Goal: Task Accomplishment & Management: Manage account settings

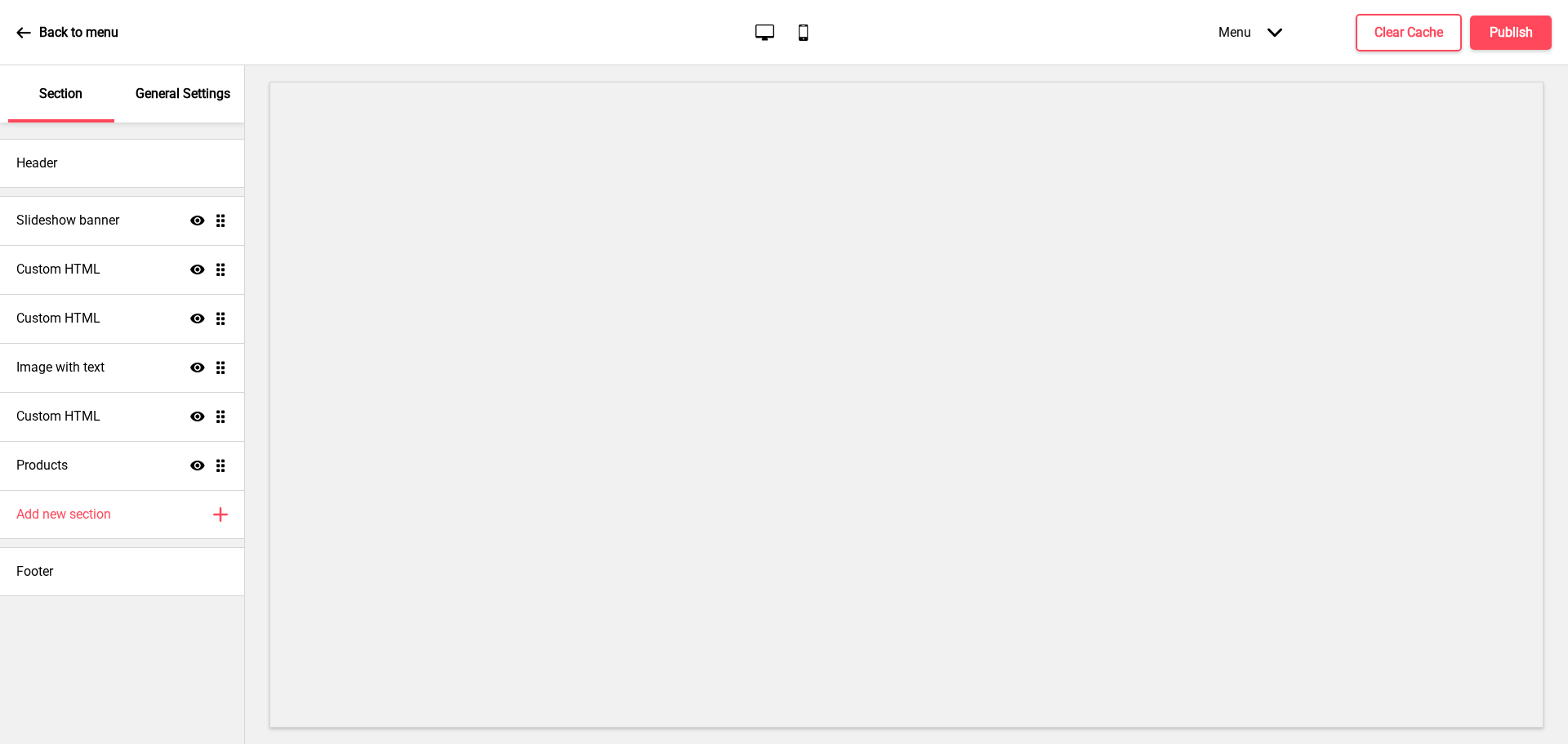
click at [759, 32] on icon "Desktop" at bounding box center [765, 32] width 22 height 22
click at [801, 30] on icon "Mobile" at bounding box center [803, 32] width 22 height 22
click at [1384, 32] on h4 "Clear Cache" at bounding box center [1409, 33] width 69 height 18
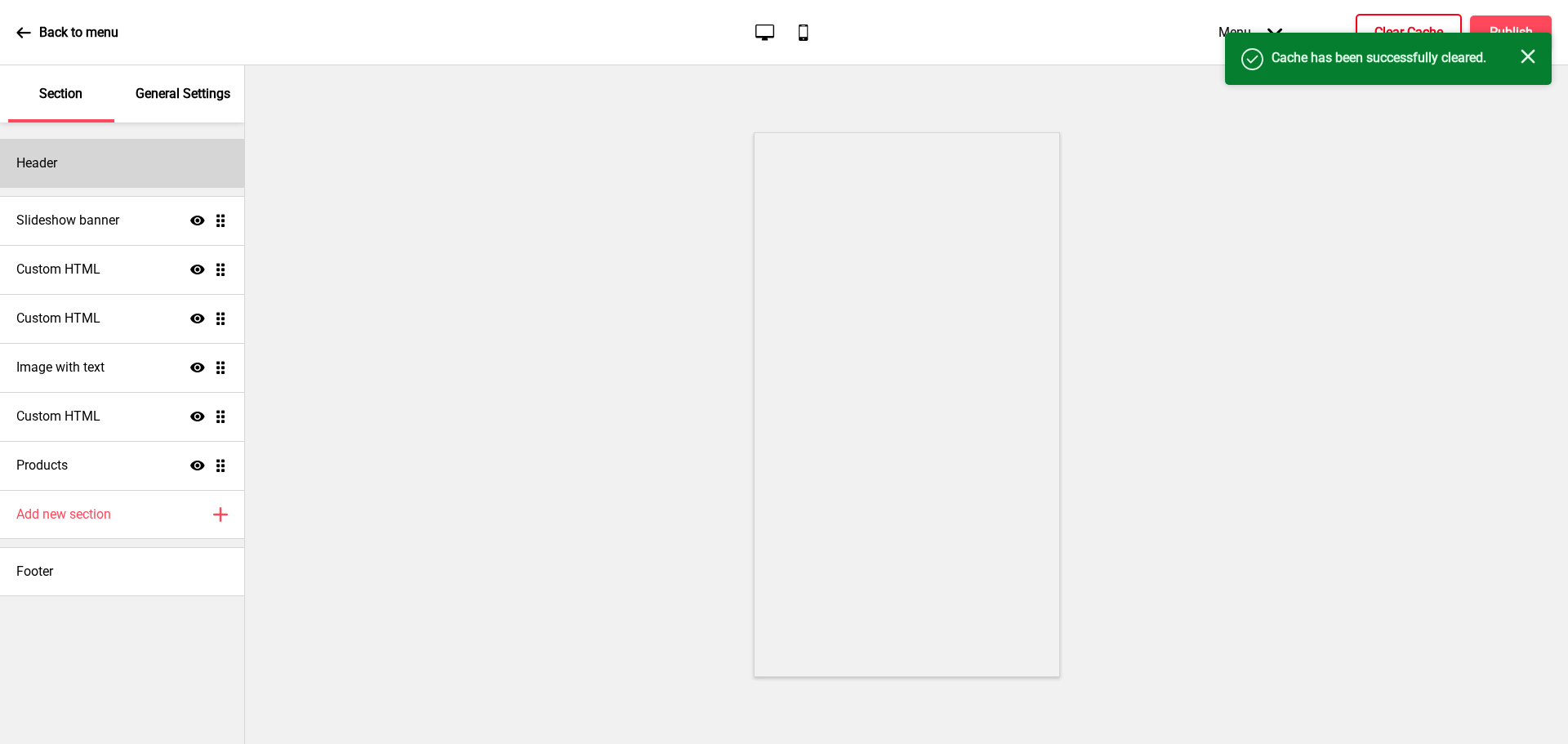
click at [113, 164] on div "Header" at bounding box center [122, 162] width 244 height 49
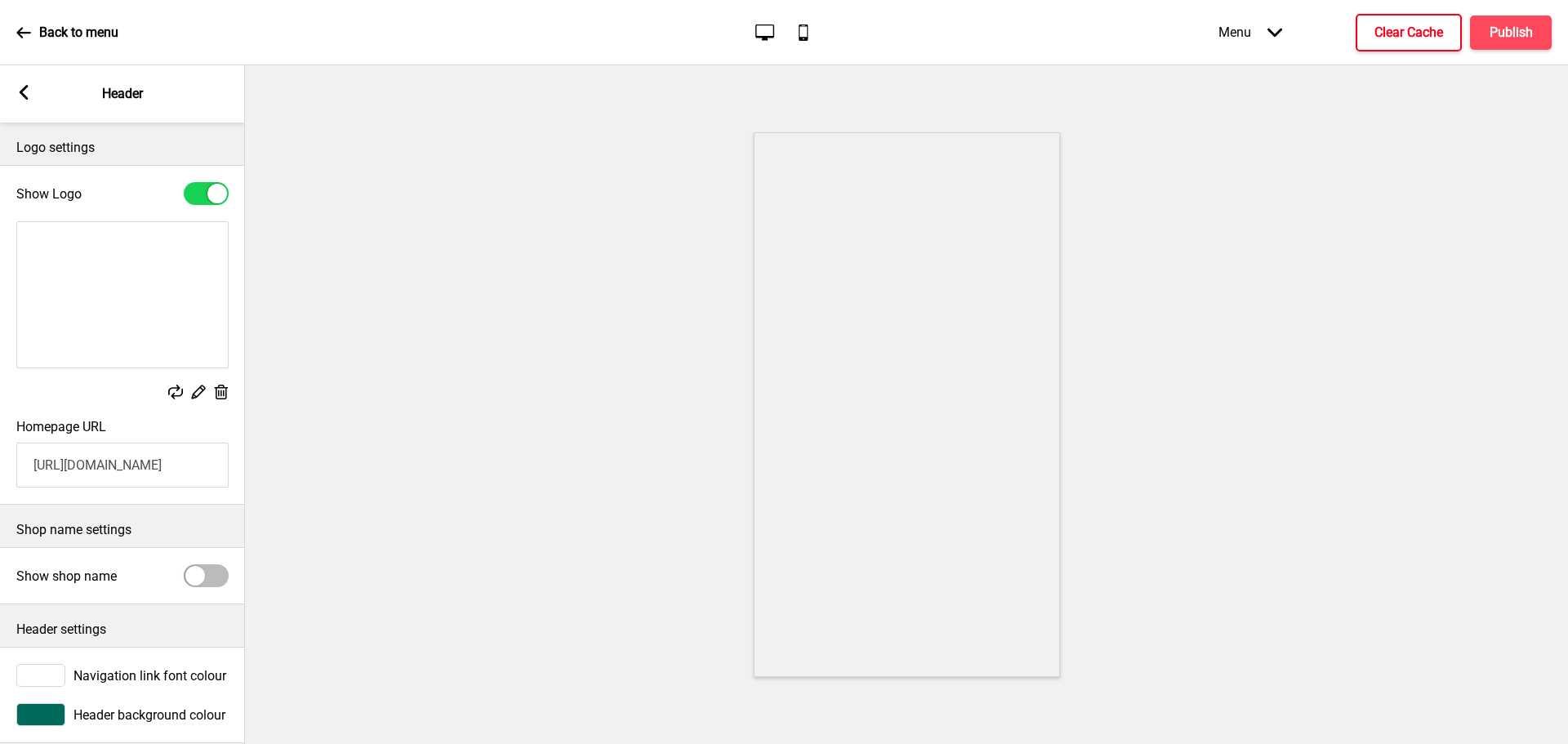
click at [94, 244] on img at bounding box center [122, 295] width 210 height 145
click at [201, 396] on rect at bounding box center [197, 390] width 17 height 17
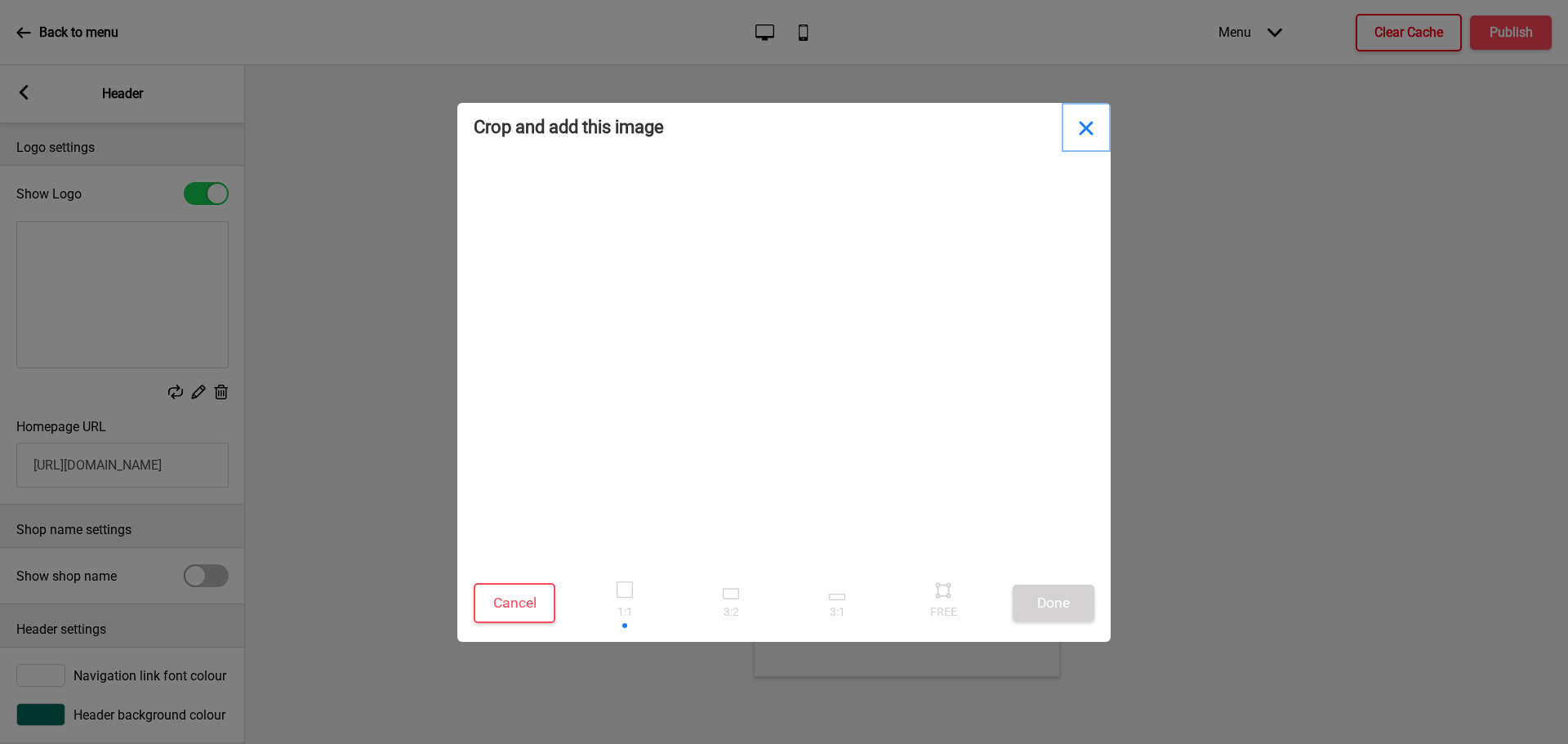
click at [1103, 106] on button "Close" at bounding box center [1086, 126] width 49 height 49
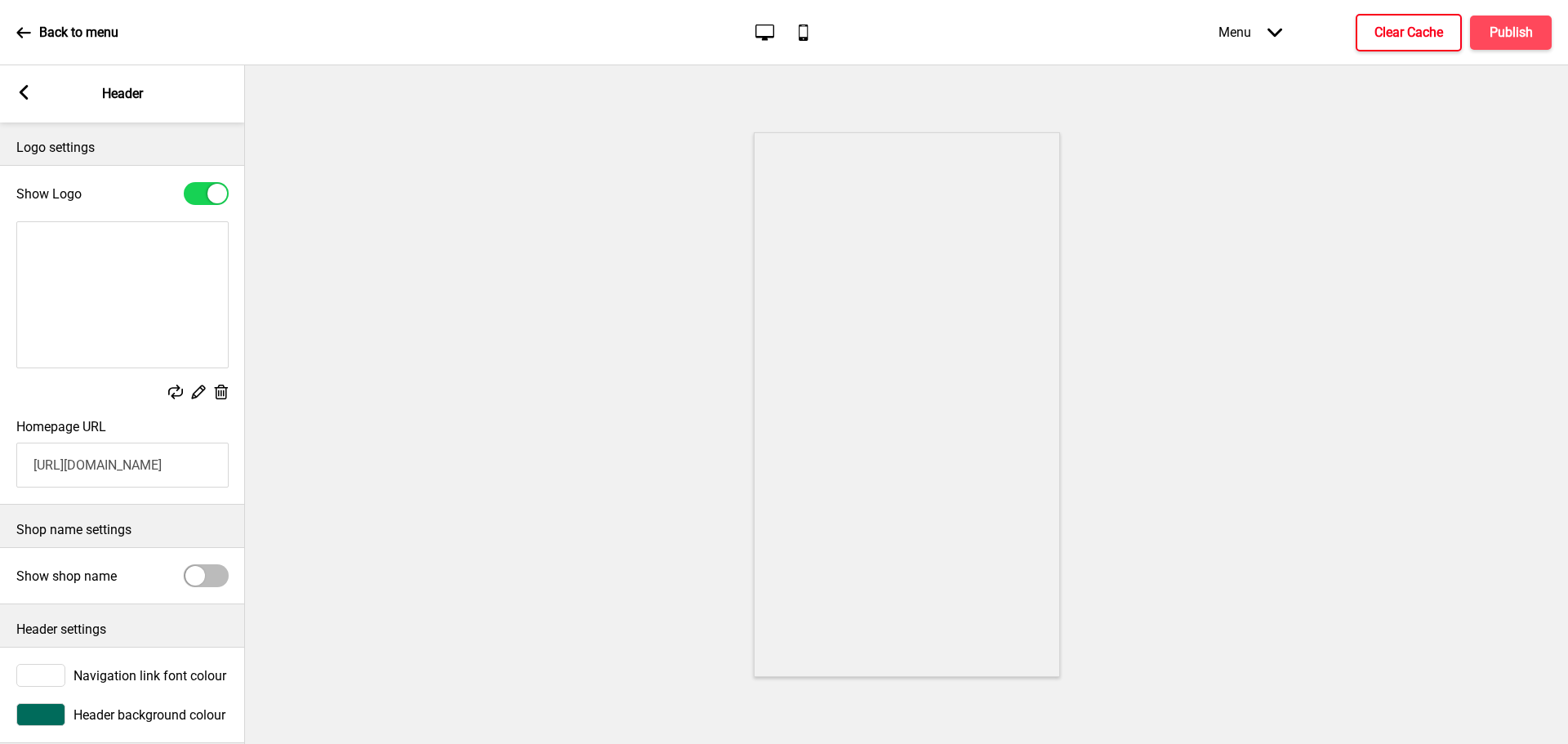
click at [23, 43] on div "Back to menu" at bounding box center [67, 33] width 102 height 44
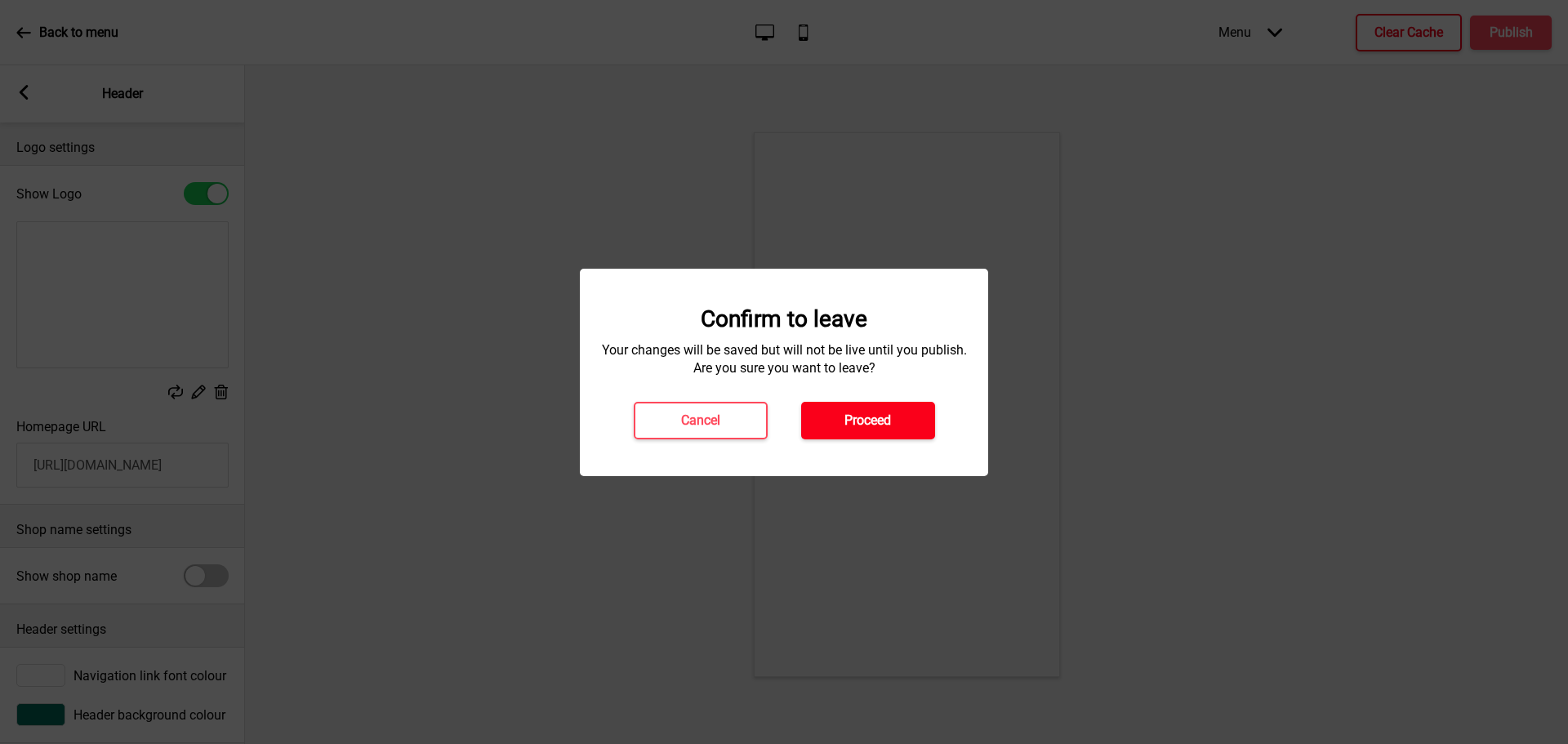
click at [833, 428] on button "Proceed" at bounding box center [868, 420] width 133 height 38
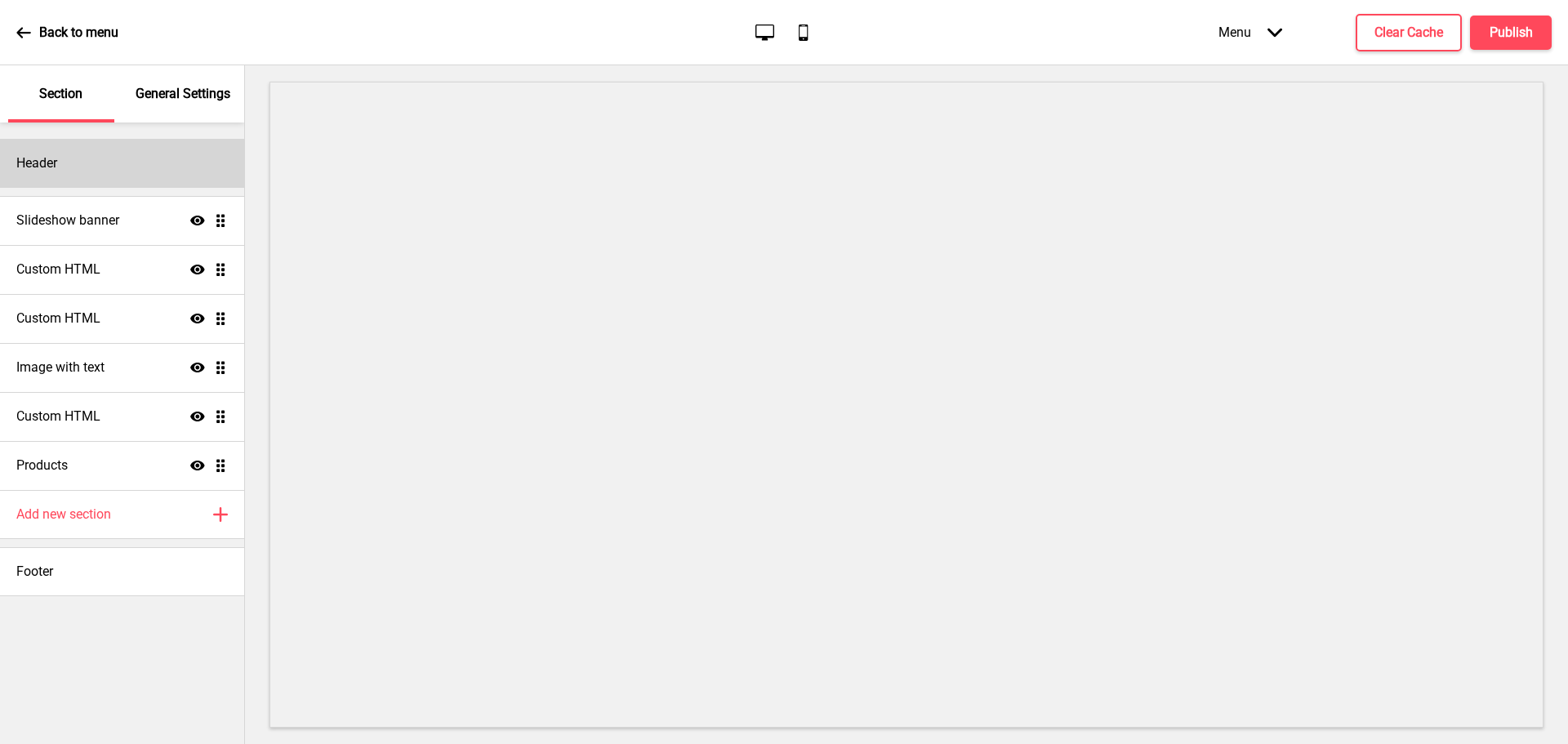
click at [50, 165] on h4 "Header" at bounding box center [36, 163] width 41 height 18
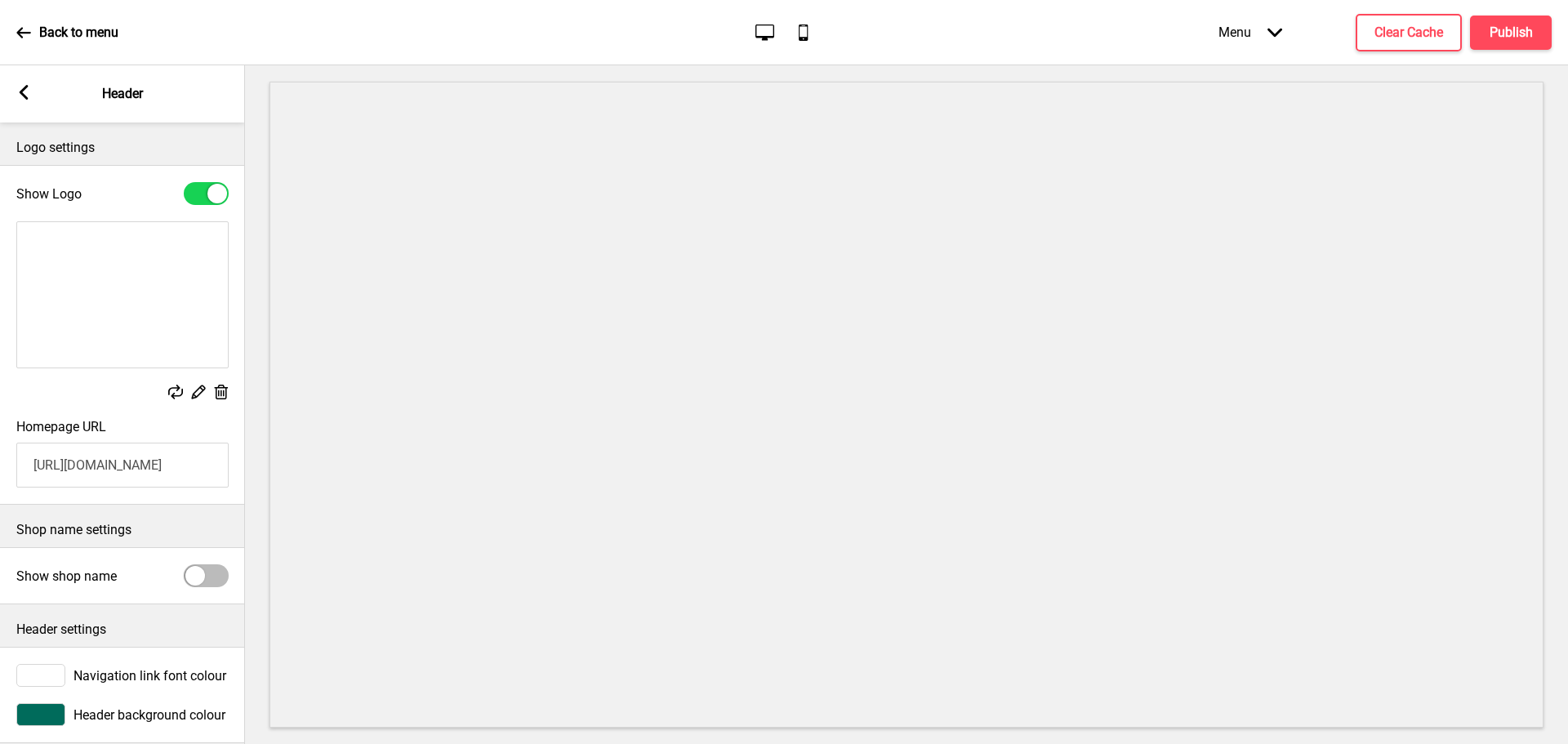
click at [220, 184] on div at bounding box center [217, 193] width 20 height 20
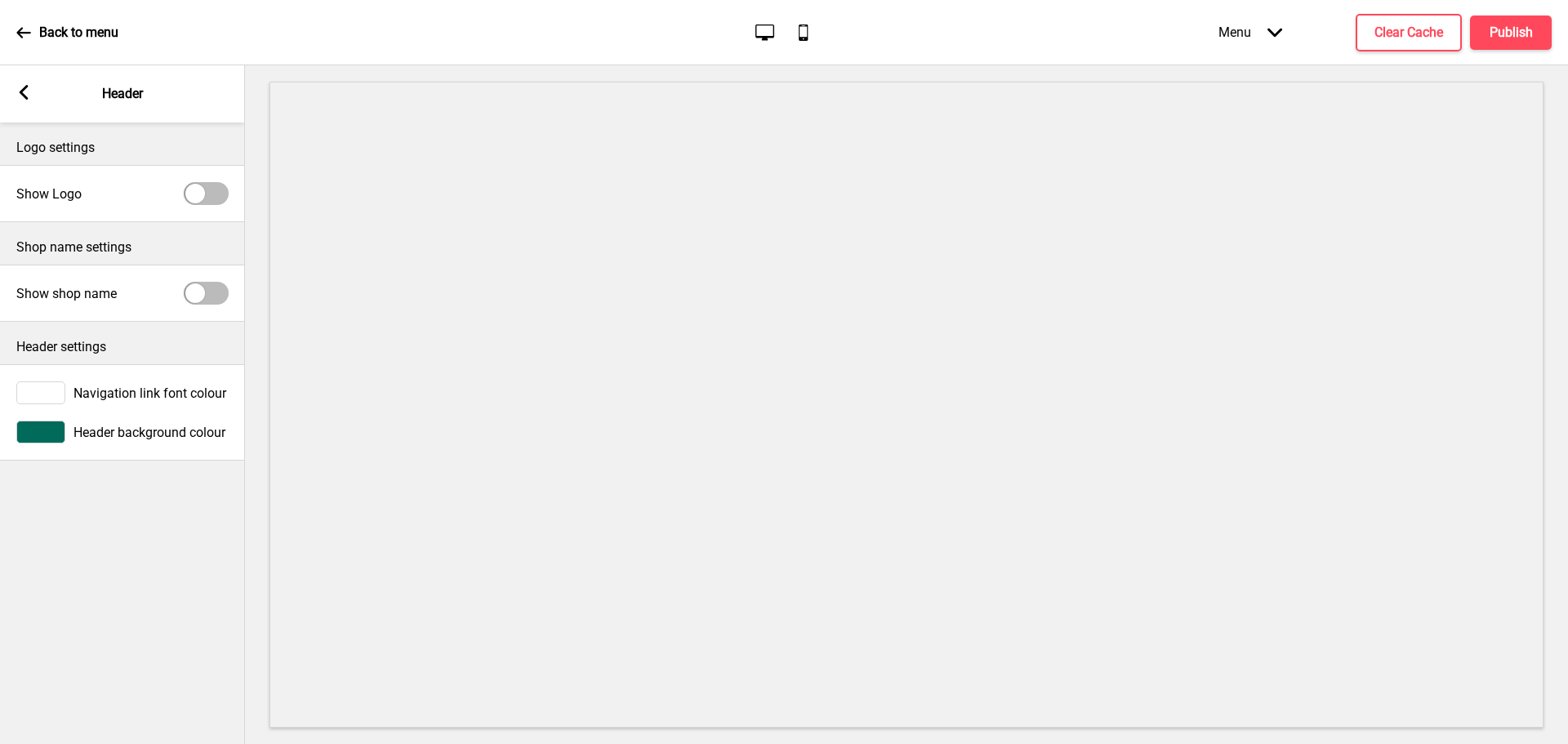
click at [206, 188] on div at bounding box center [205, 193] width 45 height 23
checkbox input "true"
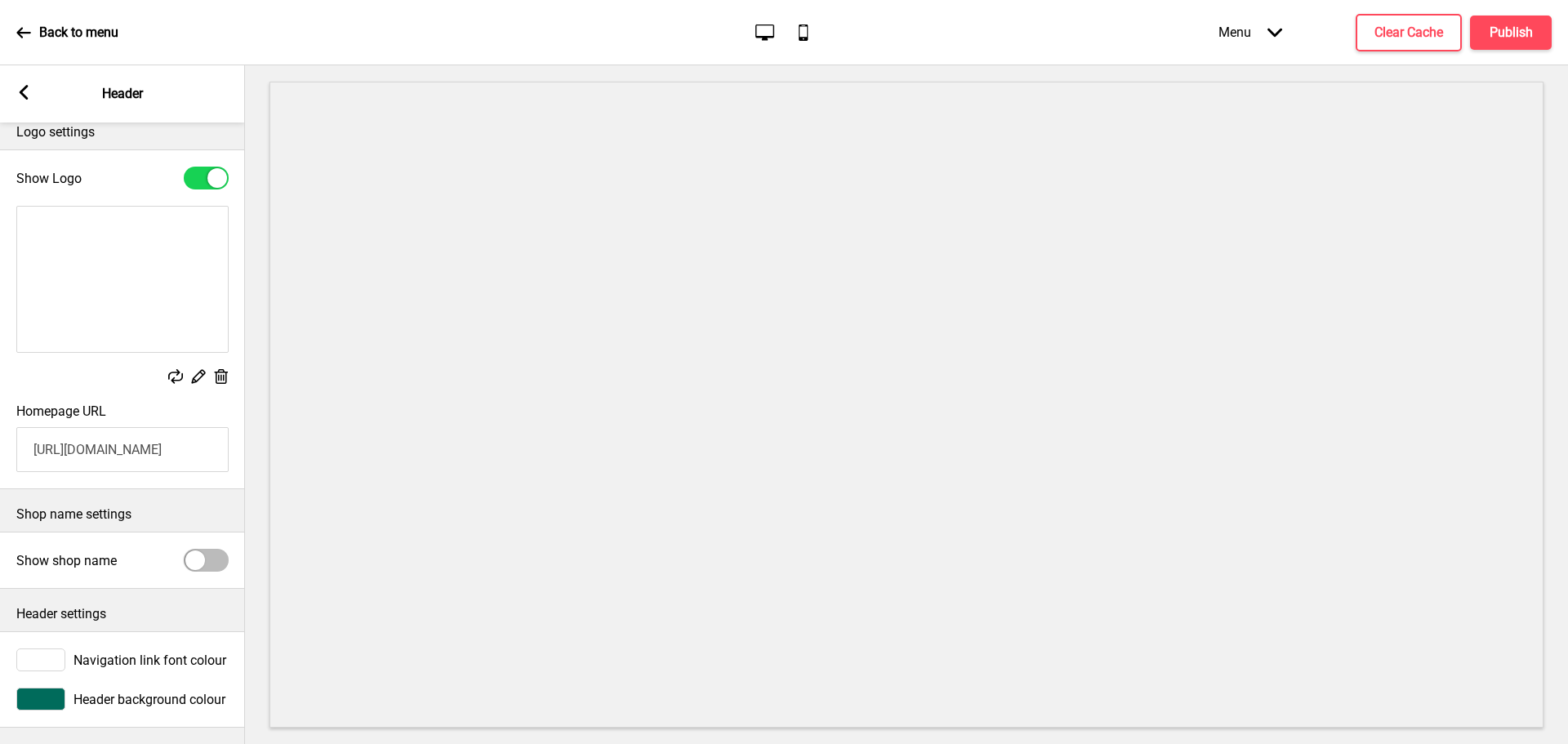
scroll to position [30, 0]
click at [47, 696] on div at bounding box center [40, 698] width 49 height 23
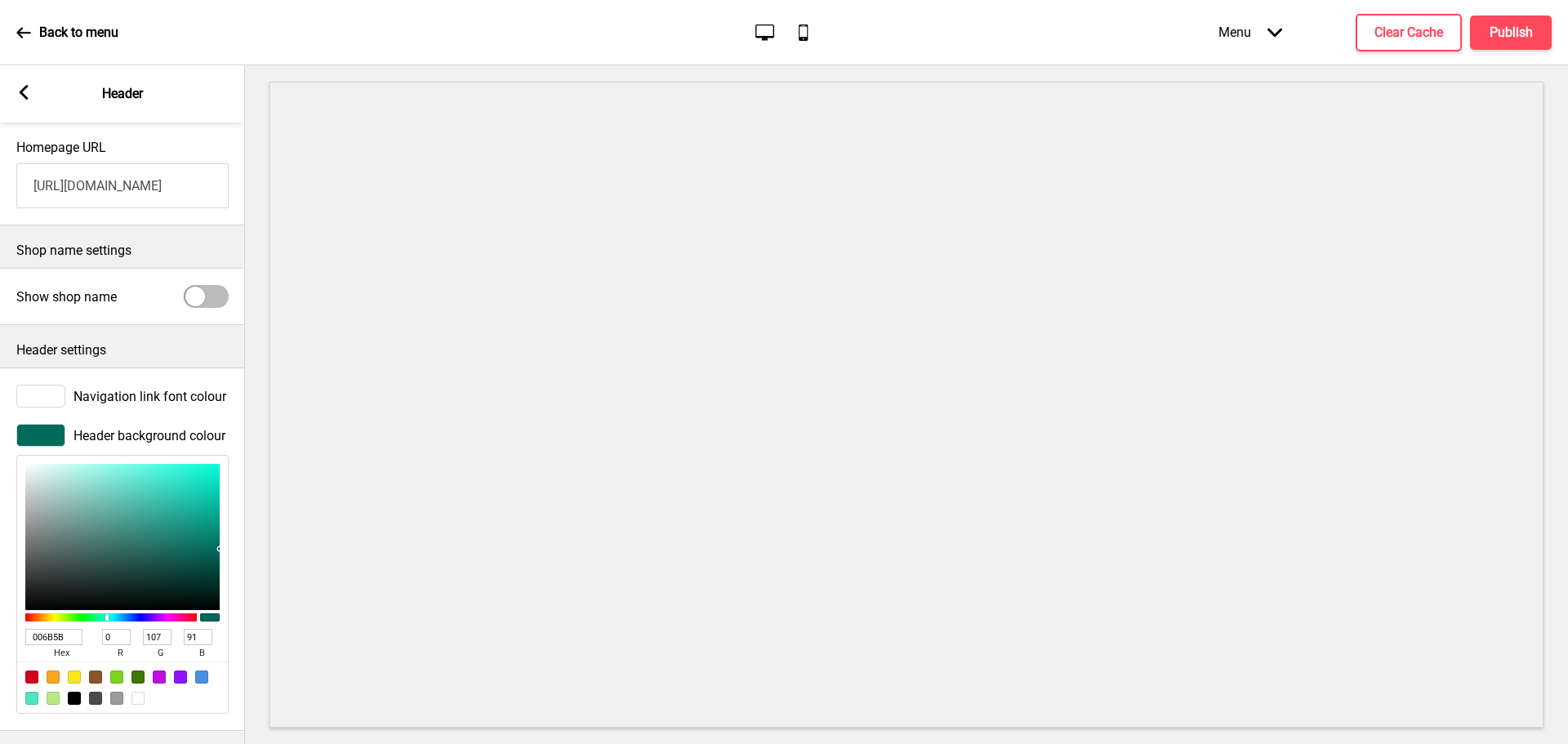
scroll to position [300, 0]
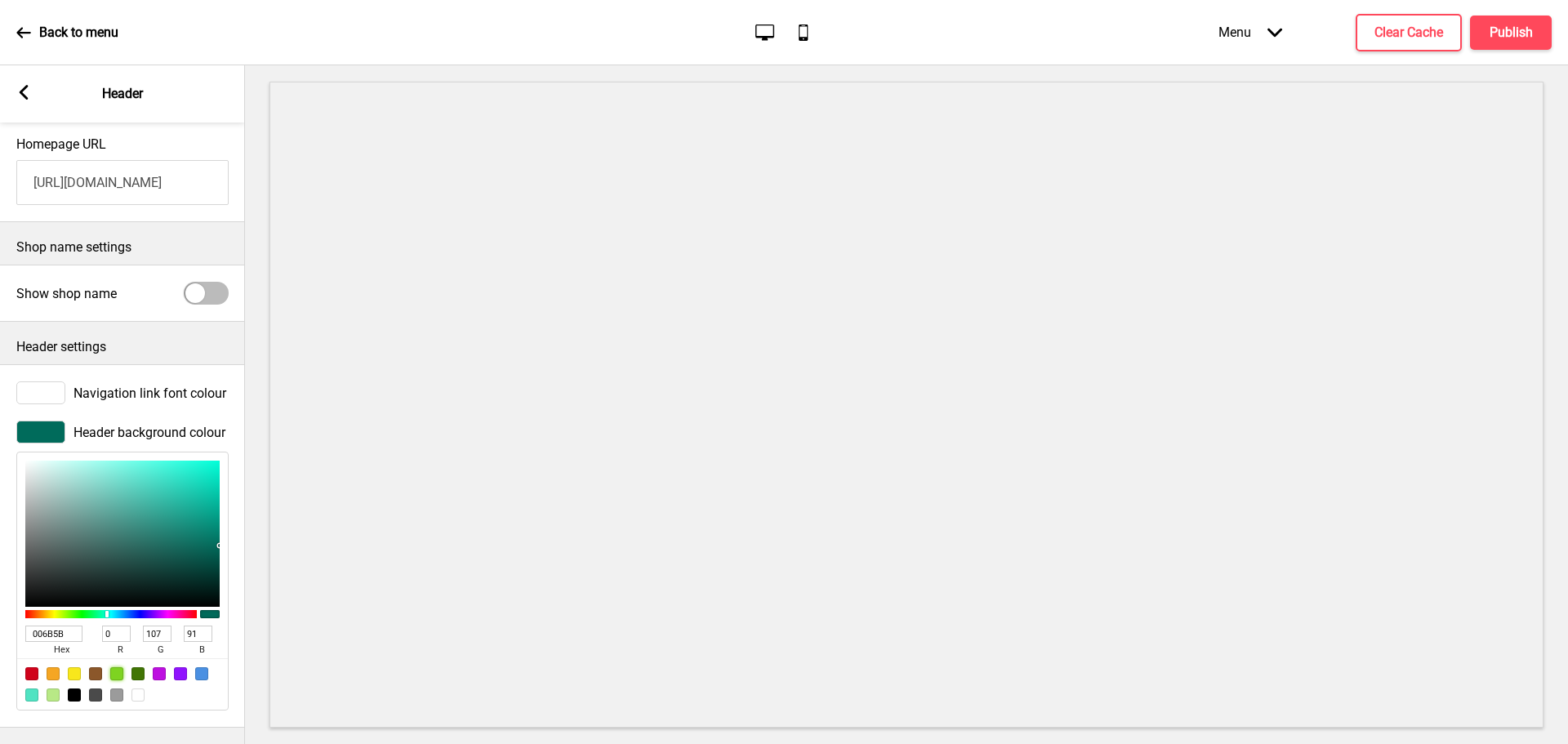
click at [111, 667] on div at bounding box center [117, 673] width 13 height 13
type input "7ED321"
type input "126"
type input "211"
type input "33"
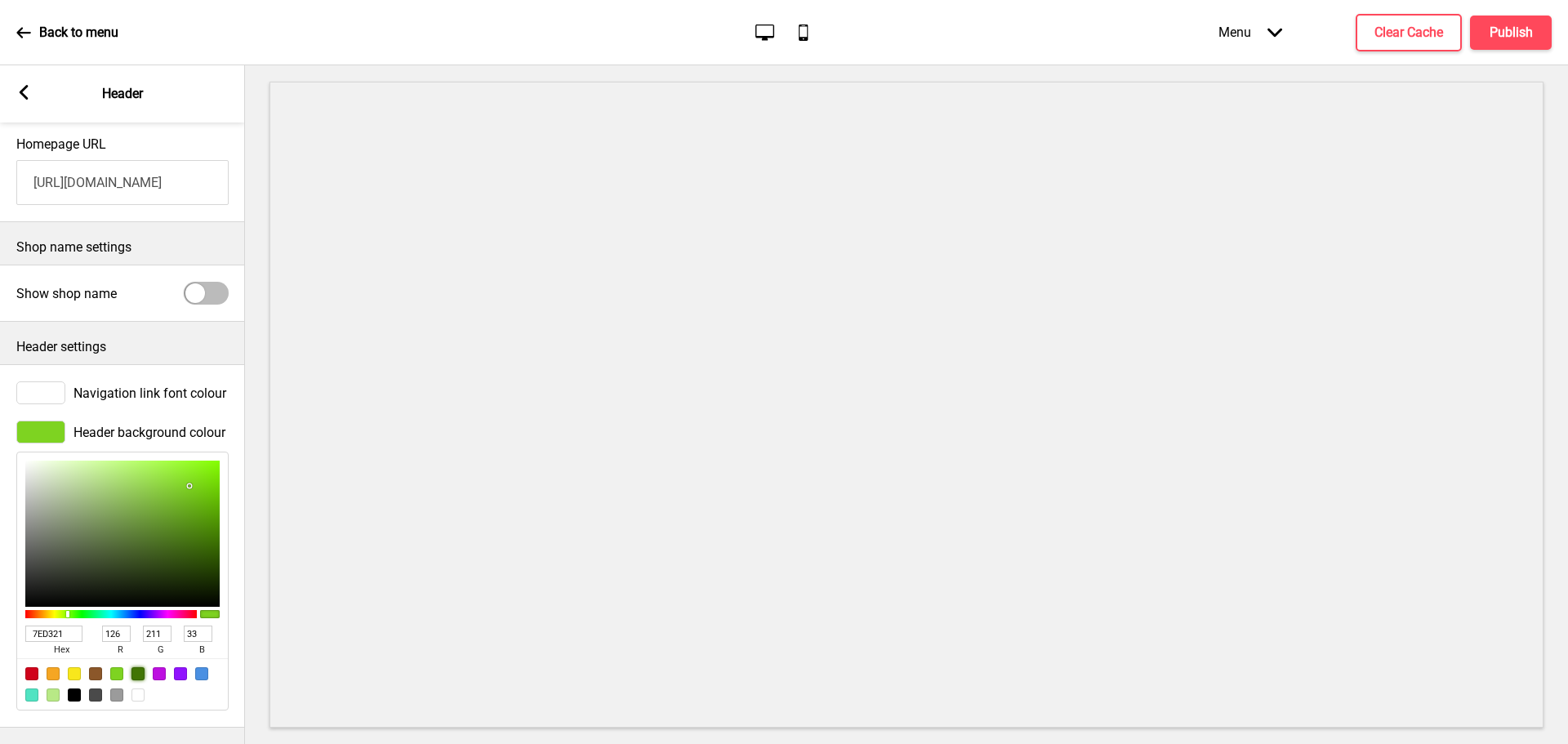
click at [139, 667] on div at bounding box center [137, 673] width 13 height 13
type input "417505"
type input "65"
type input "117"
type input "5"
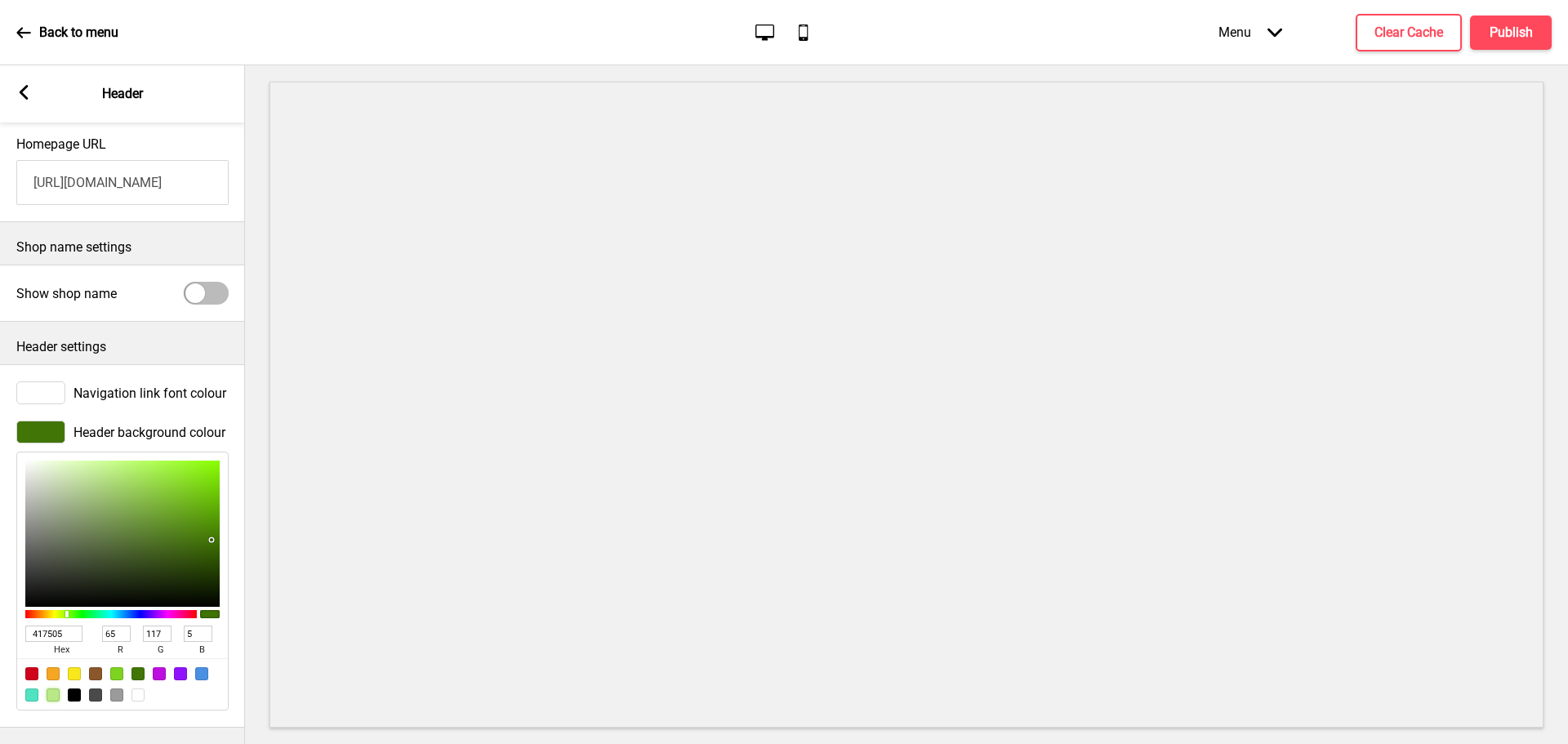
click at [55, 688] on div at bounding box center [53, 694] width 13 height 13
type input "B8E986"
type input "184"
type input "233"
type input "134"
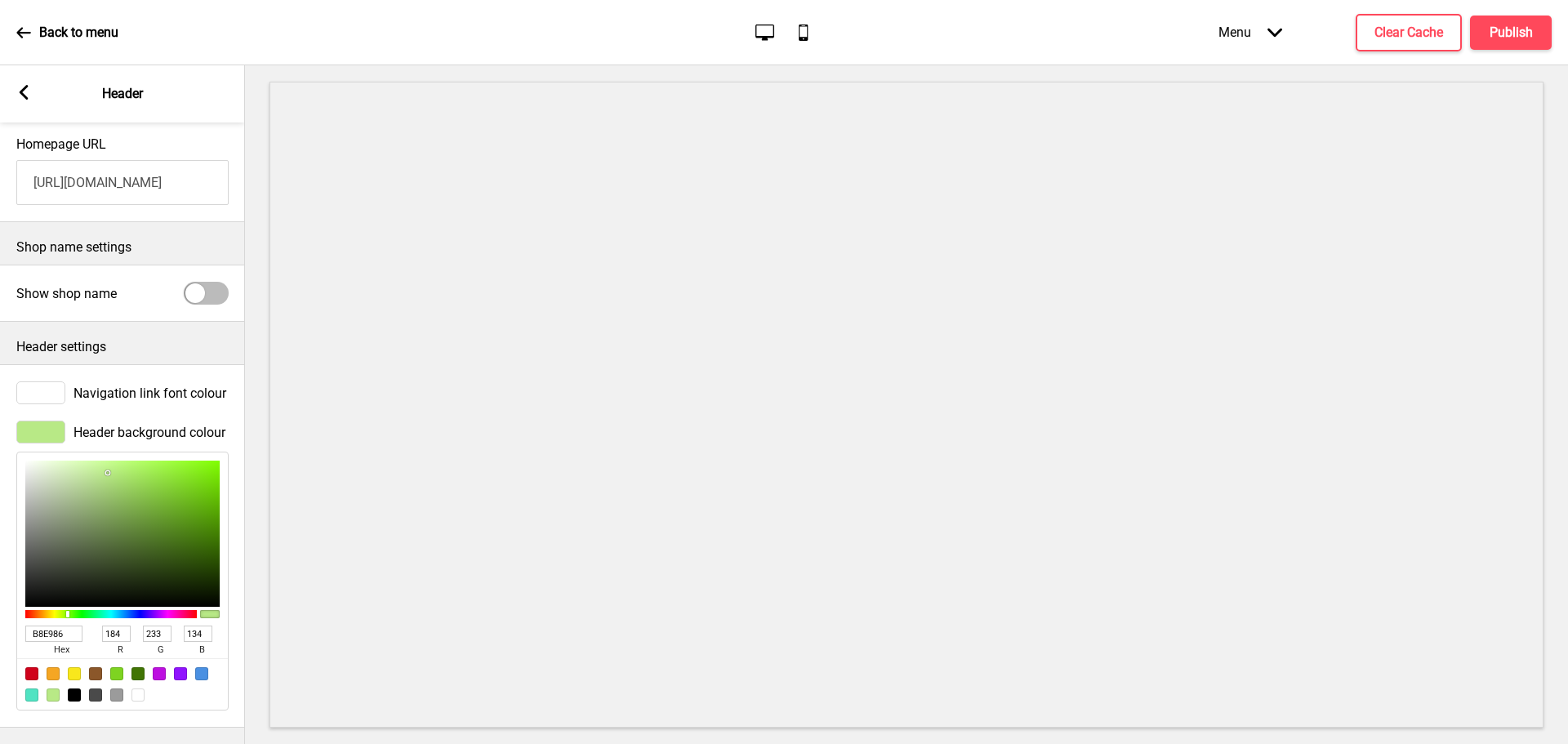
click at [20, 19] on div "Back to menu" at bounding box center [67, 33] width 102 height 44
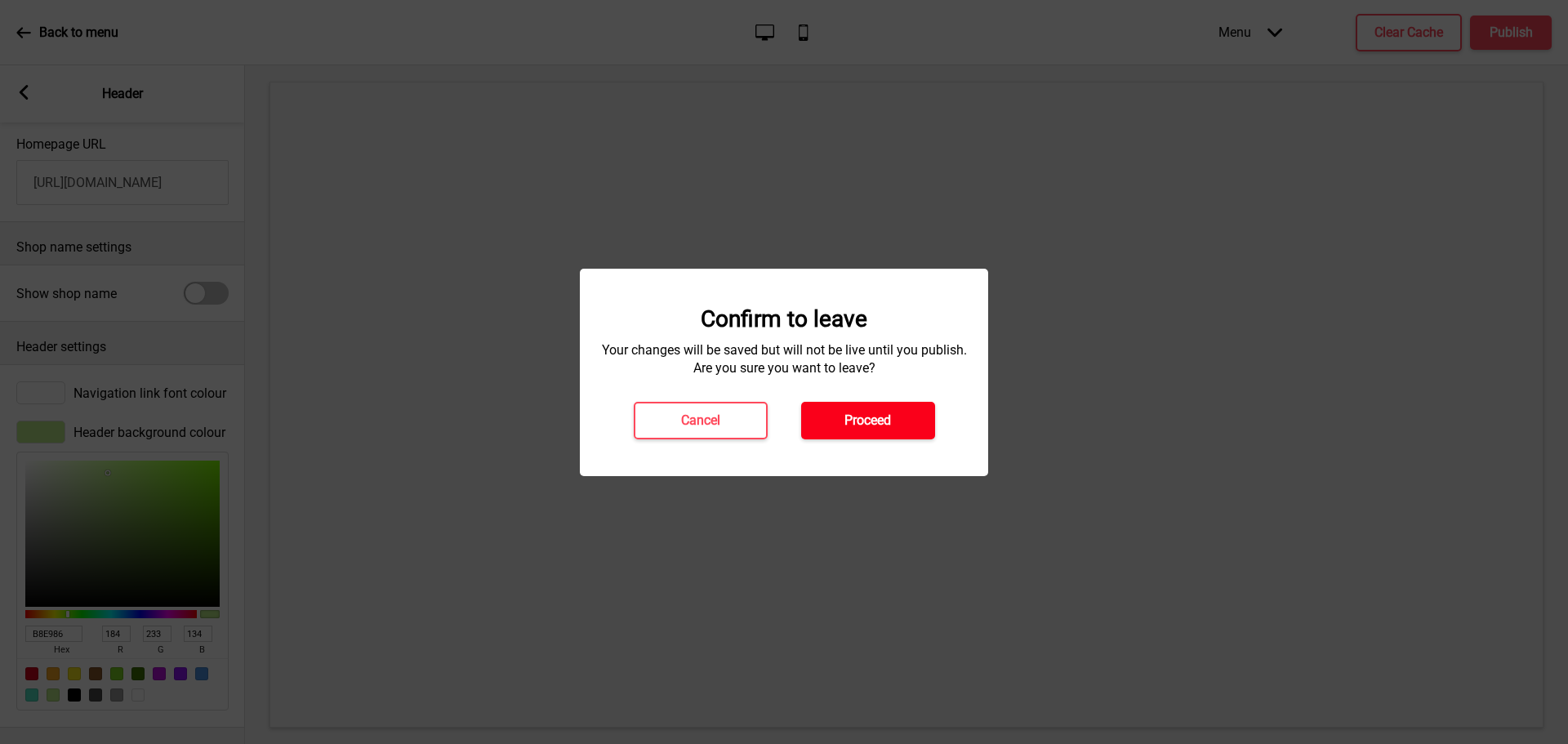
click at [843, 432] on button "Proceed" at bounding box center [868, 420] width 133 height 38
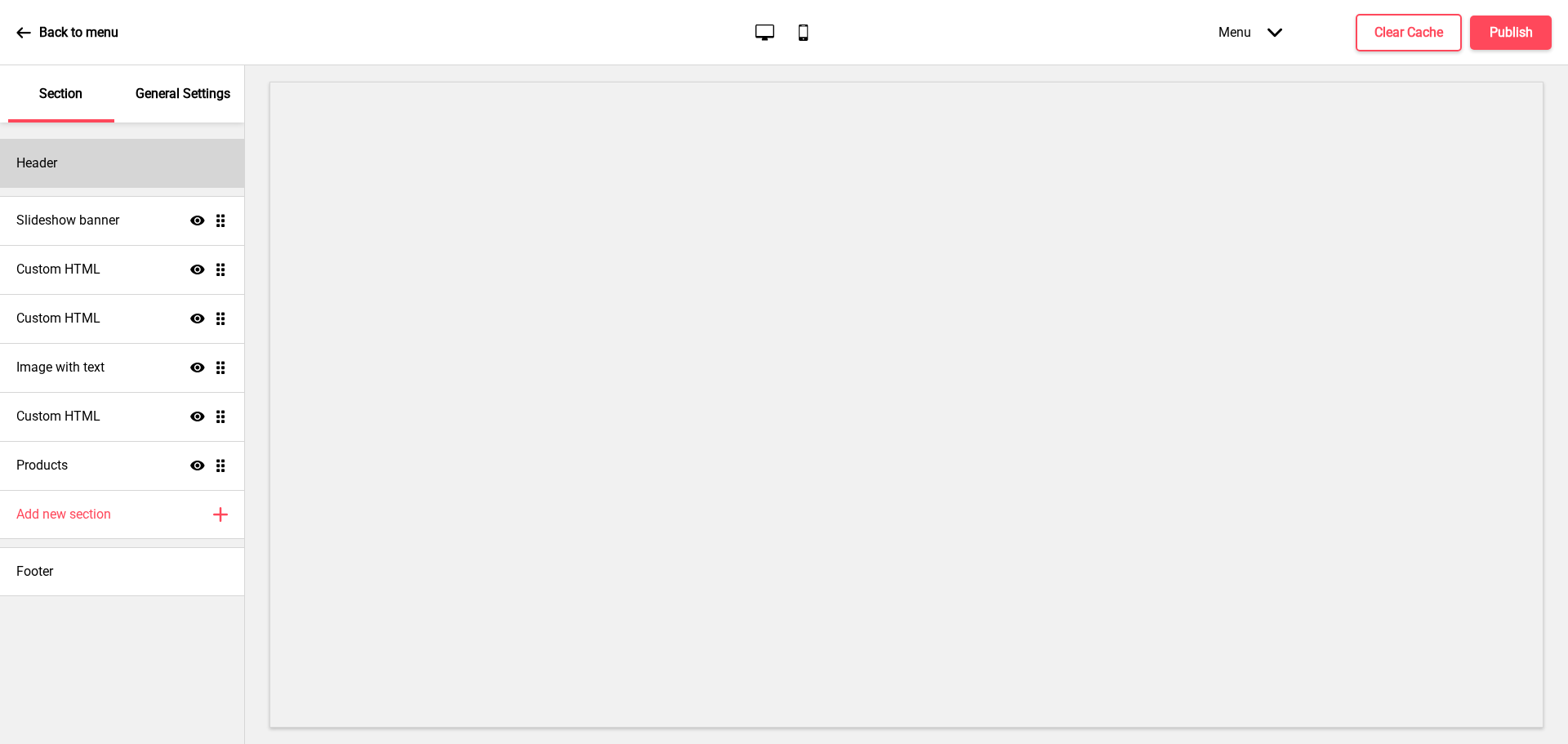
click at [31, 148] on div "Header" at bounding box center [122, 162] width 244 height 49
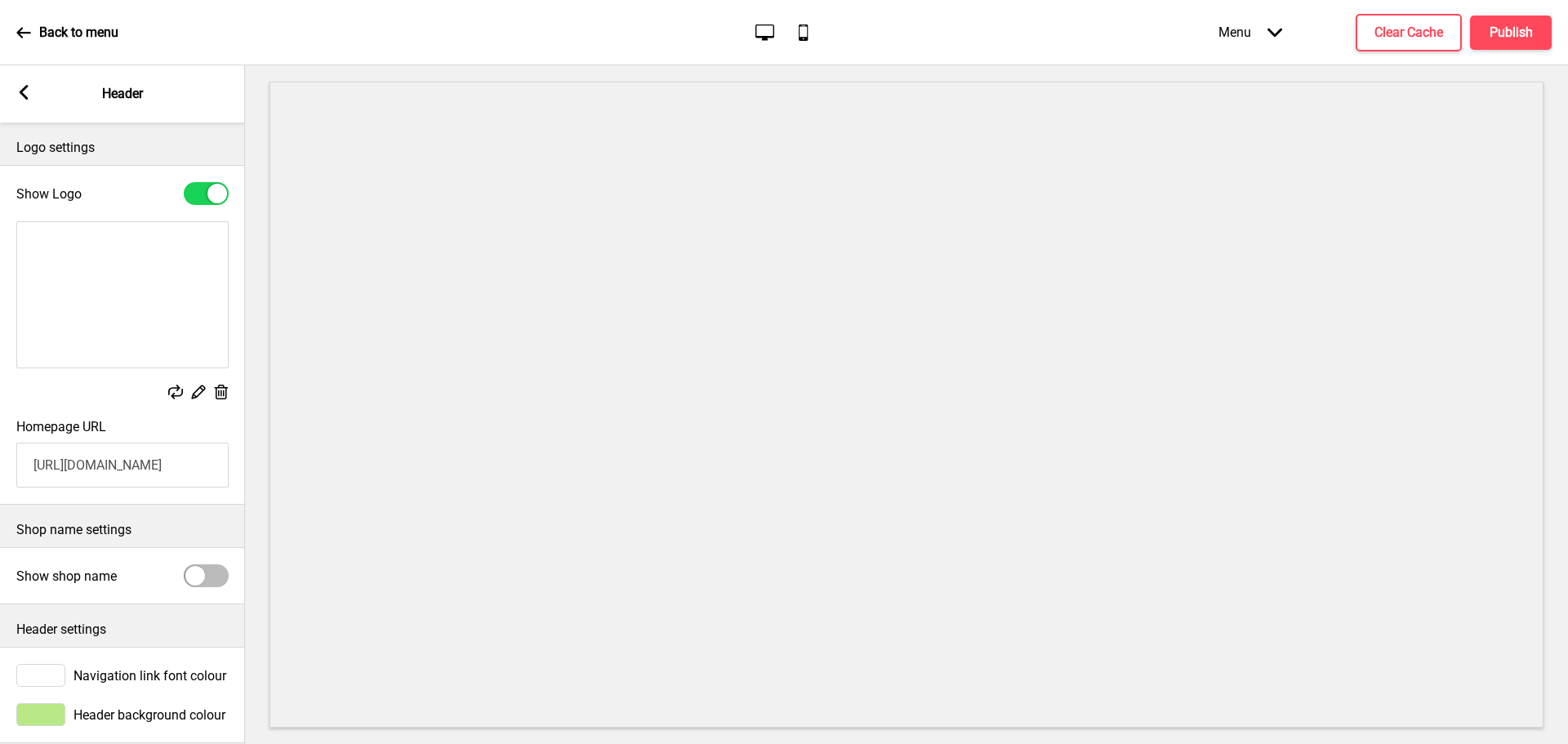
click at [197, 391] on rect at bounding box center [197, 390] width 17 height 17
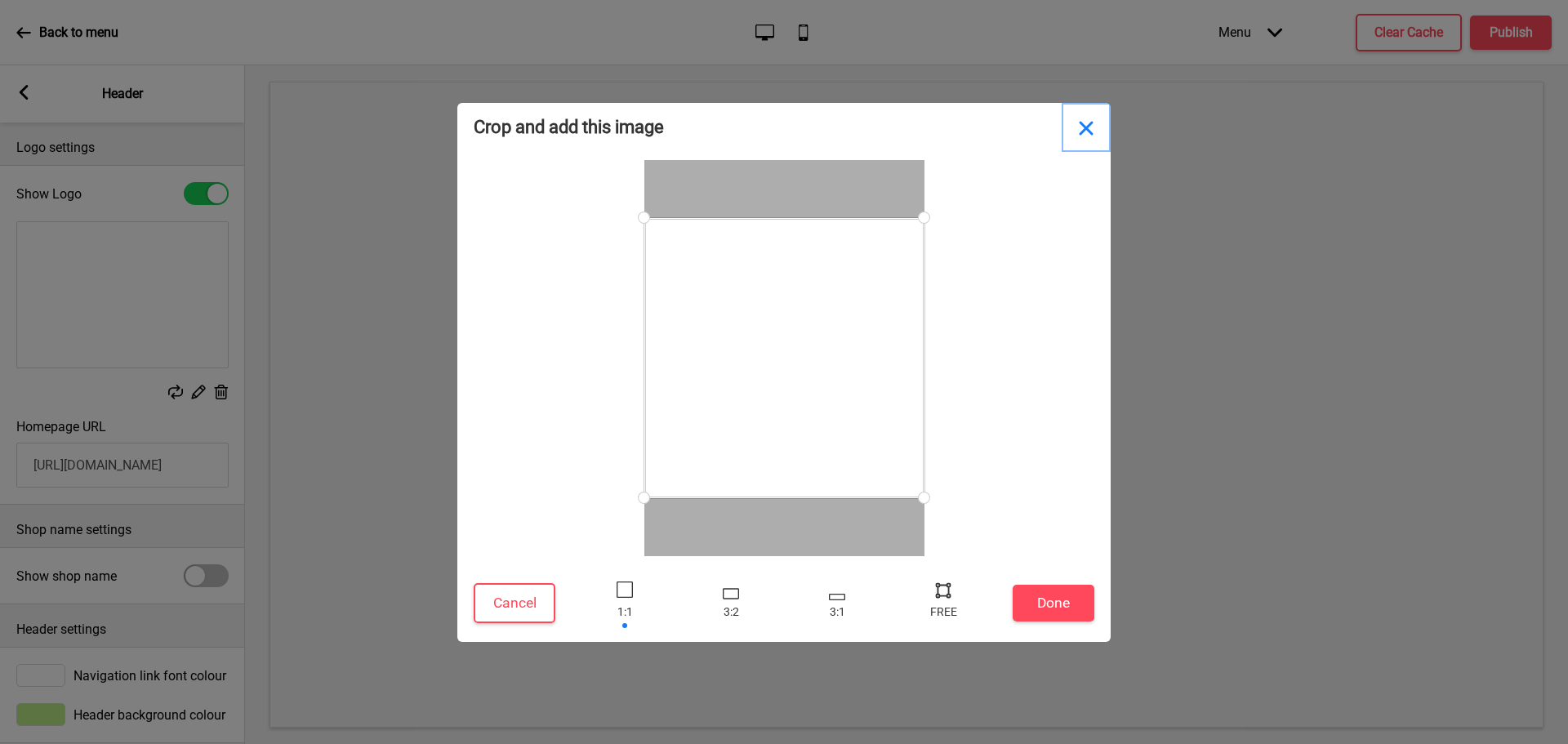
click at [1086, 129] on button "Close" at bounding box center [1086, 126] width 49 height 49
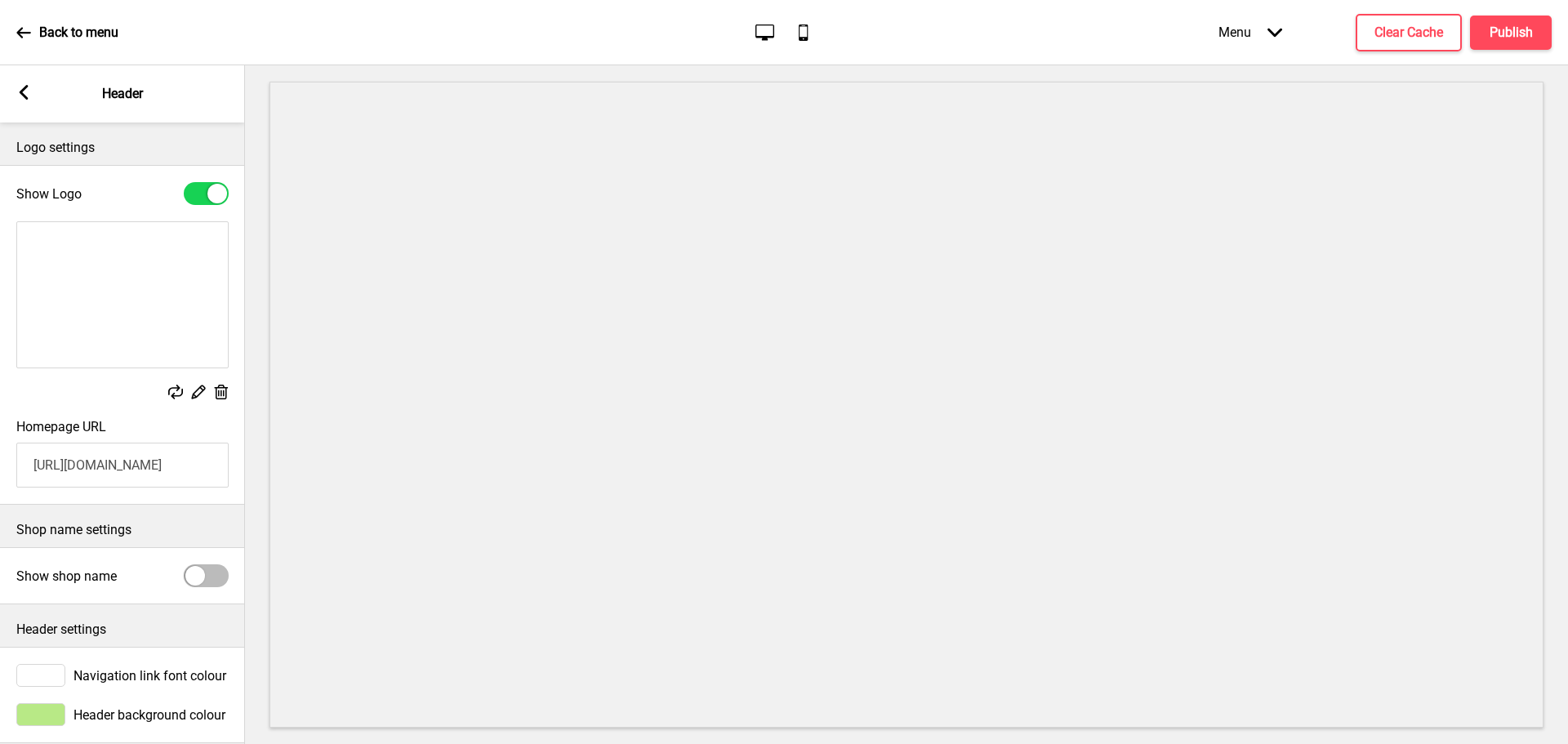
click at [224, 385] on icon at bounding box center [222, 391] width 14 height 15
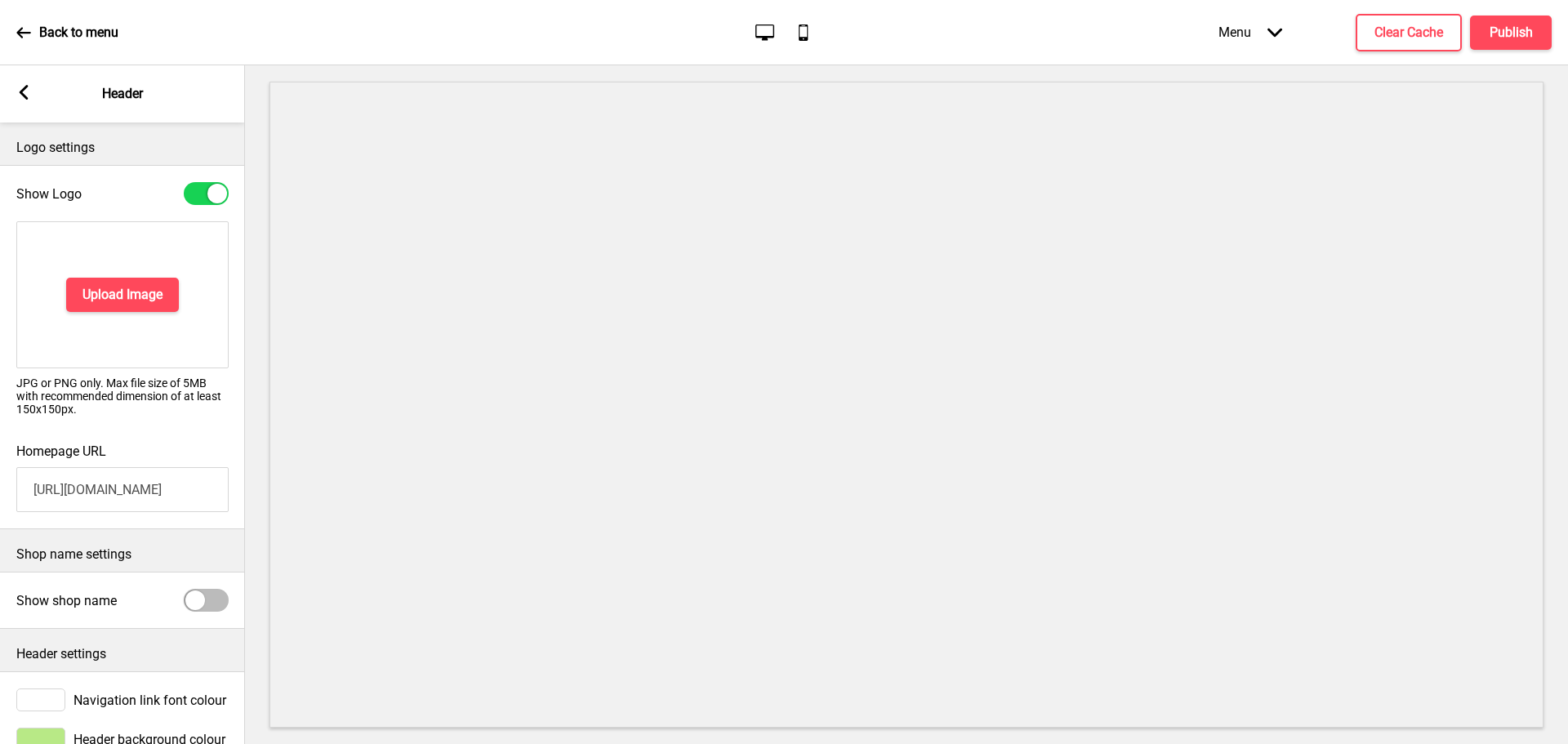
click at [117, 274] on div "Upload Image" at bounding box center [122, 295] width 212 height 147
click at [116, 287] on h4 "Upload Image" at bounding box center [123, 295] width 80 height 18
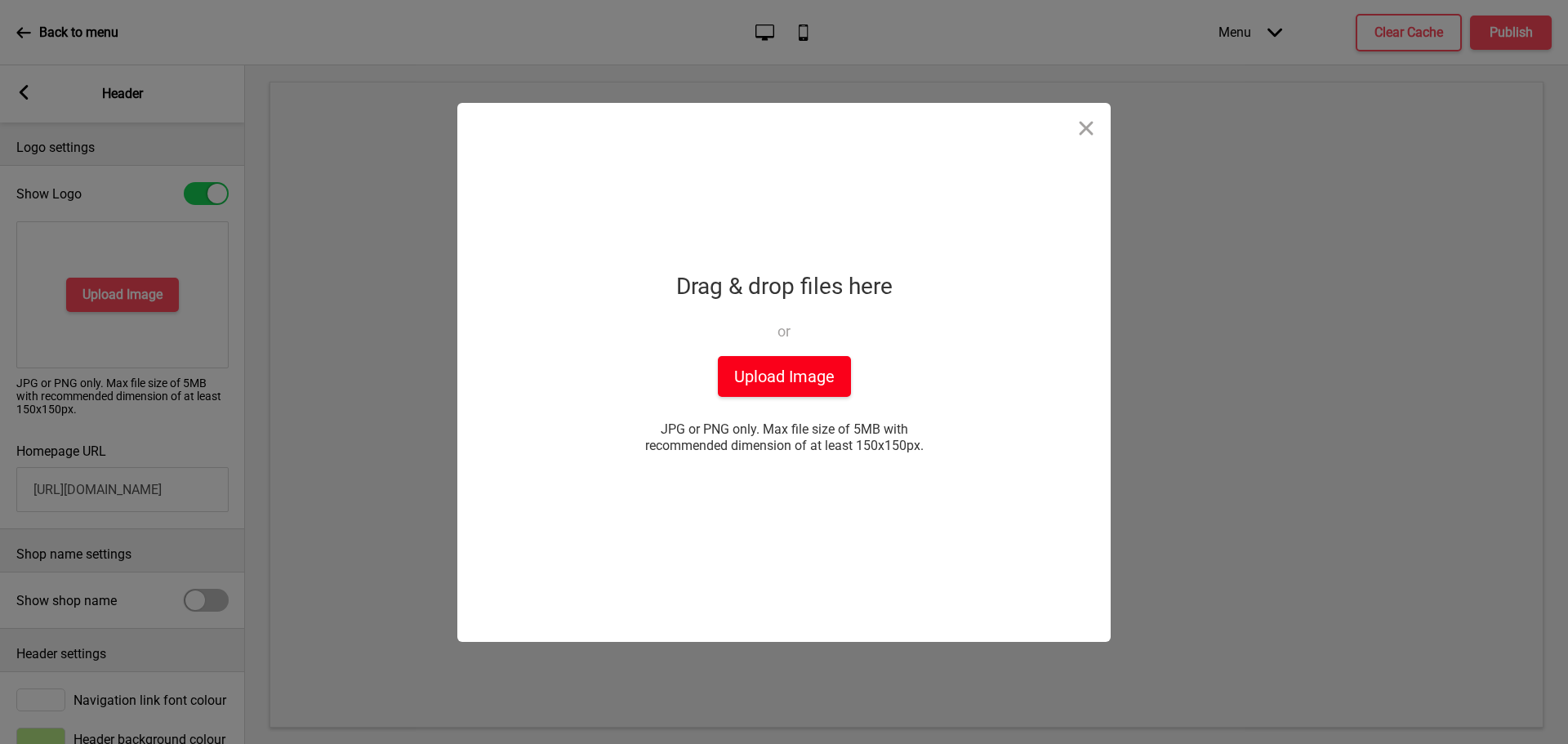
click at [748, 387] on button "Upload Image" at bounding box center [785, 375] width 133 height 41
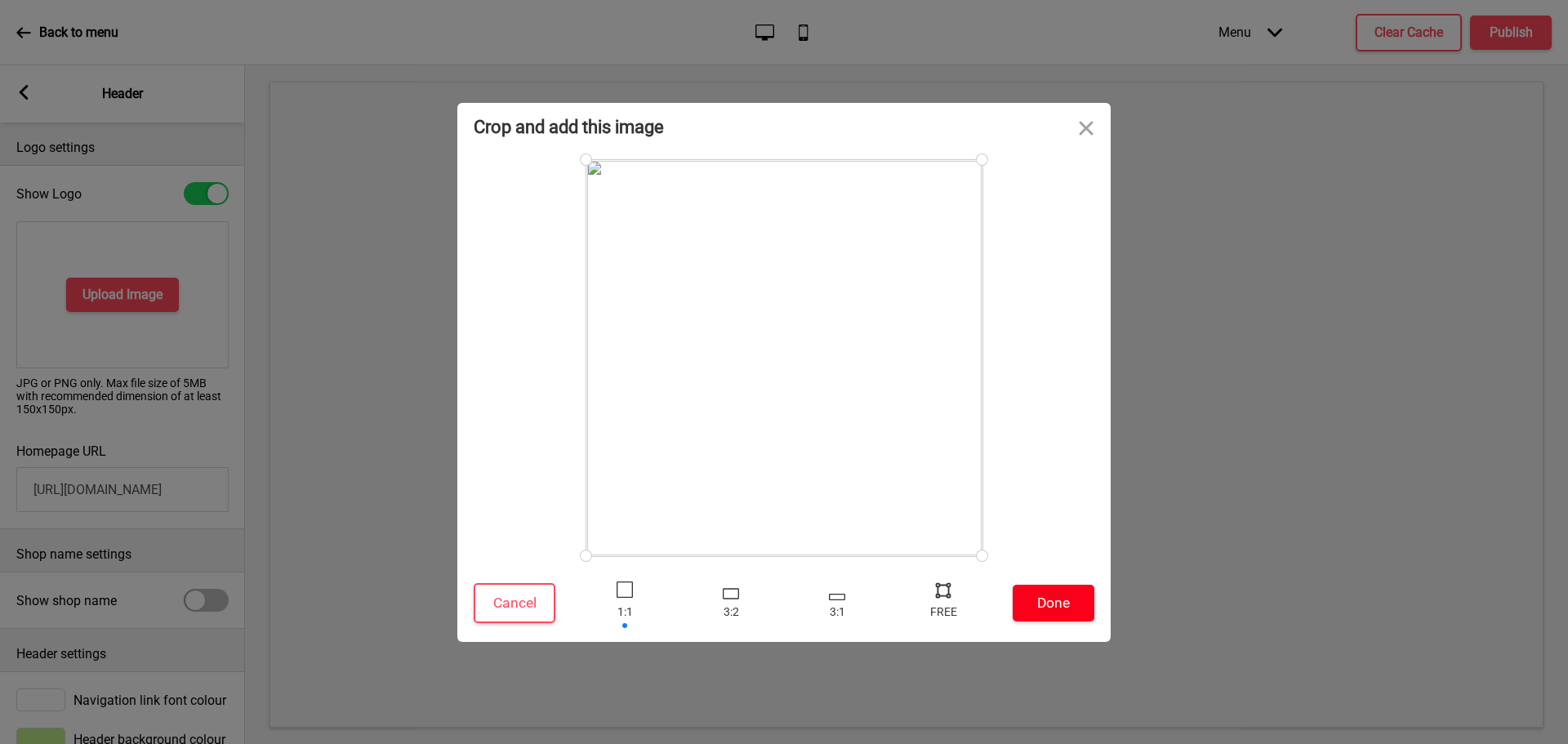
click at [1037, 604] on button "Done" at bounding box center [1053, 603] width 82 height 37
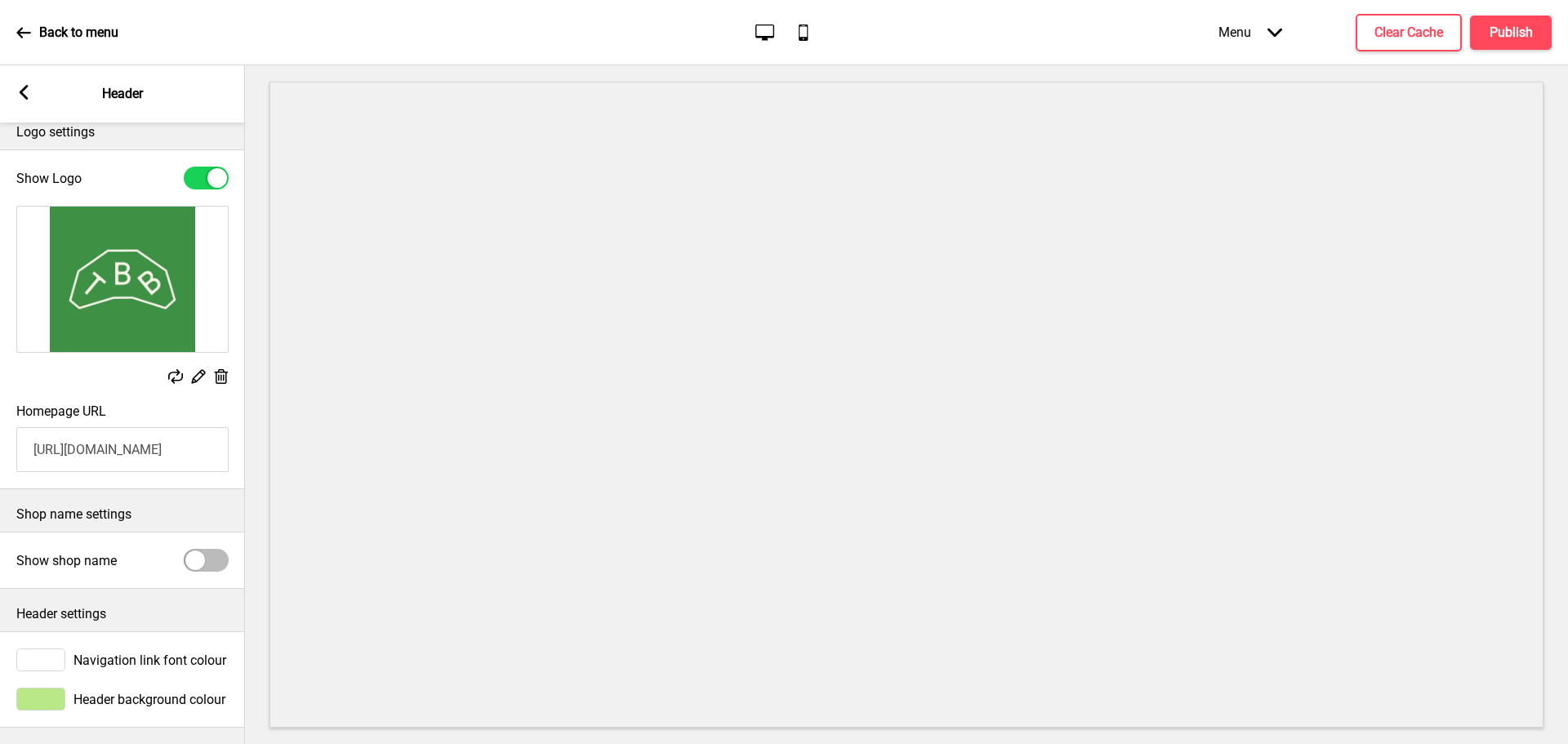
scroll to position [30, 0]
click at [26, 689] on div at bounding box center [40, 698] width 49 height 23
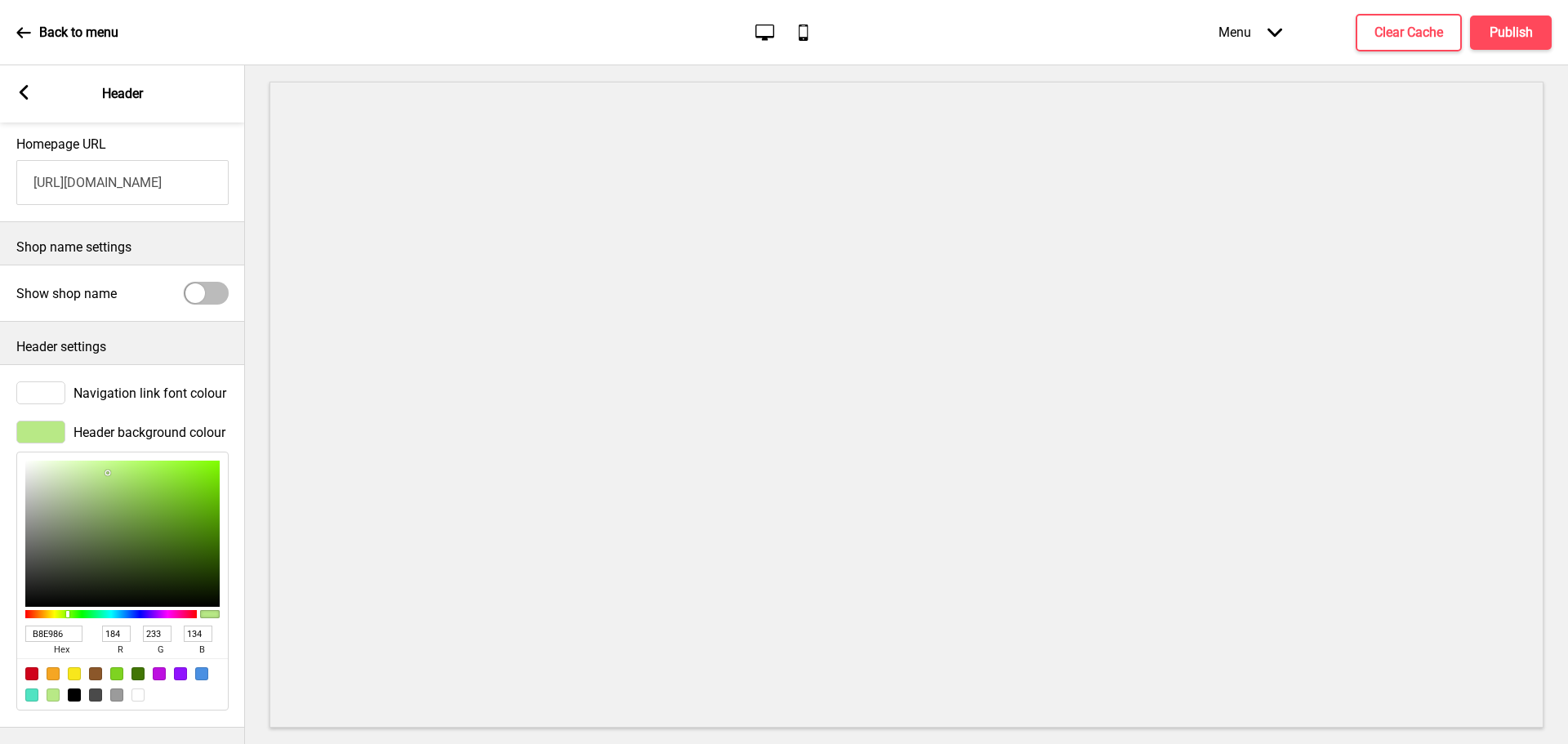
scroll to position [297, 0]
click at [118, 667] on div at bounding box center [117, 673] width 13 height 13
type input "7ED321"
type input "126"
type input "211"
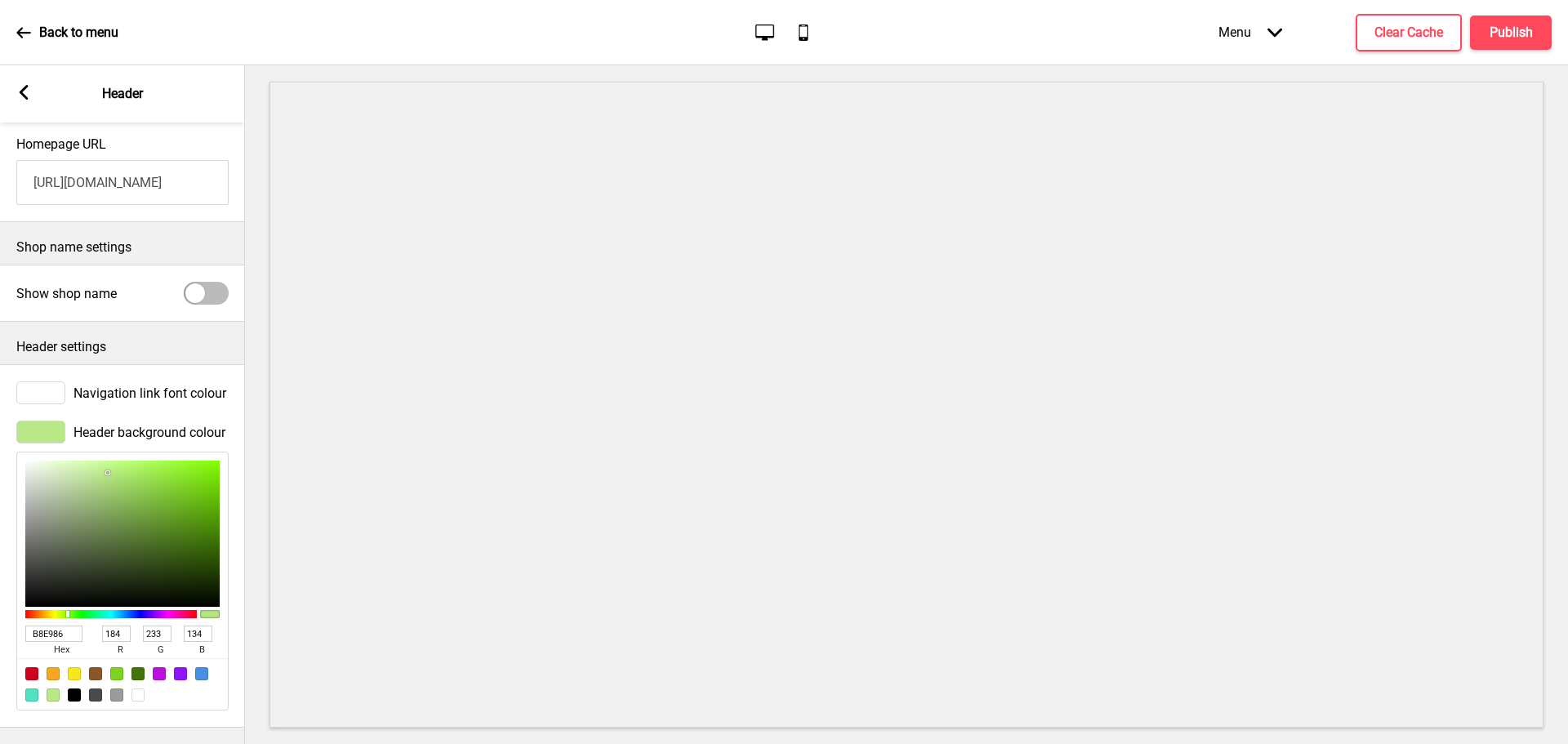
type input "33"
click at [136, 667] on div at bounding box center [137, 673] width 13 height 13
type input "417505"
type input "65"
type input "117"
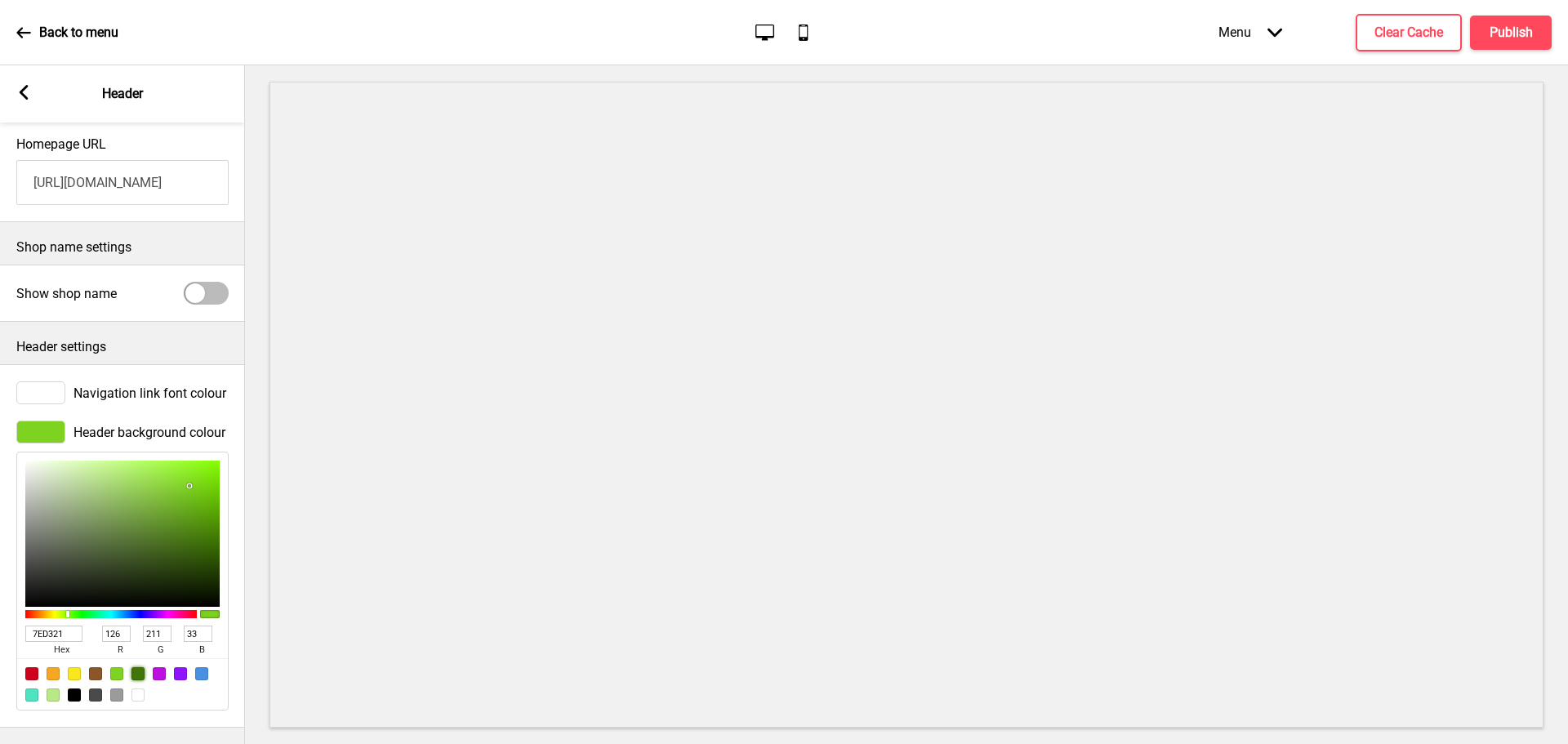
type input "5"
type input "4B7915"
type input "75"
type input "121"
type input "21"
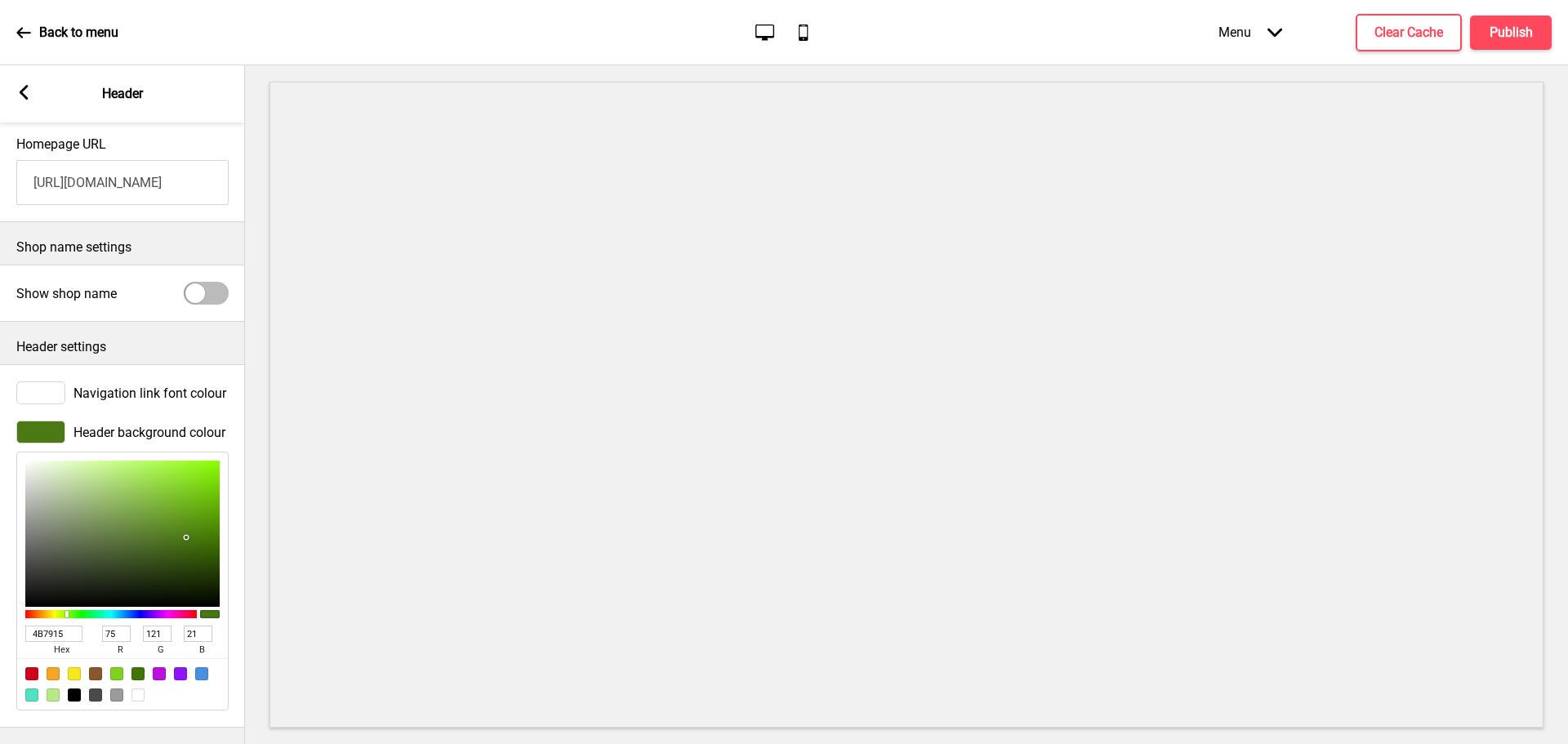
type input "487415"
type input "72"
type input "116"
type input "3E6215"
type input "62"
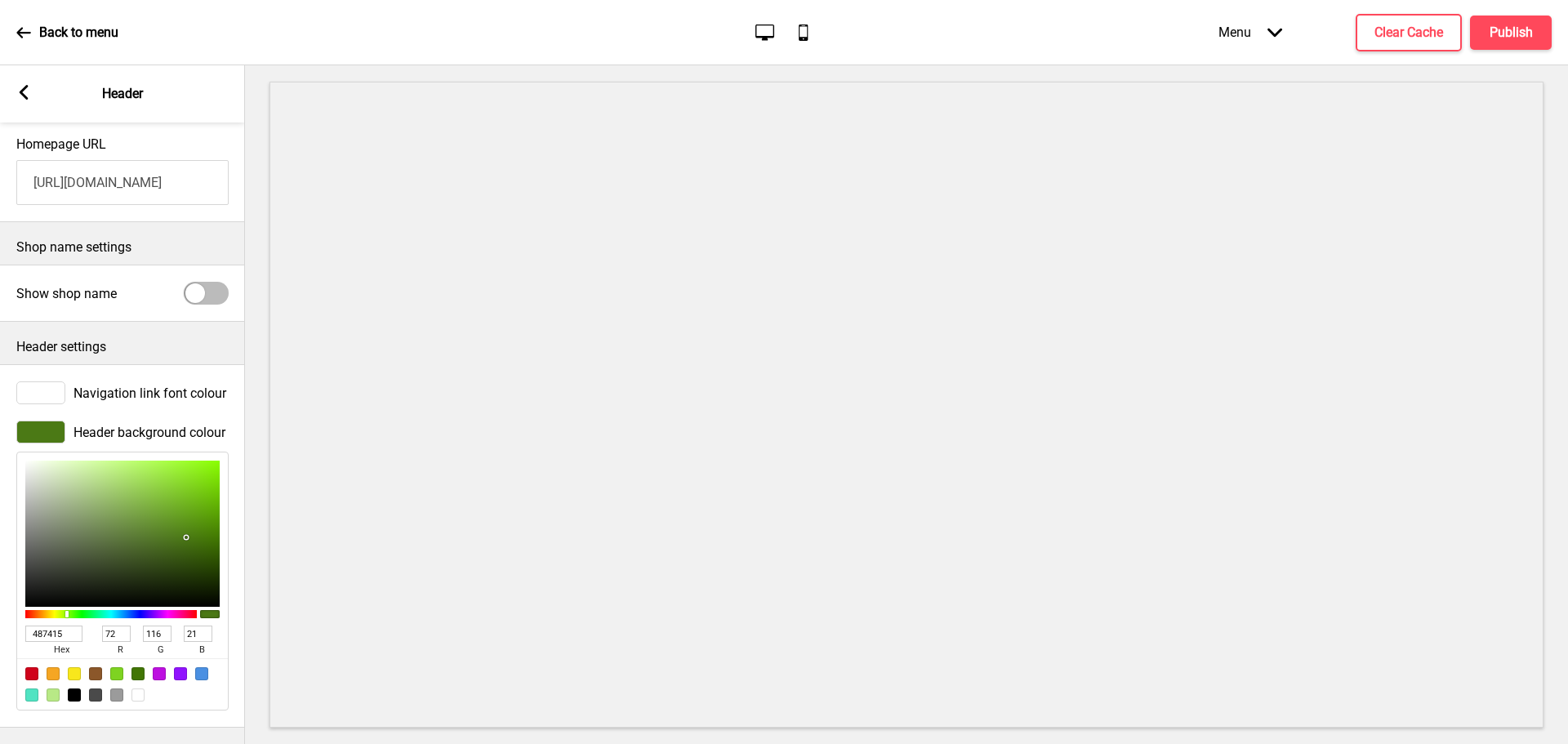
type input "98"
type input "3A5916"
type input "58"
type input "89"
type input "22"
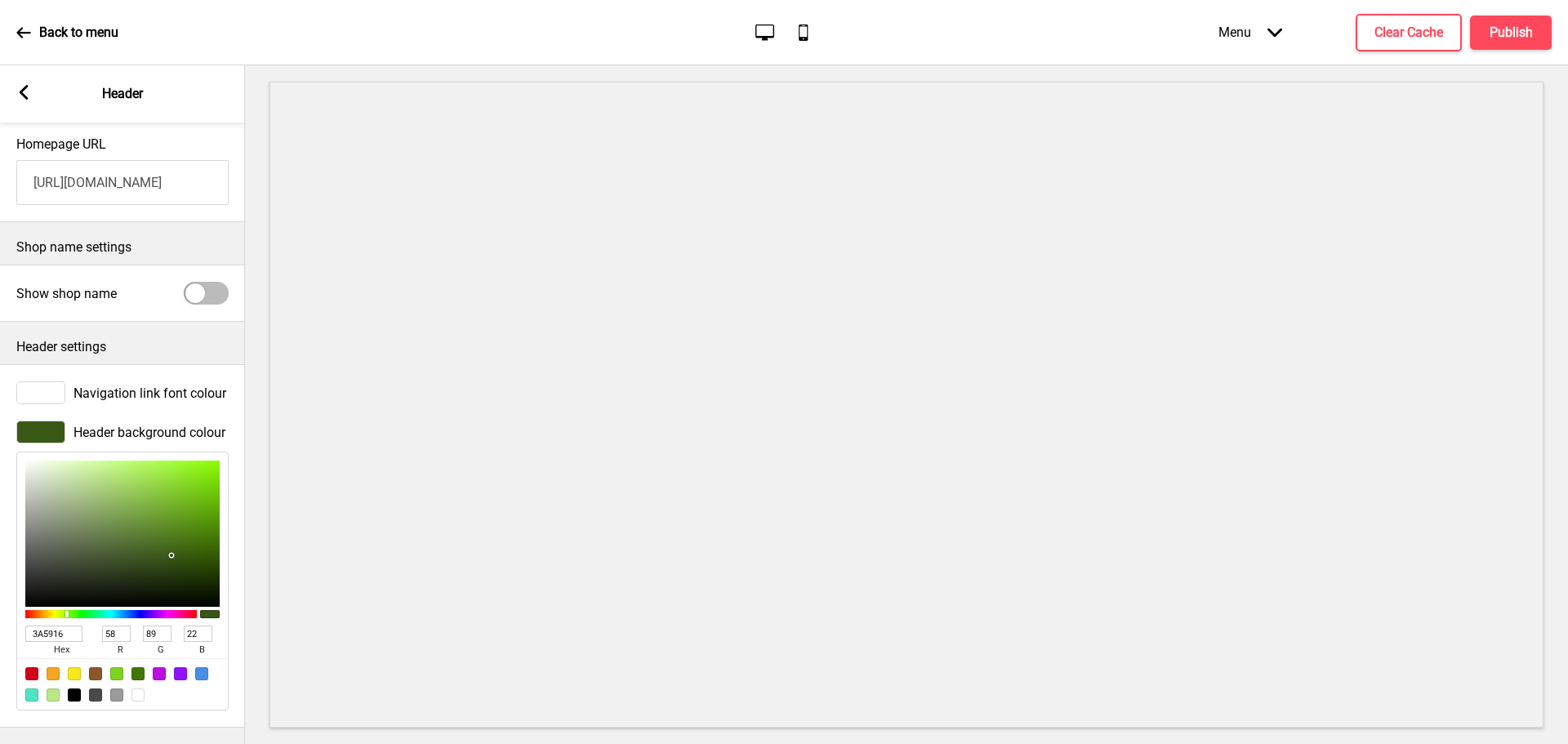
type input "385517"
type input "56"
type input "85"
type input "23"
type input "385418"
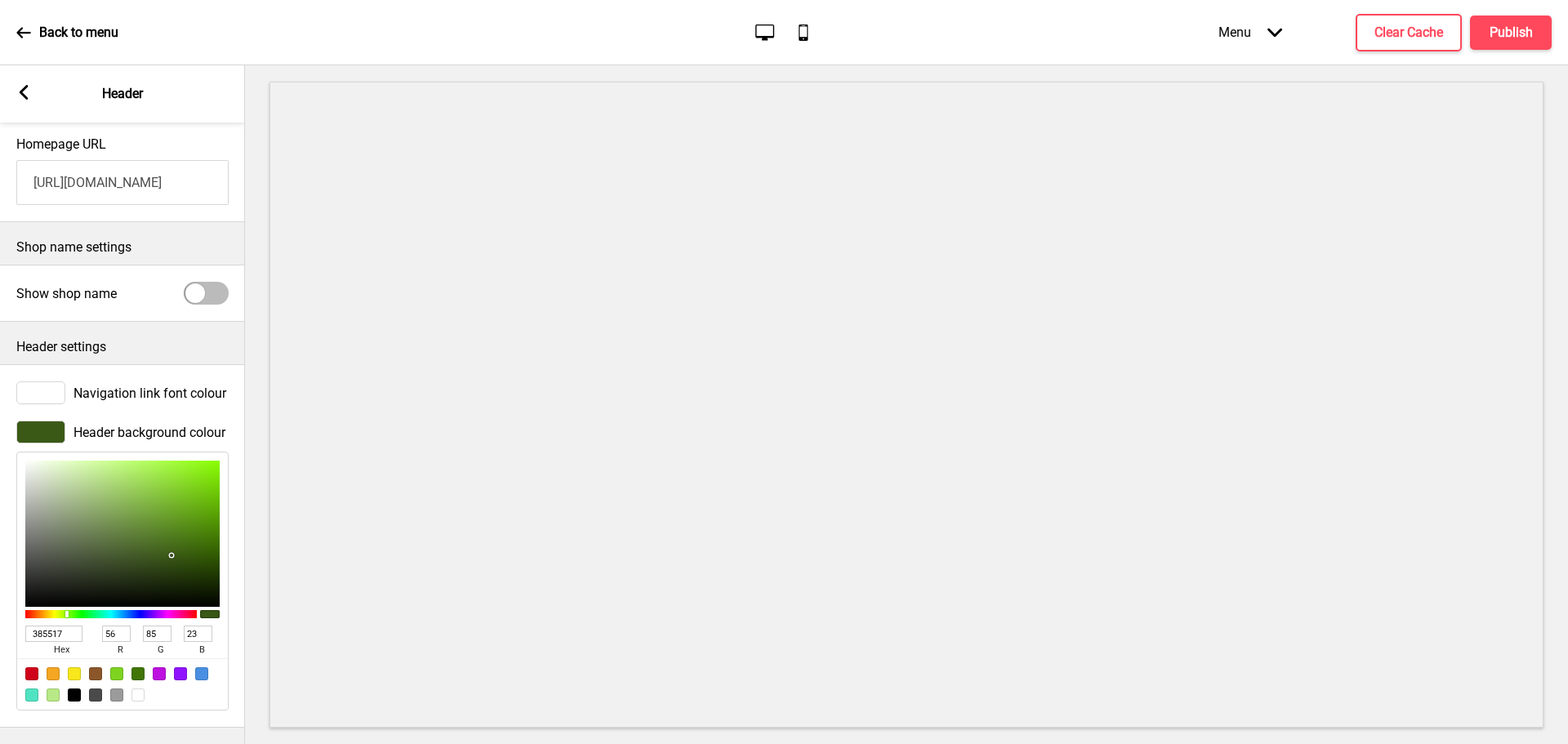
type input "84"
type input "24"
type input "3A541C"
type input "58"
type input "28"
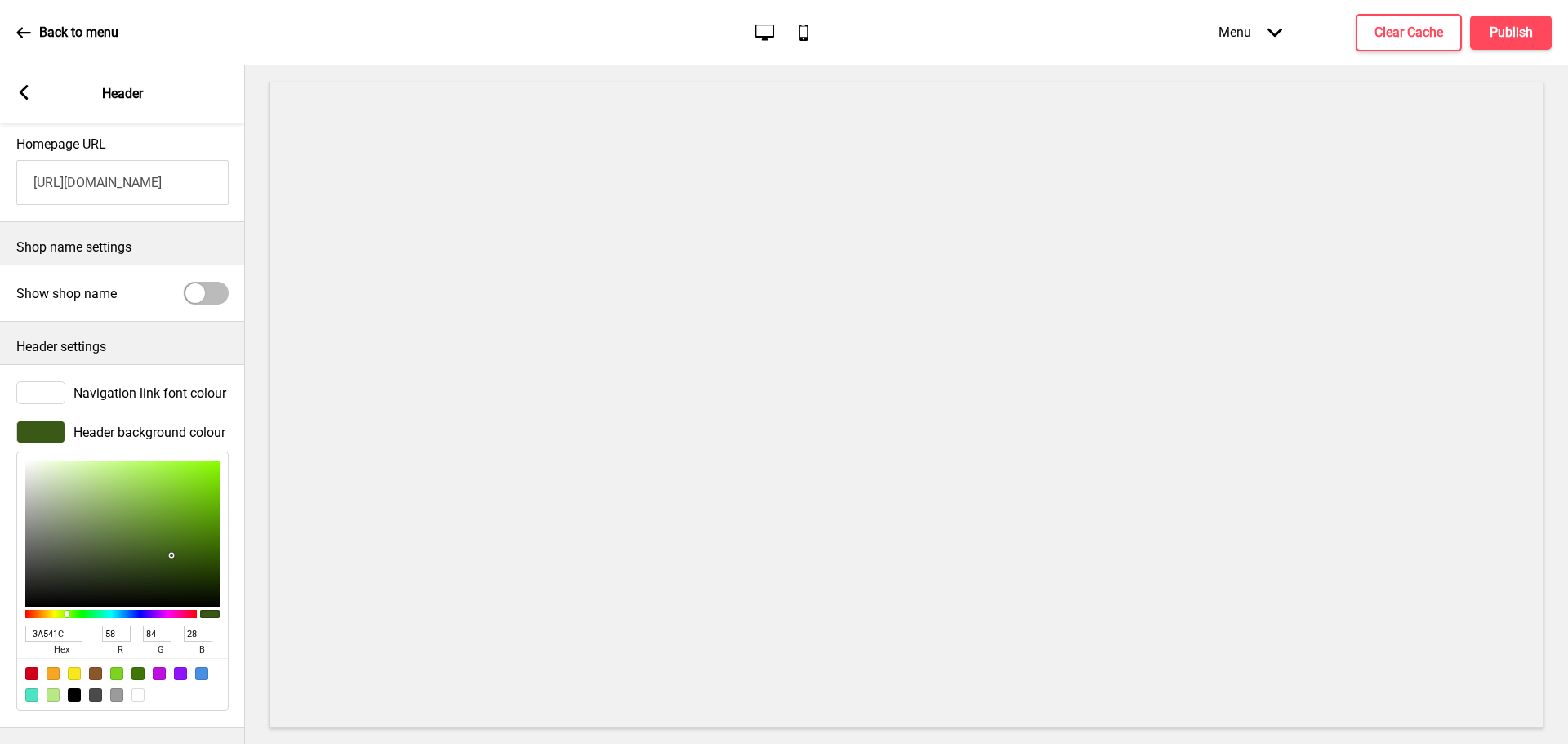
type input "3C5420"
type input "60"
type input "32"
type input "405824"
type input "64"
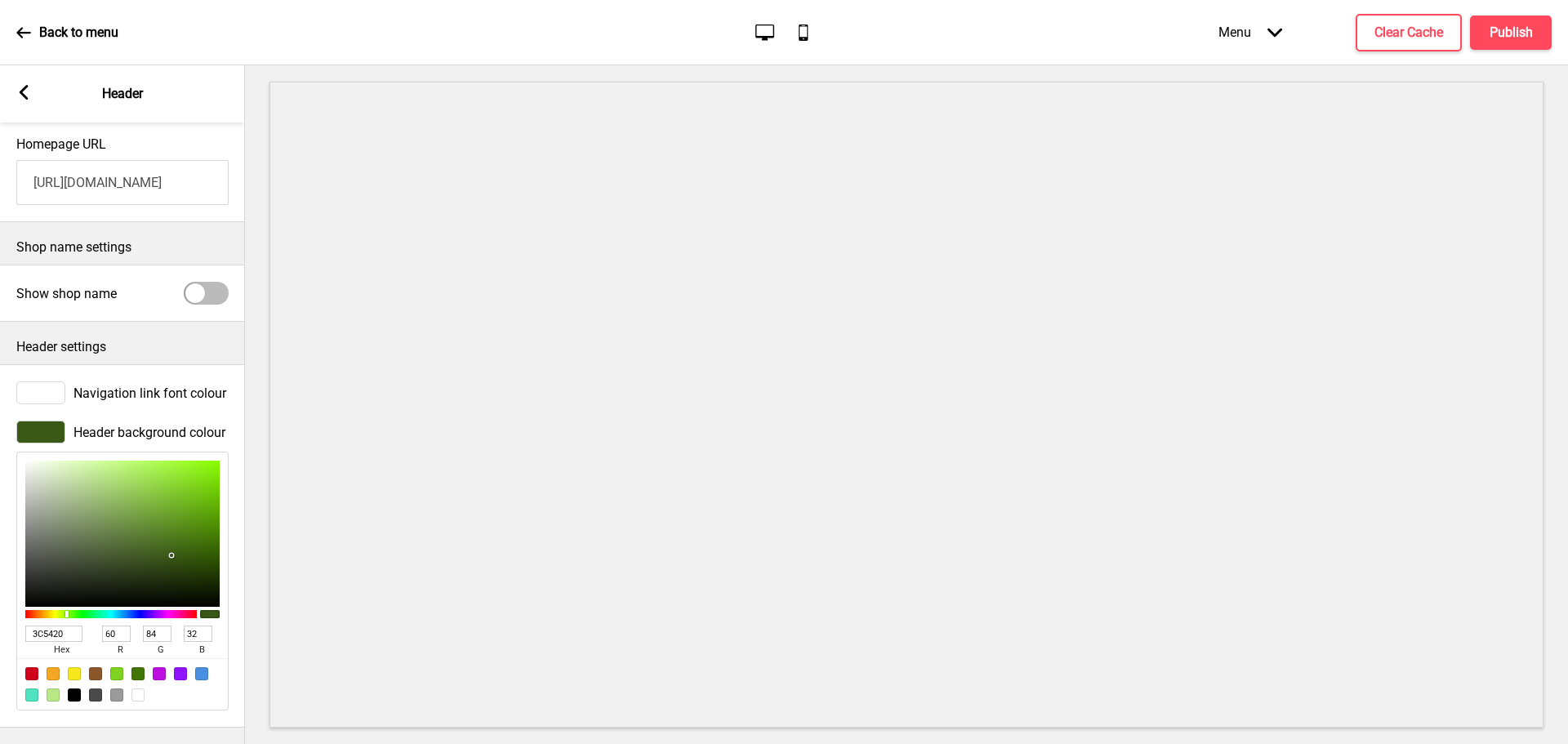
type input "88"
type input "36"
type input "48602B"
type input "72"
type input "96"
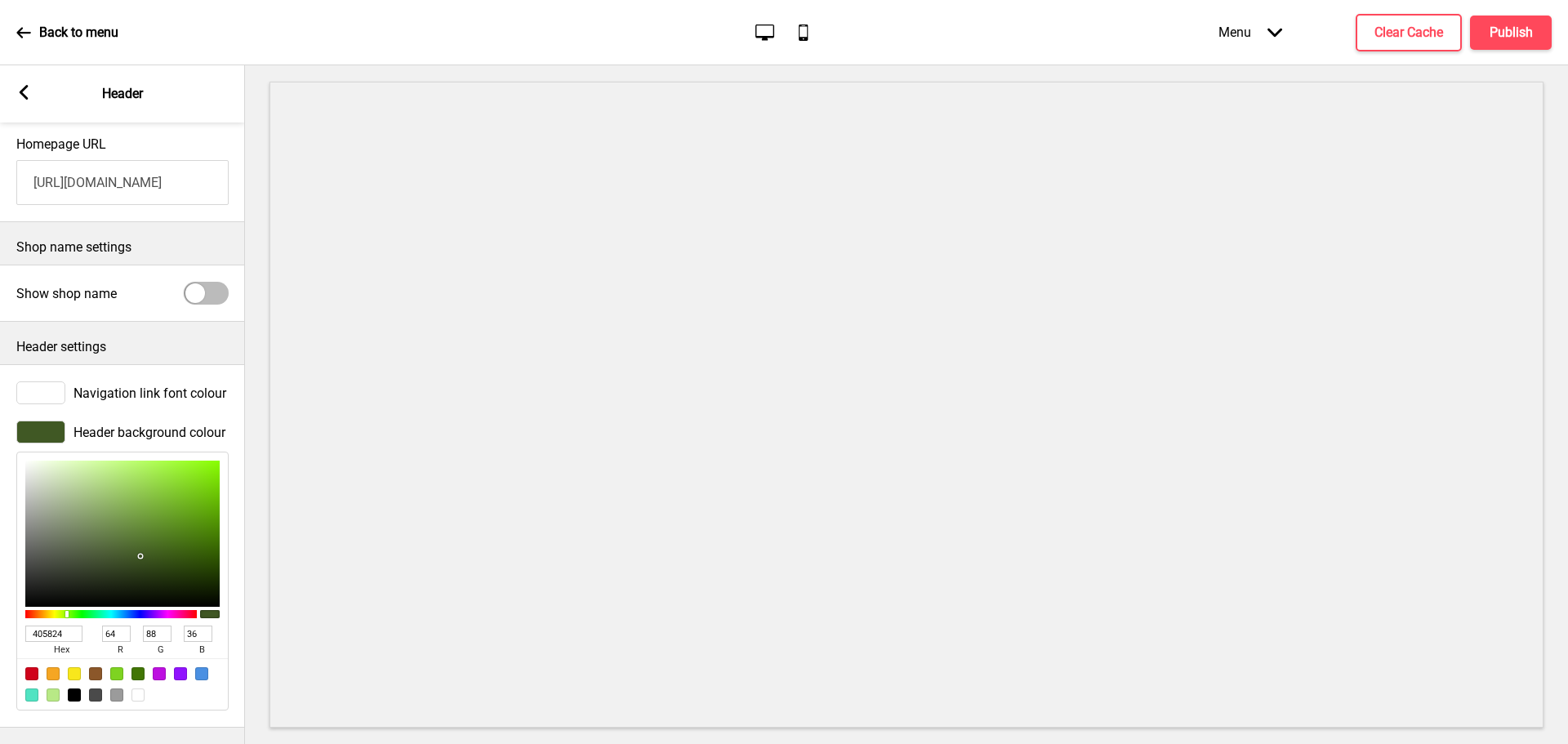
type input "43"
type input "4E6630"
type input "78"
type input "102"
type input "48"
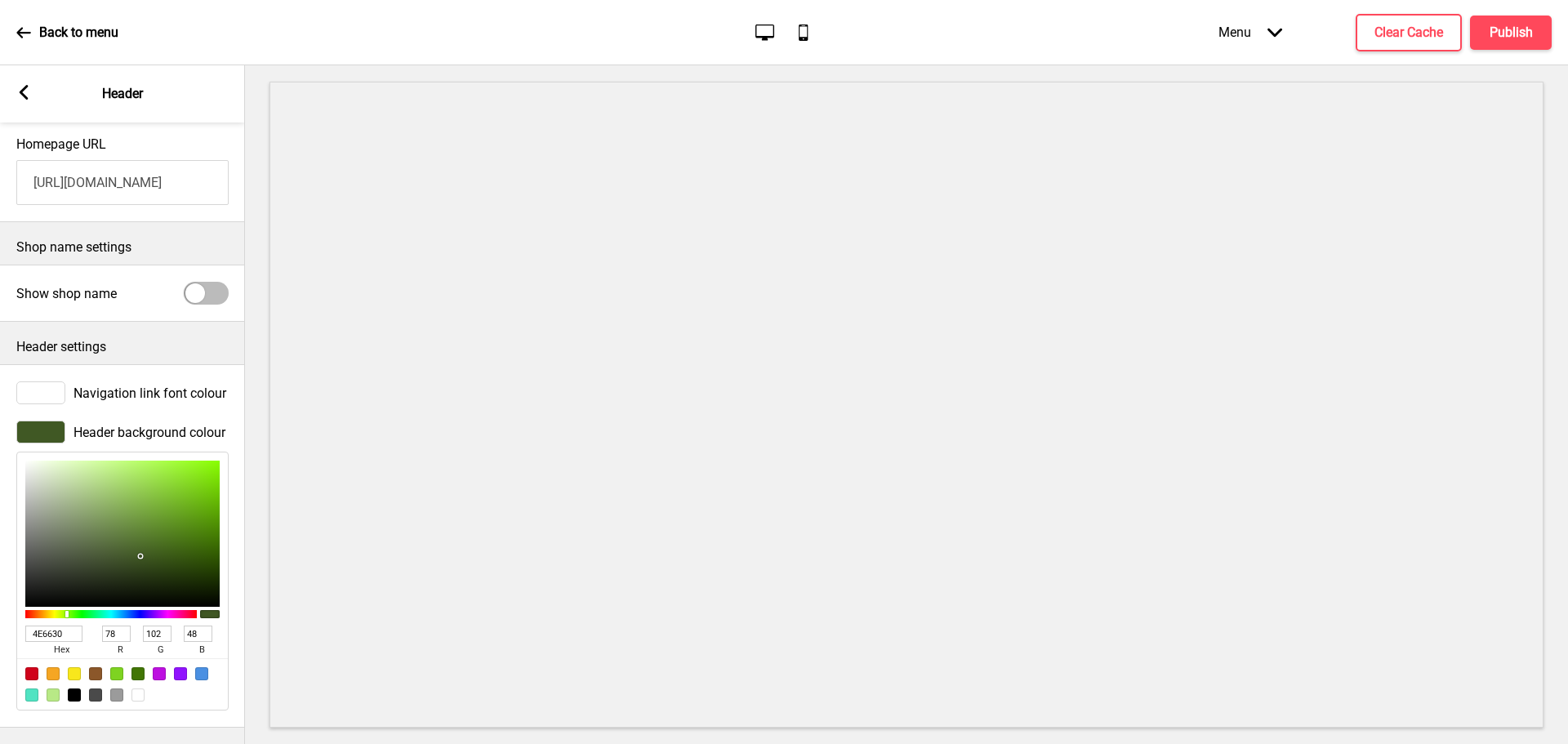
type input "556D36"
type input "85"
type input "109"
type input "54"
type input "5D763C"
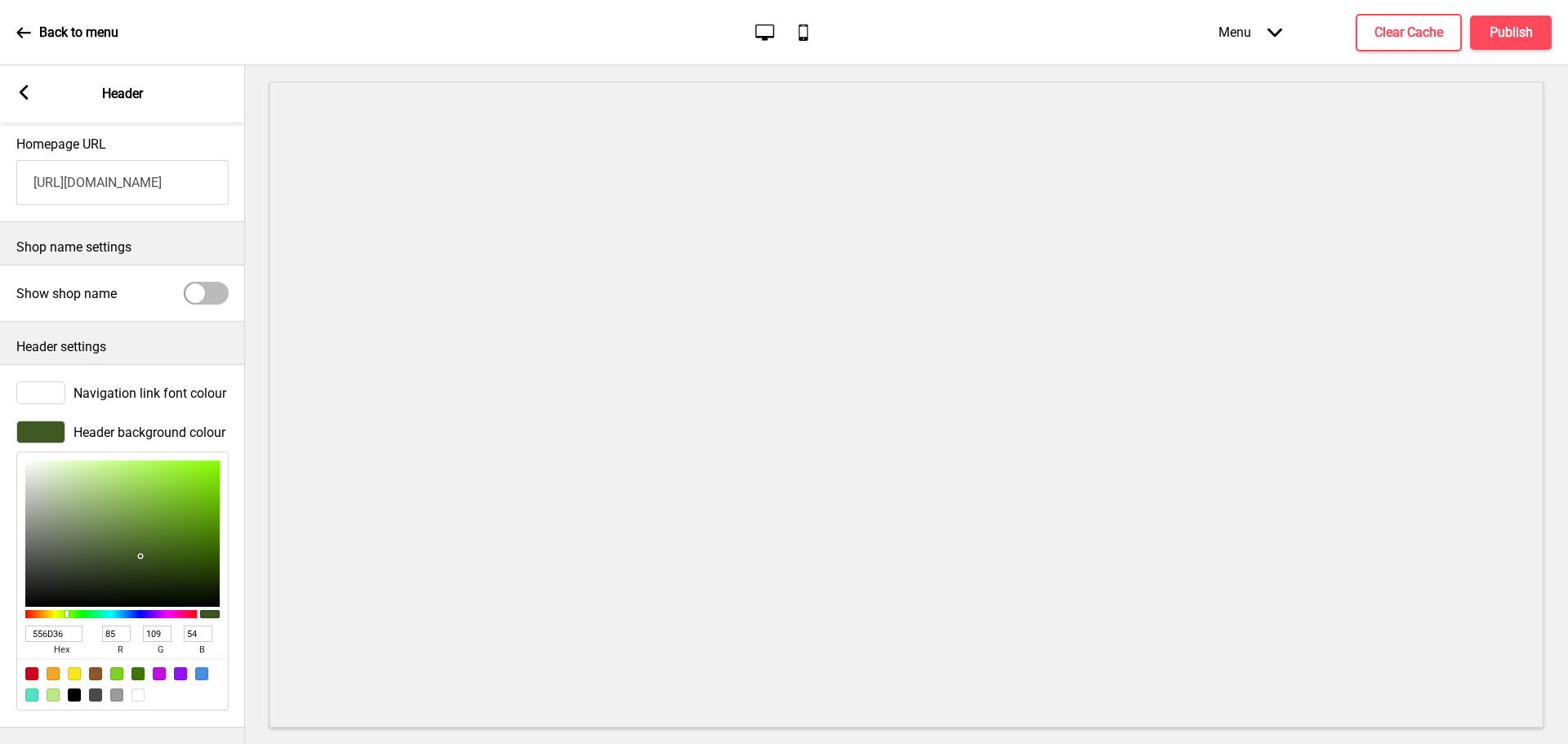
type input "93"
type input "118"
type input "60"
type input "627C40"
type input "98"
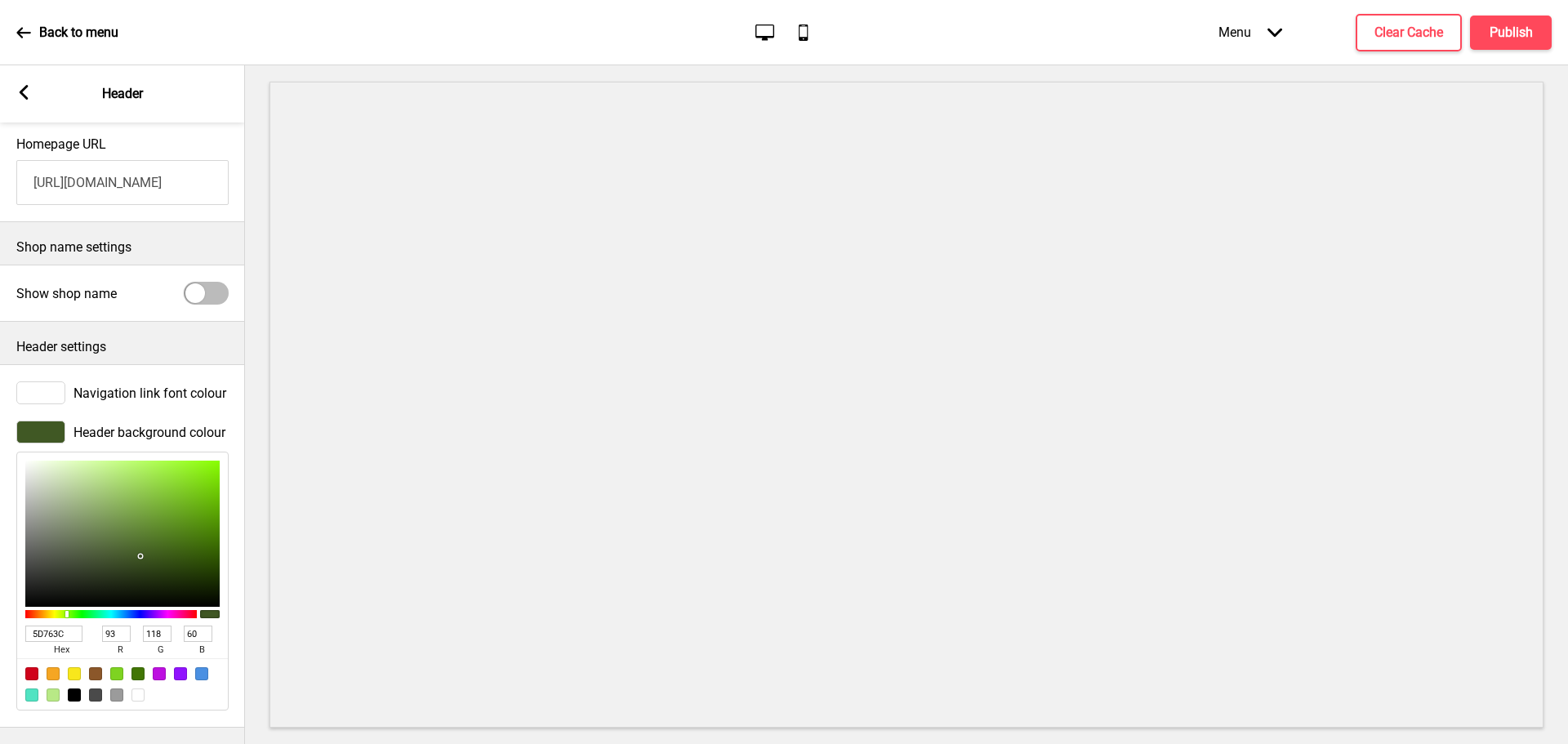
type input "124"
type input "64"
type input "688344"
type input "104"
type input "131"
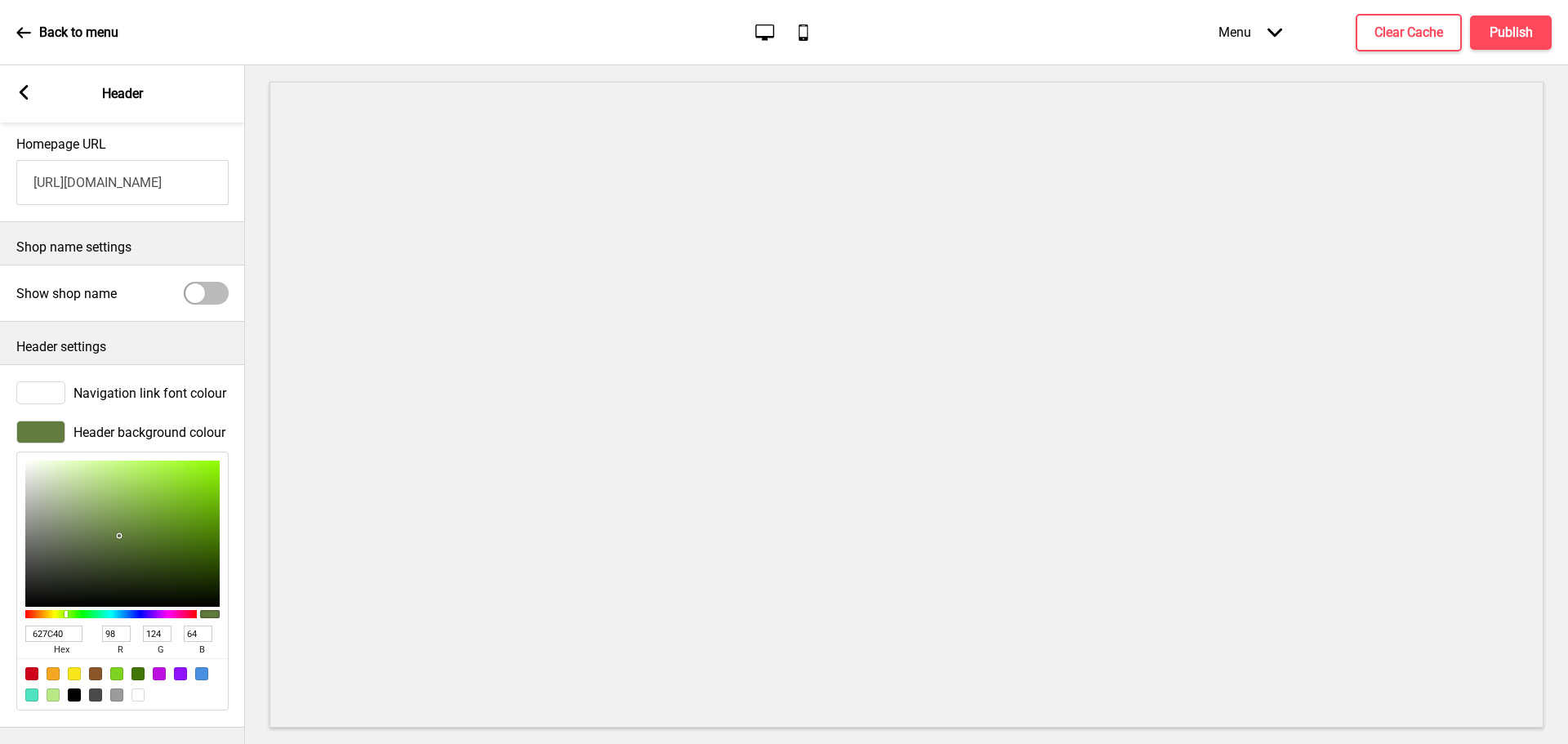
type input "68"
type input "6D8848"
type input "109"
type input "136"
type input "72"
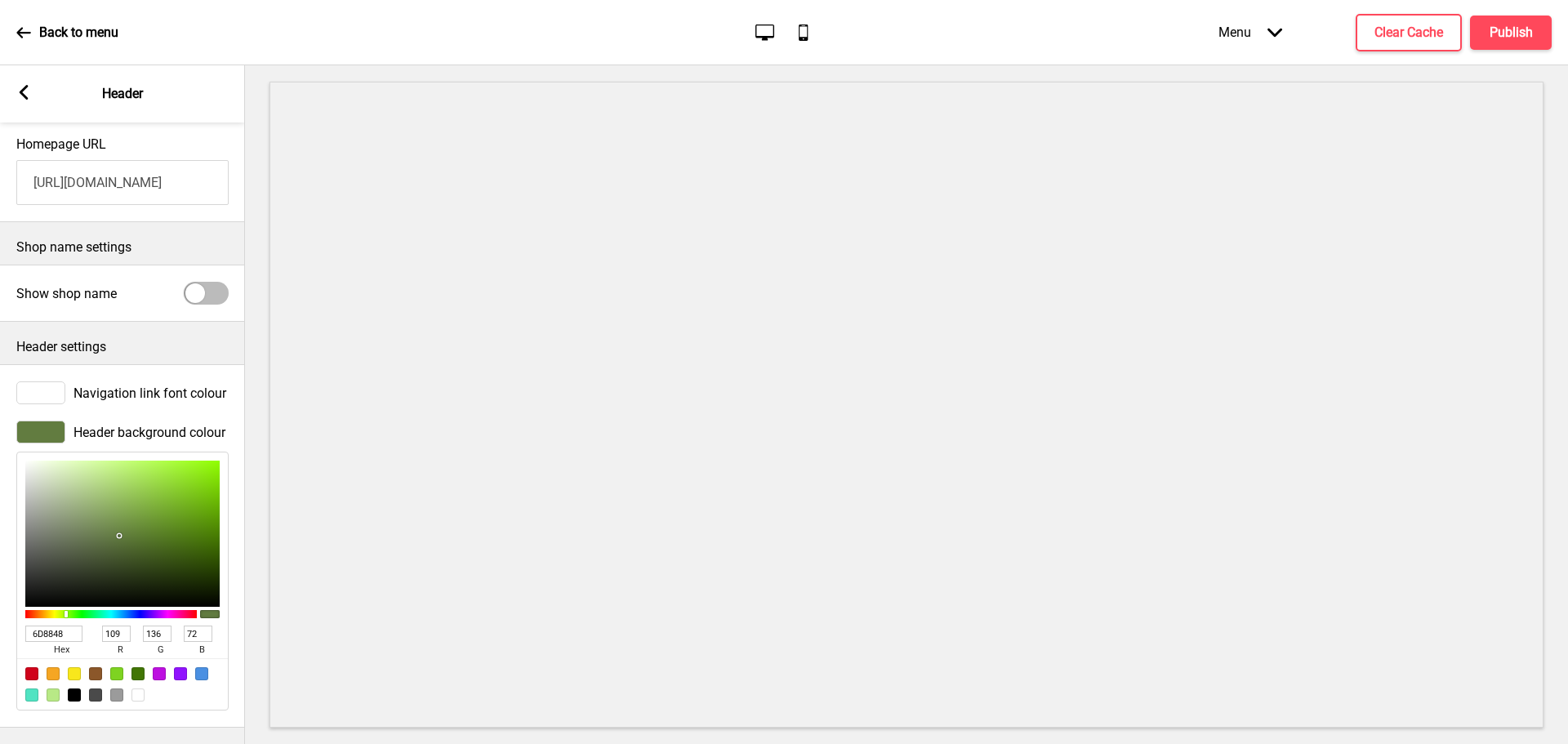
type input "728E4B"
type input "114"
type input "142"
type input "75"
type input "76924E"
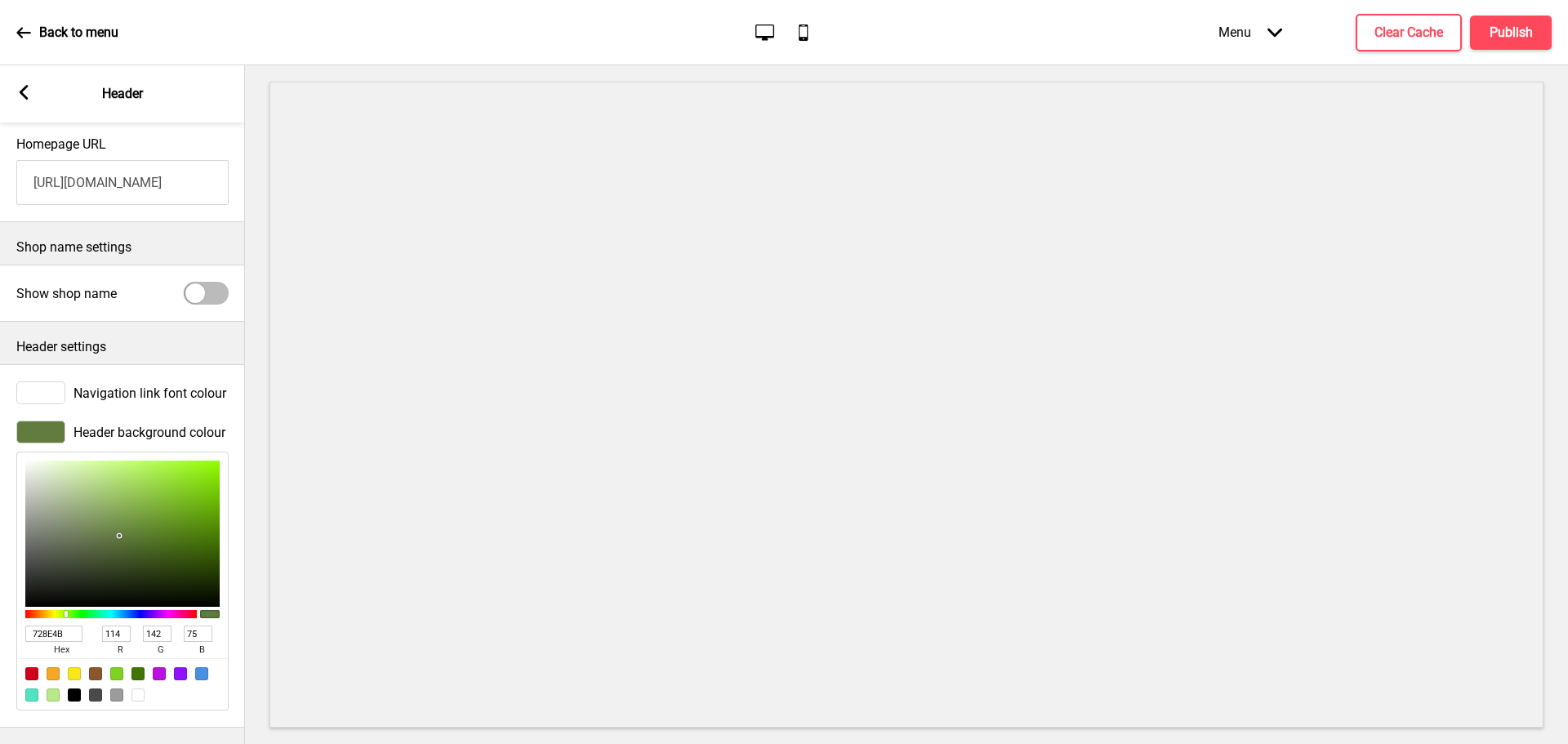
type input "118"
type input "146"
type input "78"
drag, startPoint x: 185, startPoint y: 524, endPoint x: 117, endPoint y: 508, distance: 69.9
click at [117, 509] on div at bounding box center [122, 533] width 194 height 146
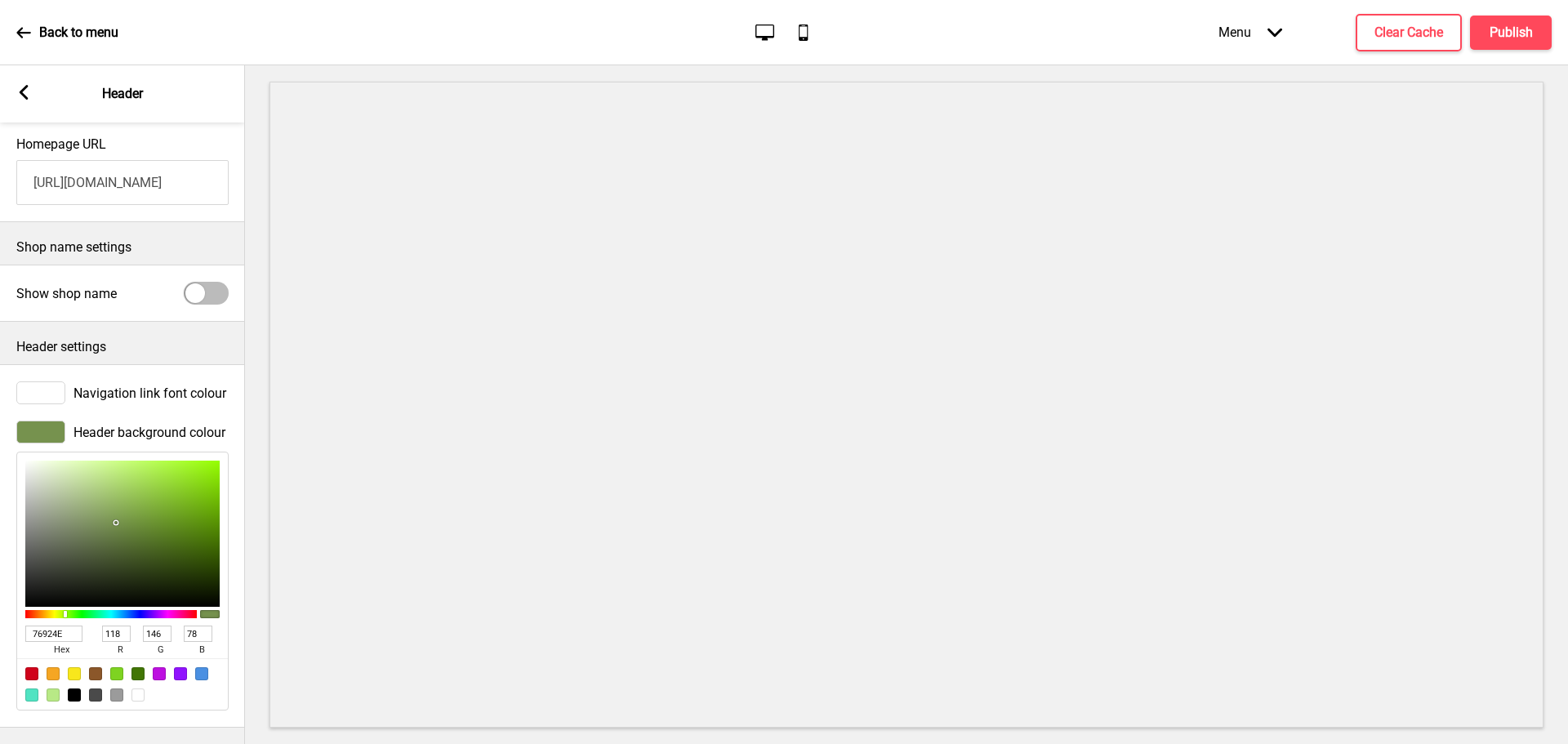
type input "77944E"
type input "119"
type input "148"
type input "7E9C53"
type input "126"
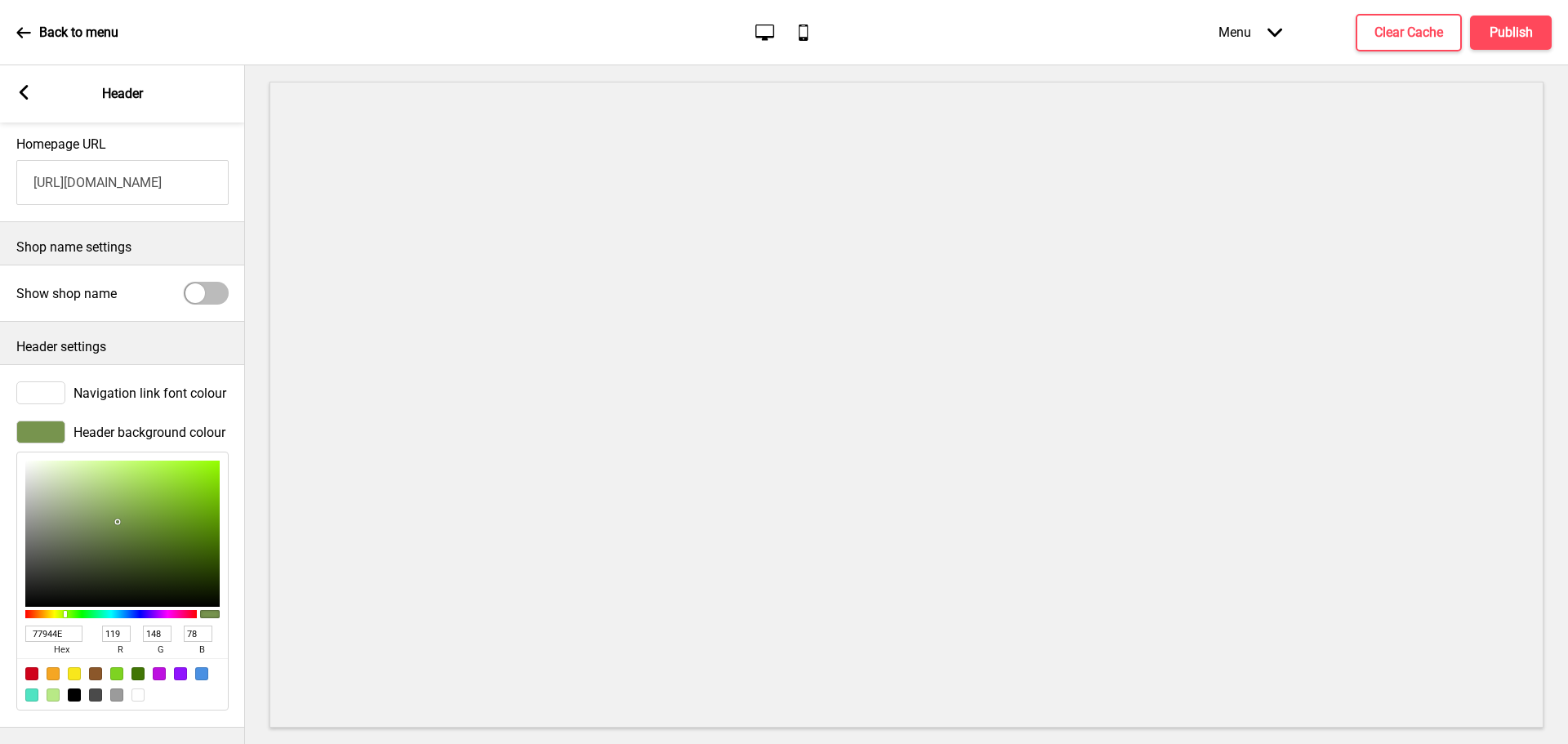
type input "156"
type input "83"
type input "809F54"
type input "128"
type input "159"
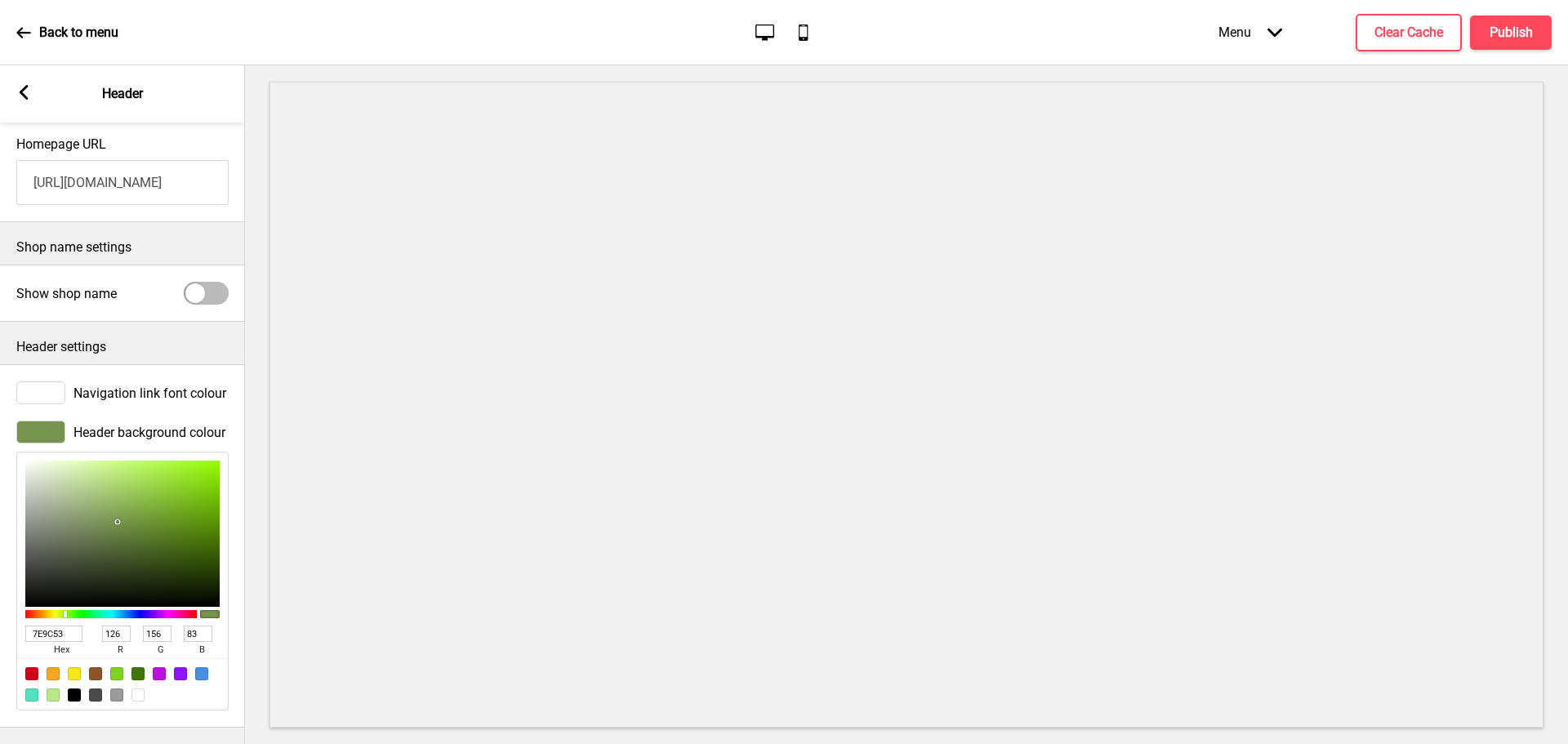
type input "84"
drag, startPoint x: 117, startPoint y: 504, endPoint x: 123, endPoint y: 491, distance: 14.3
click at [120, 498] on div at bounding box center [122, 533] width 194 height 146
type input "85A656"
type input "133"
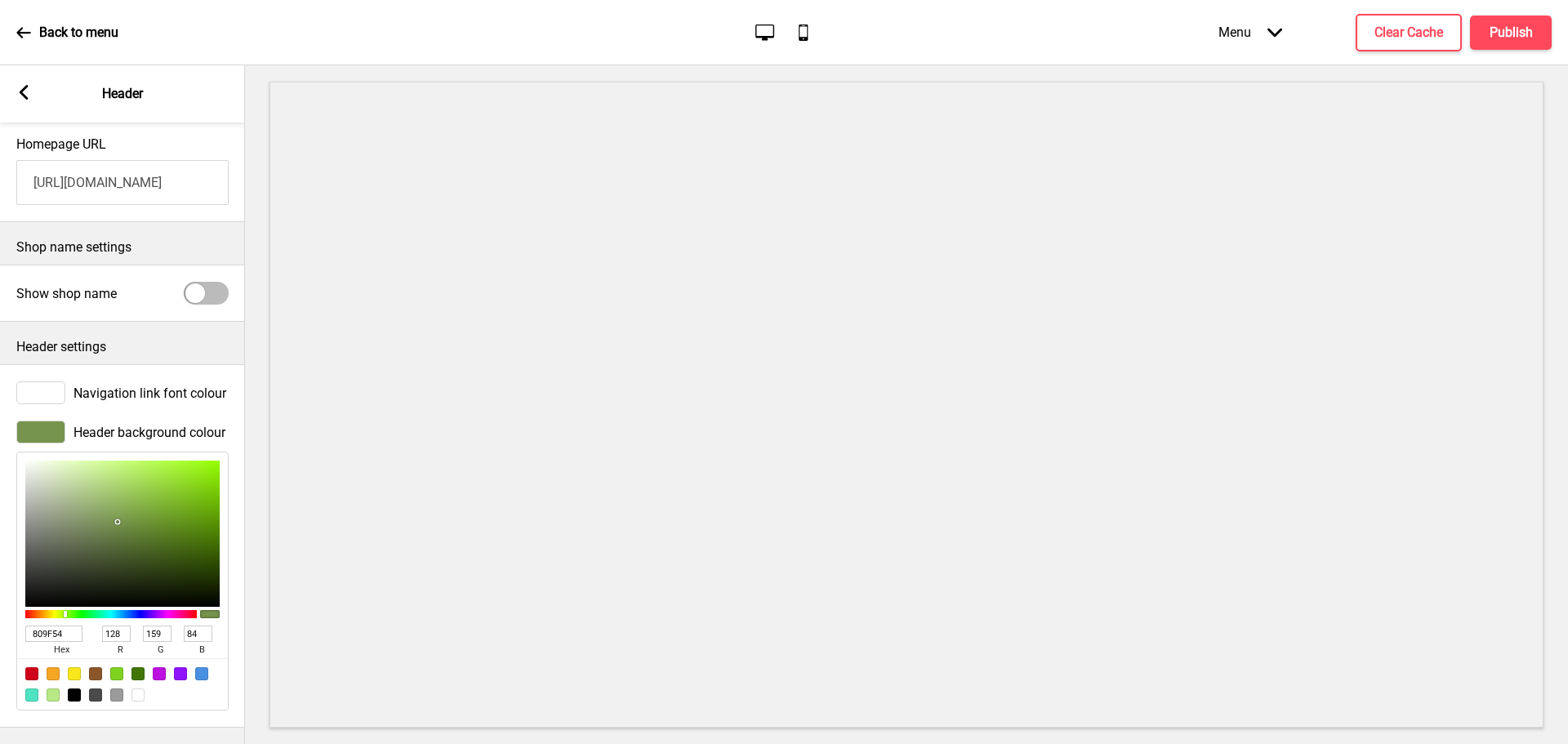
type input "166"
type input "86"
type input "9ECC5D"
type input "158"
type input "204"
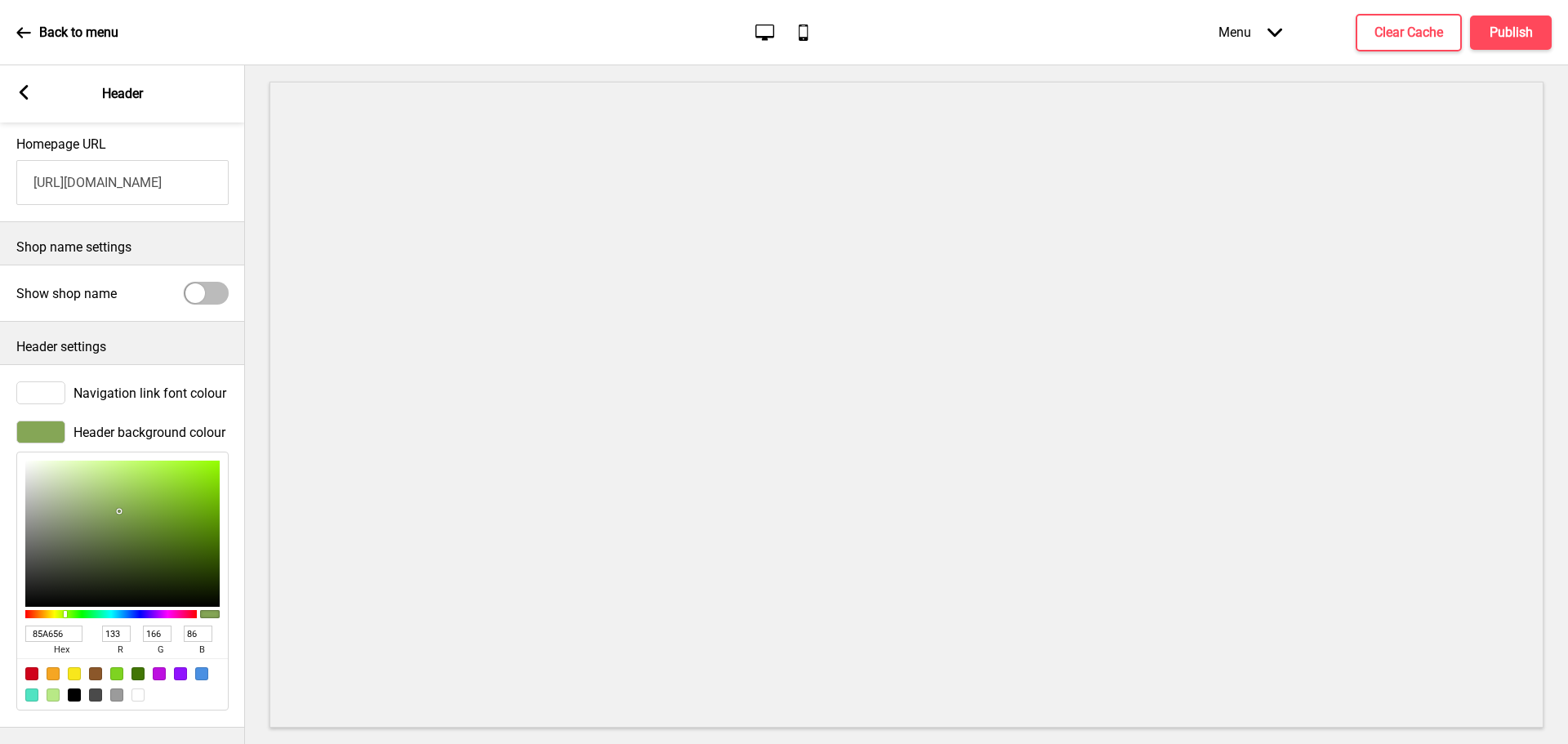
type input "93"
click at [131, 476] on div at bounding box center [122, 533] width 194 height 146
type input "9FCD5D"
type input "159"
type input "205"
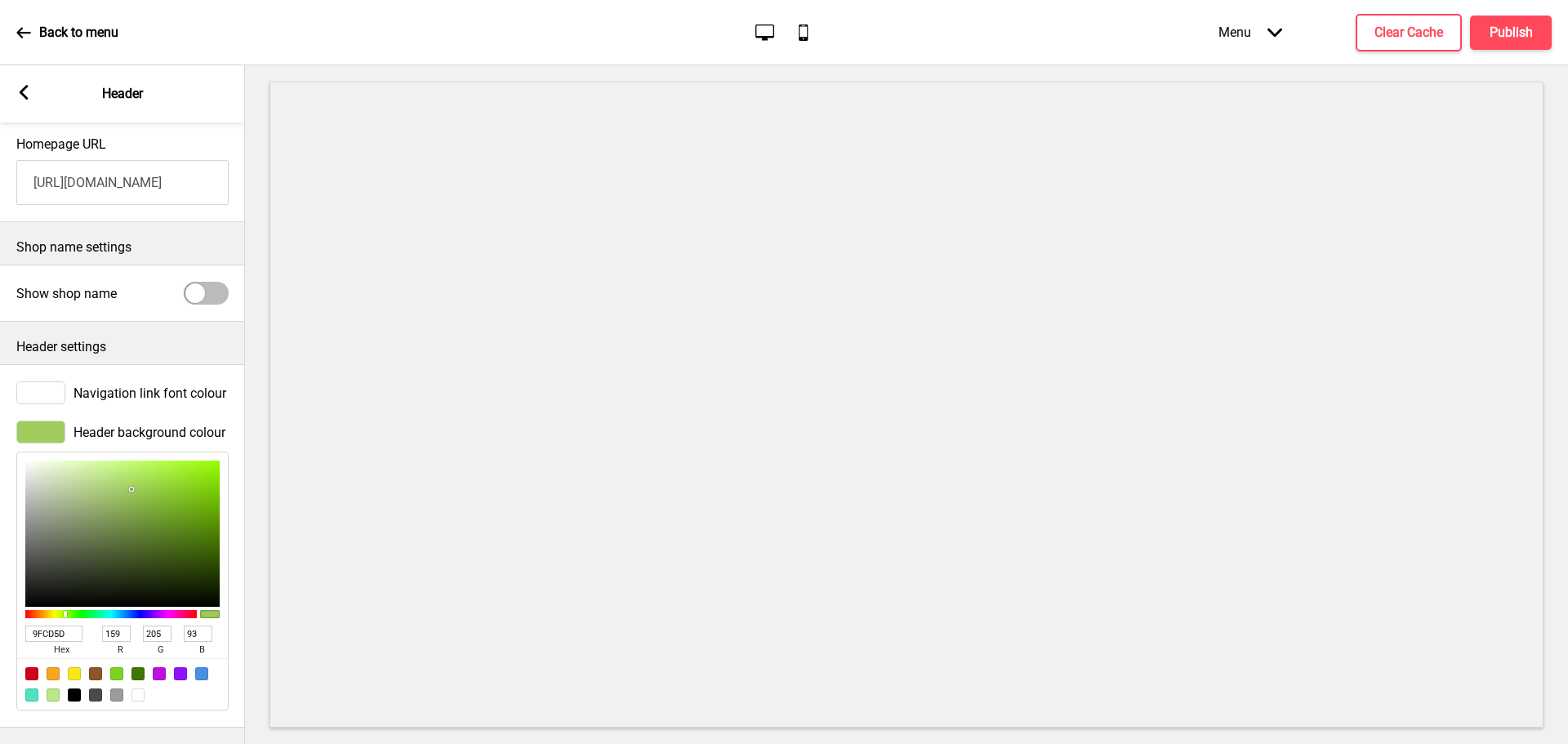
type input "AFCE81"
type input "175"
type input "206"
type input "129"
type input "B1CE85"
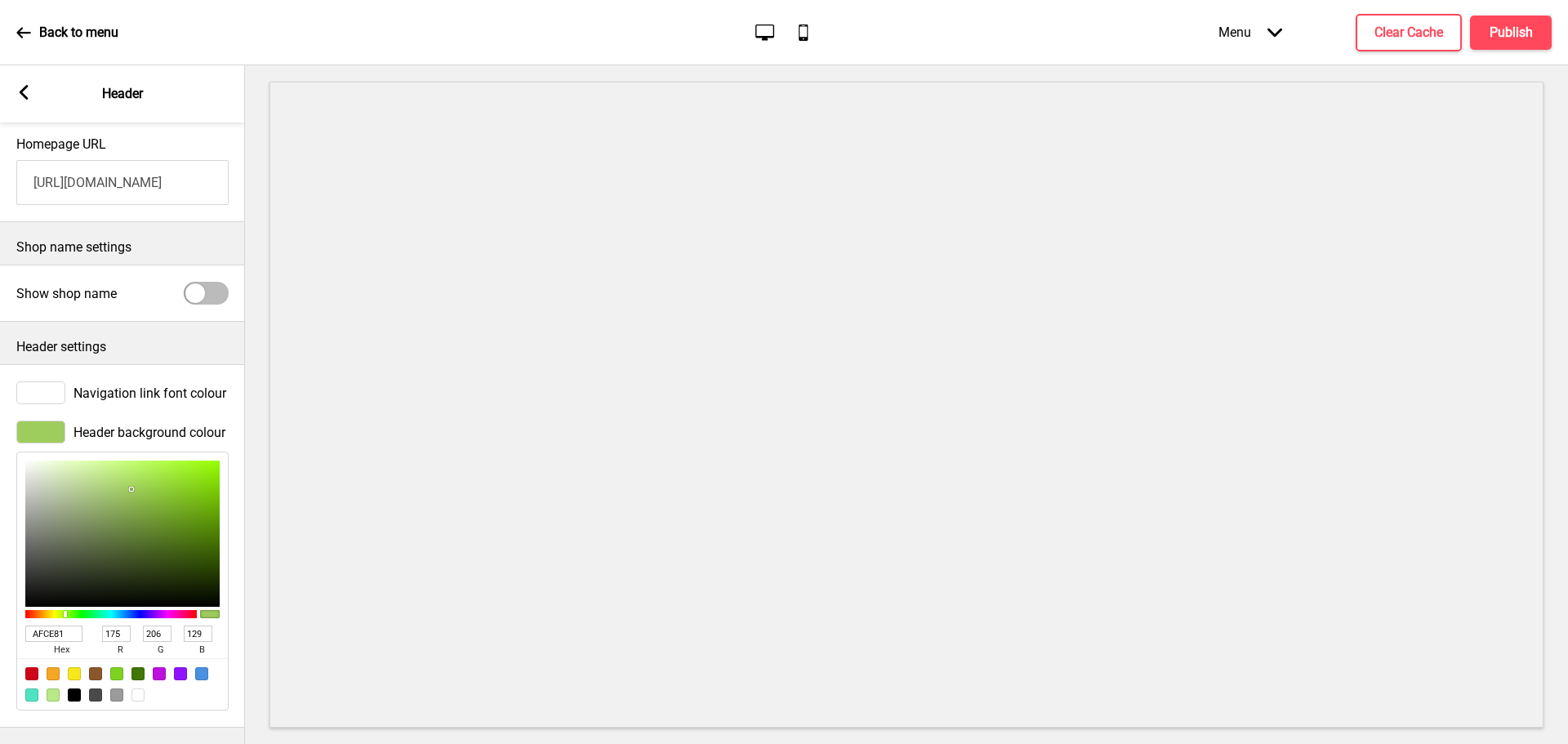
type input "177"
type input "133"
type input "B4CE8D"
type input "180"
type input "141"
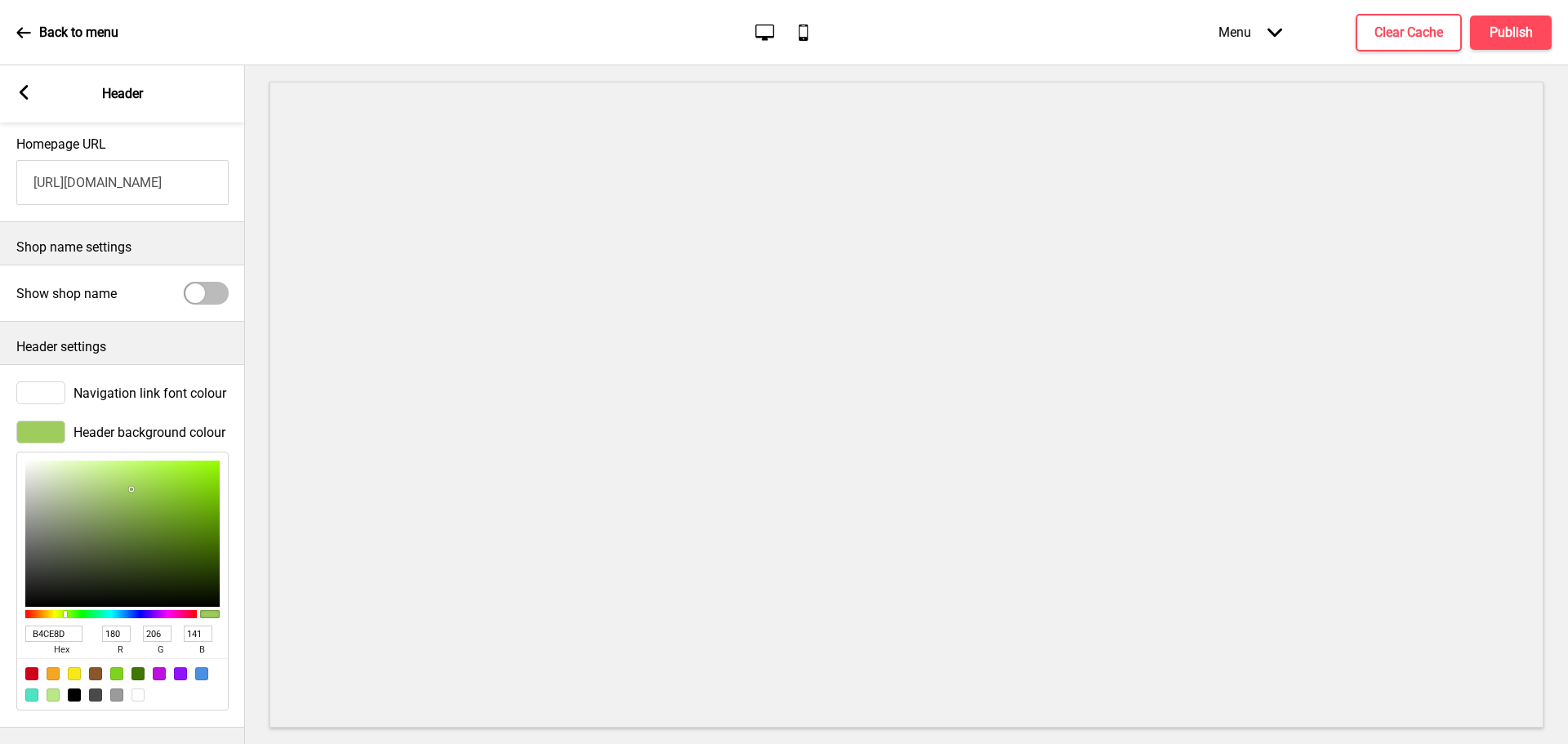
type input "B4CC91"
type input "204"
type input "145"
type input "B3CA92"
type input "179"
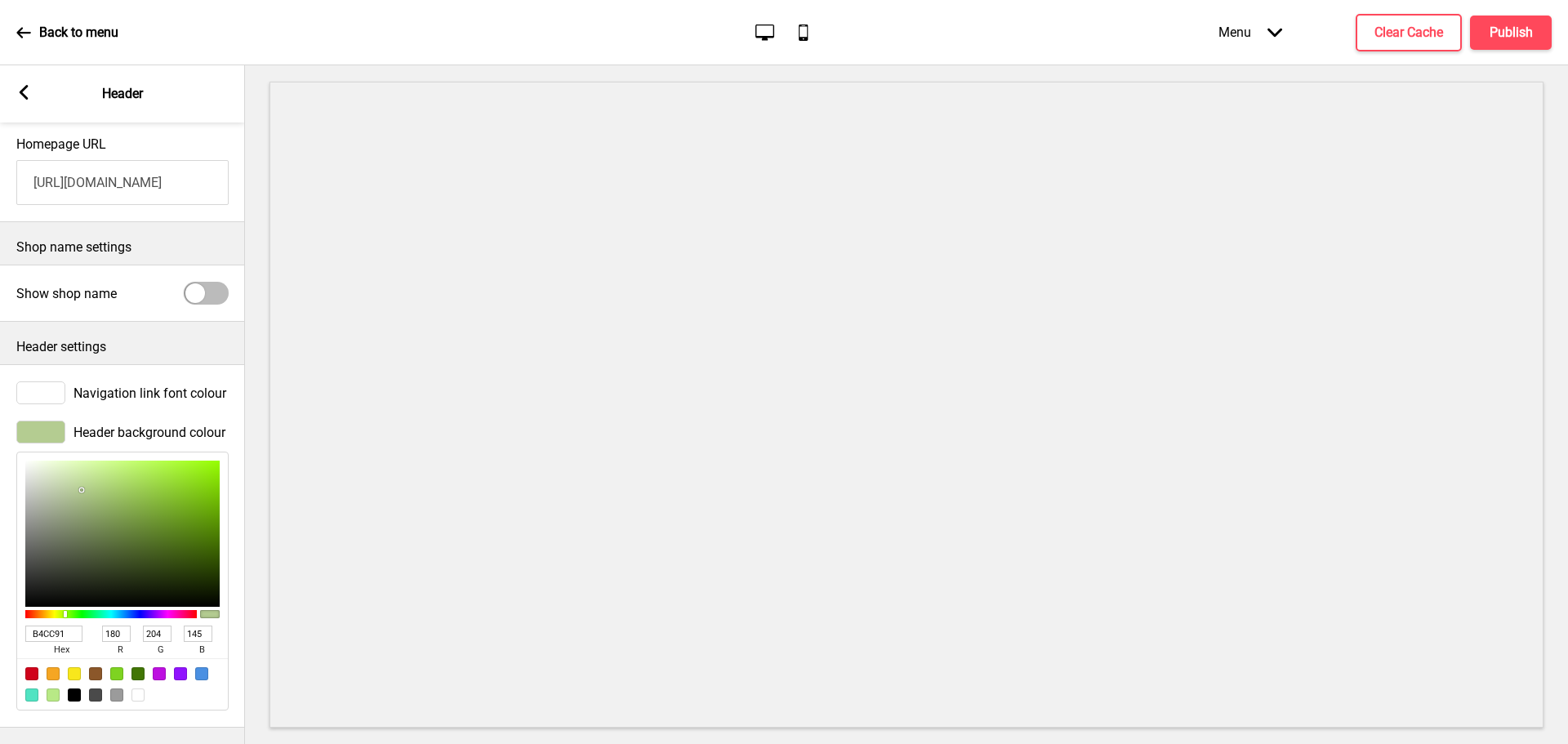
type input "202"
type input "146"
drag, startPoint x: 80, startPoint y: 478, endPoint x: 65, endPoint y: 494, distance: 21.9
click at [78, 478] on div at bounding box center [122, 533] width 194 height 146
type input "B2C992"
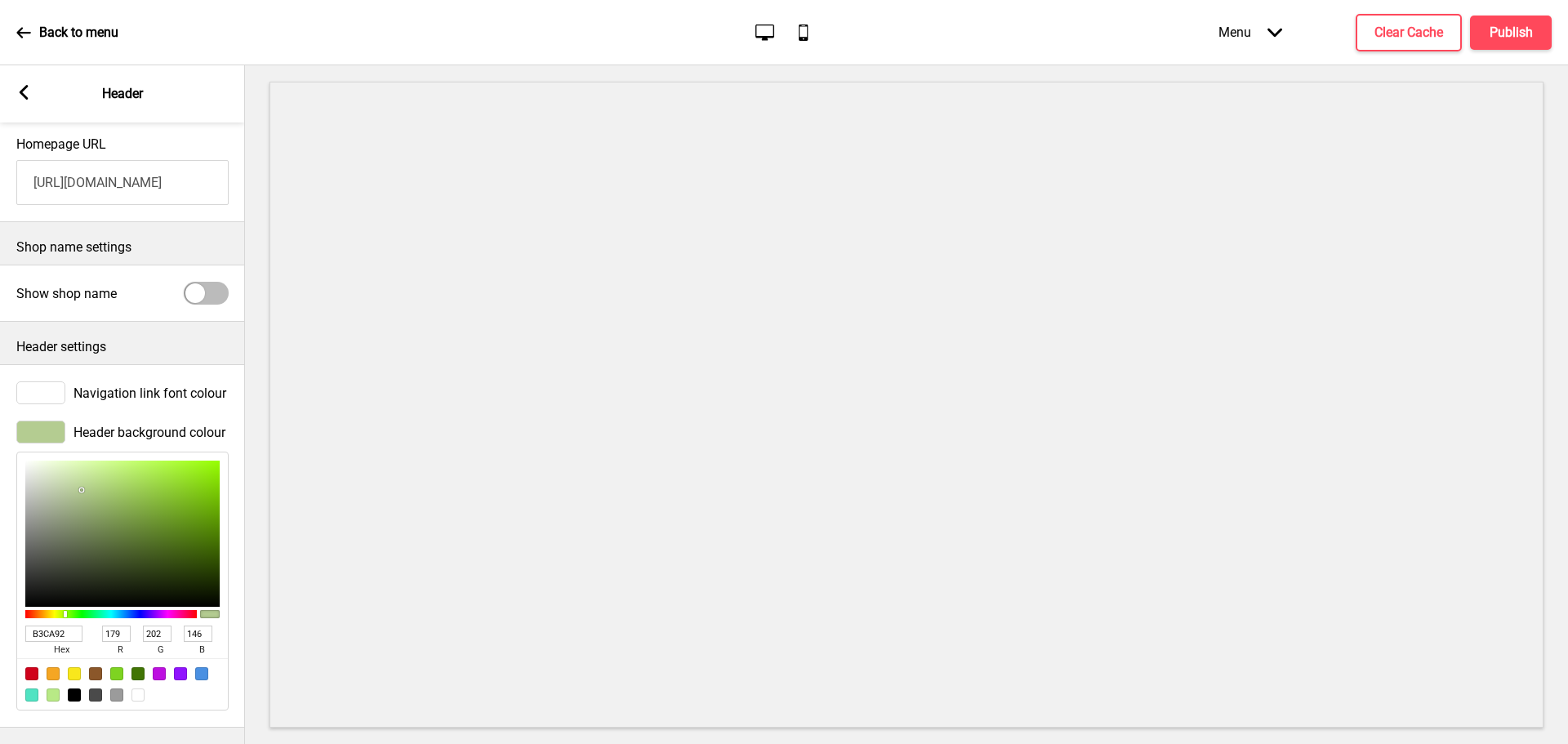
type input "178"
type input "201"
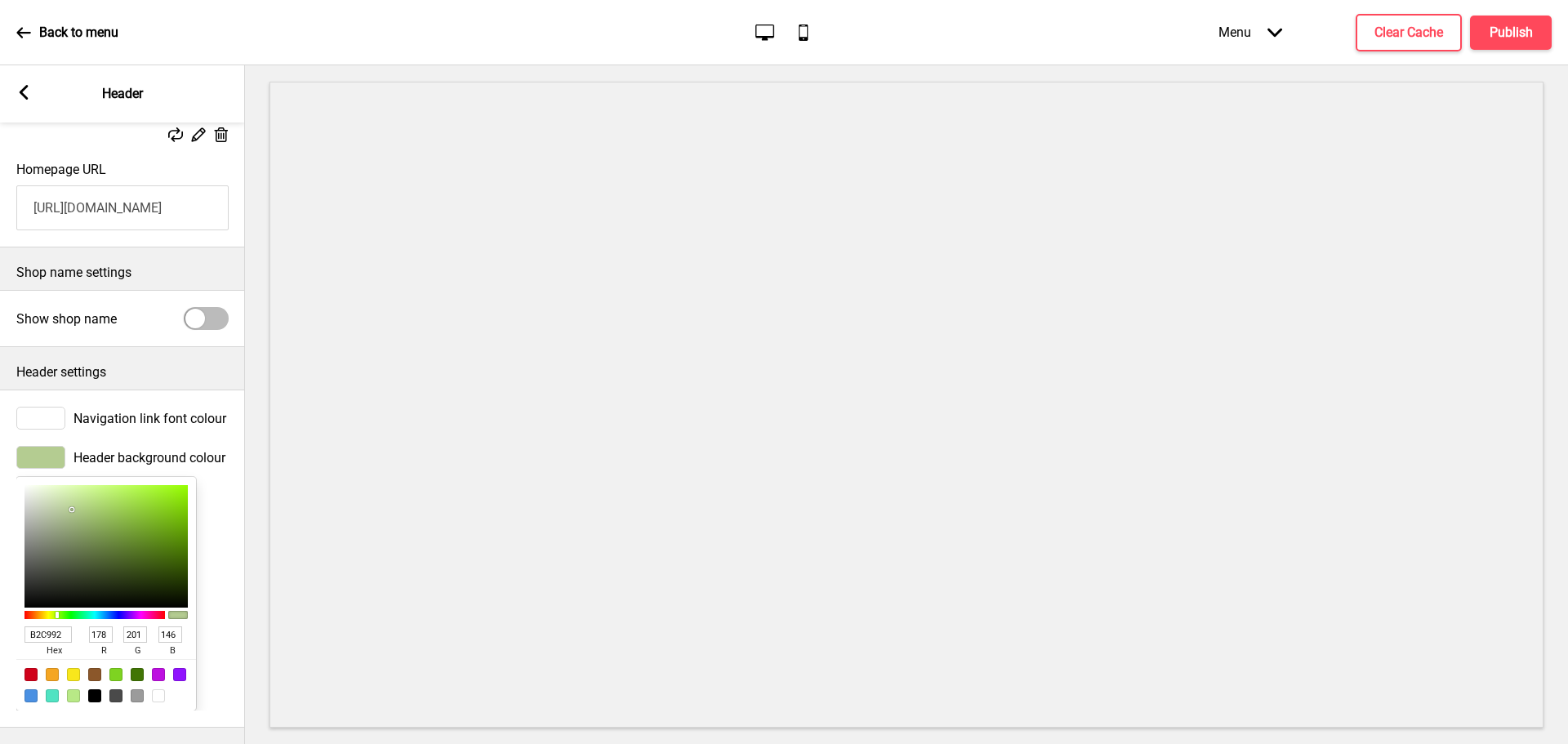
type input "B2C993"
type input "147"
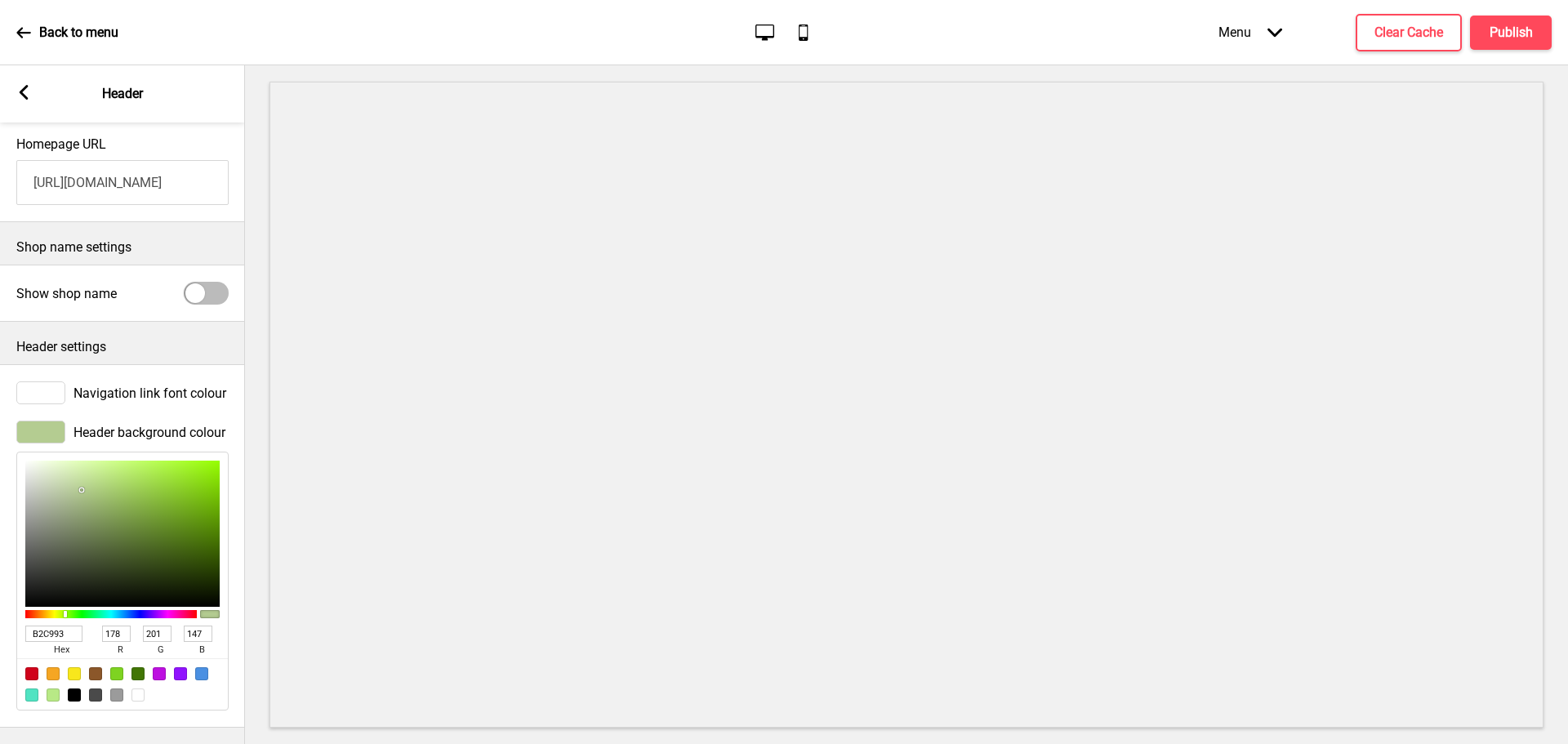
type input "9FAE8B"
type input "159"
type input "174"
type input "139"
type input "9CAB88"
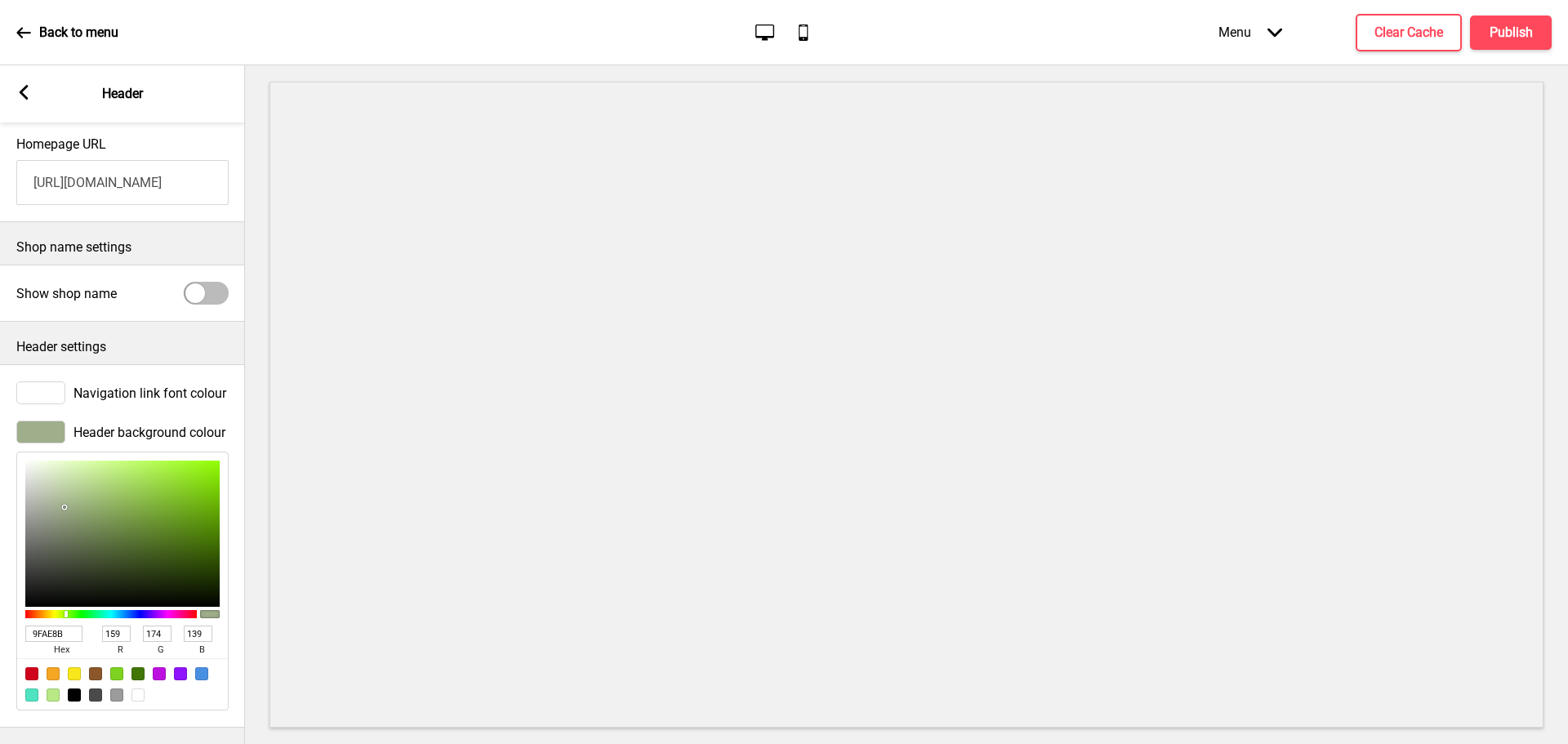
type input "156"
type input "171"
type input "136"
type input "82916E"
type input "130"
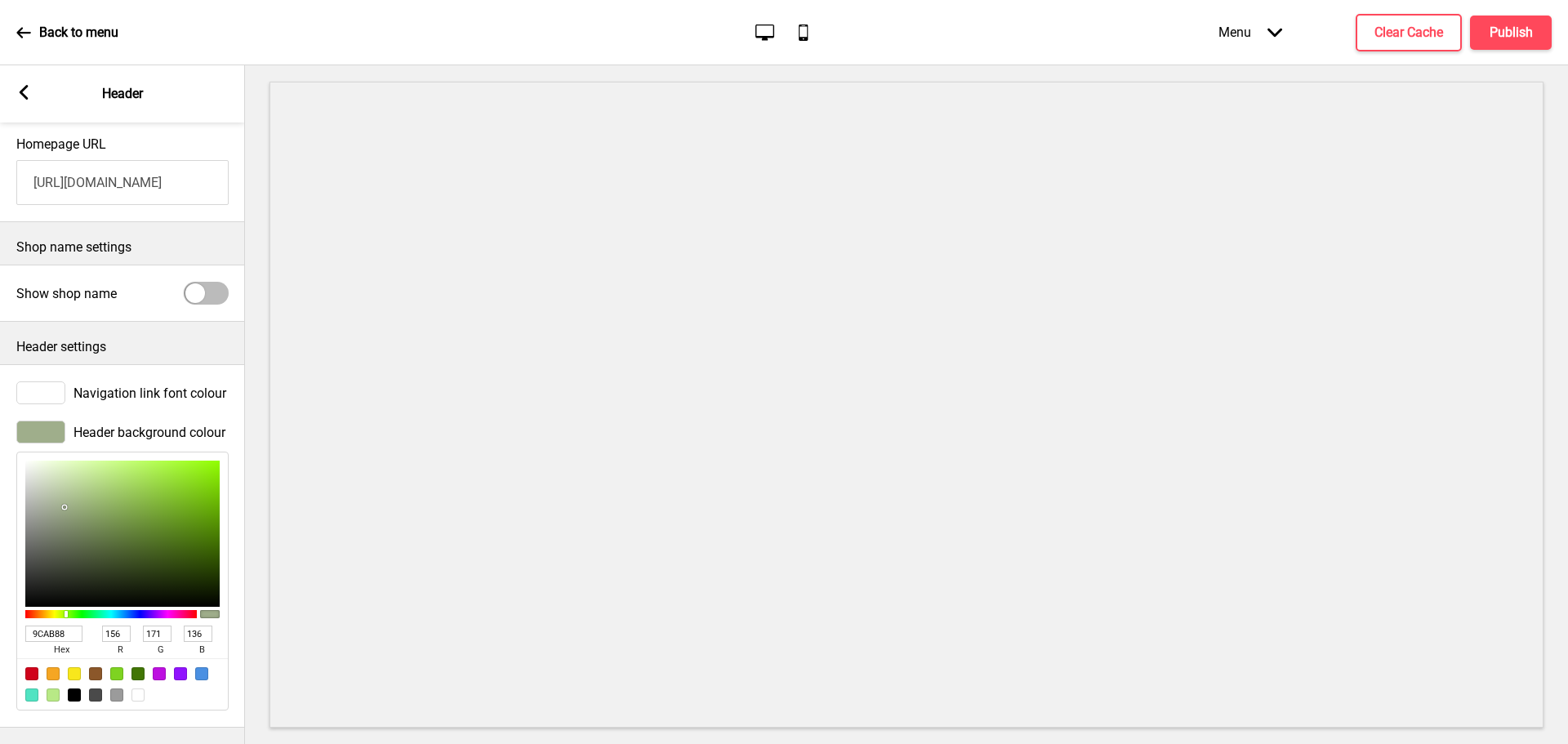
type input "145"
type input "110"
type input "74845F"
type input "116"
type input "132"
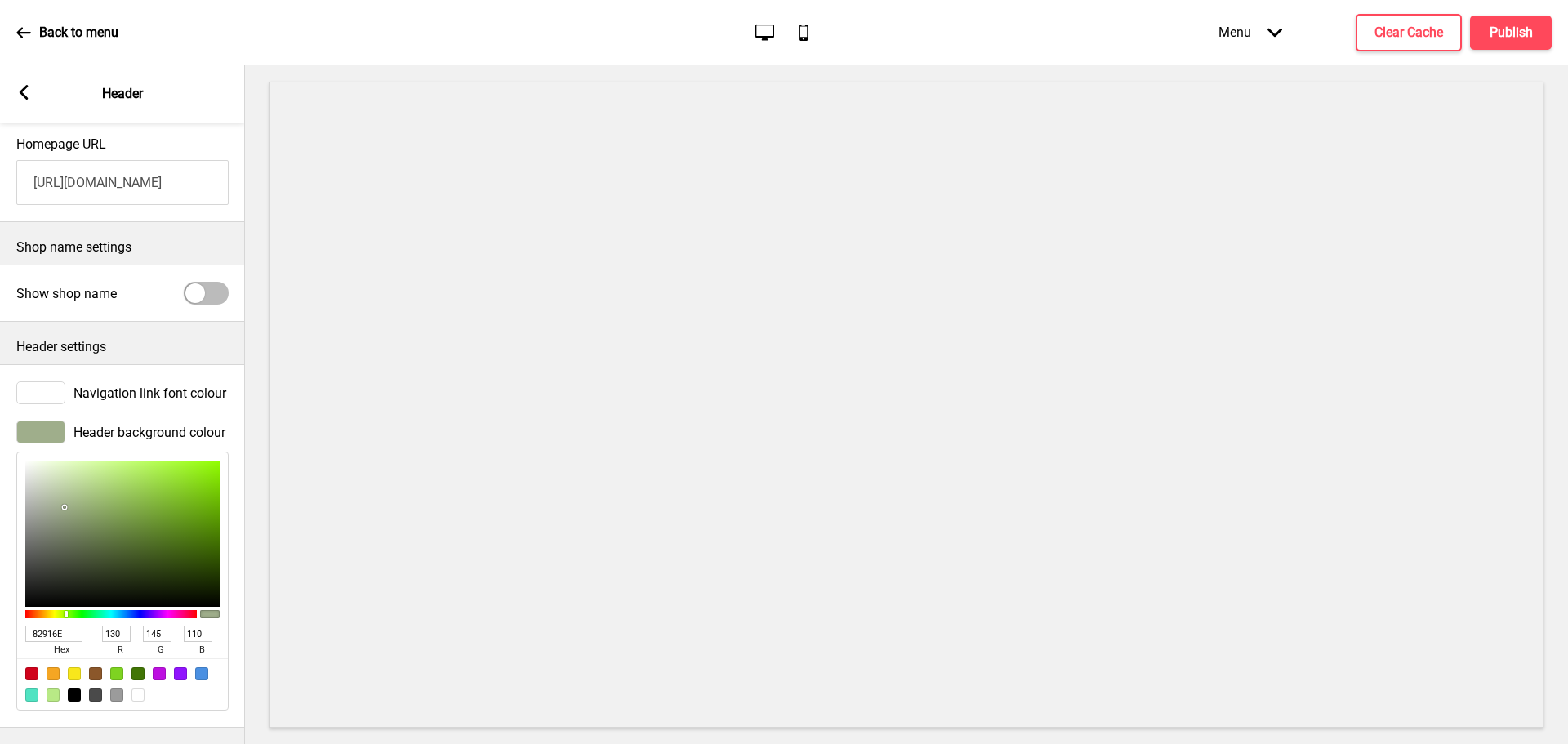
type input "95"
type input "6B7C55"
type input "107"
type input "124"
type input "85"
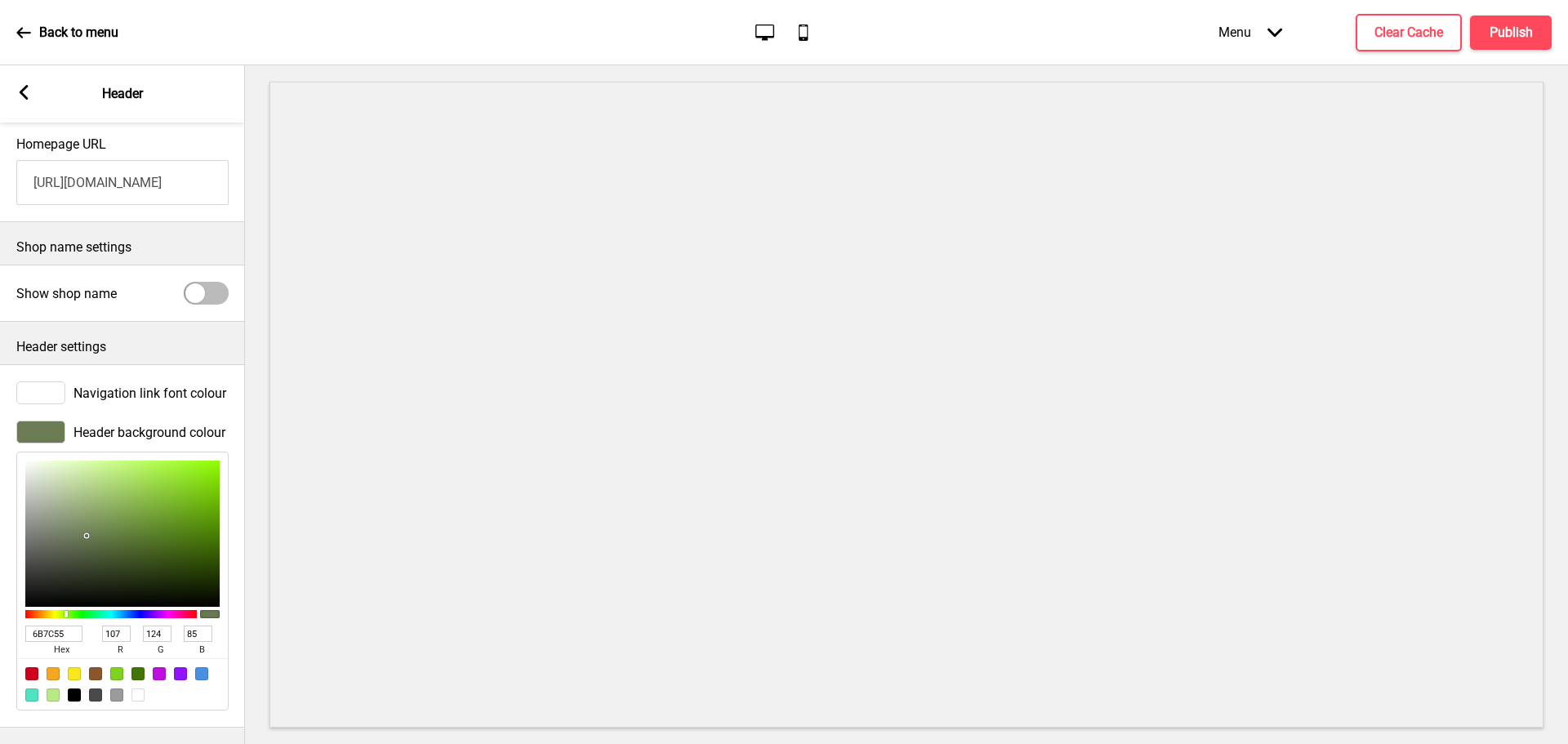
type input "5A6D41"
type input "90"
type input "109"
type input "65"
type input "546839"
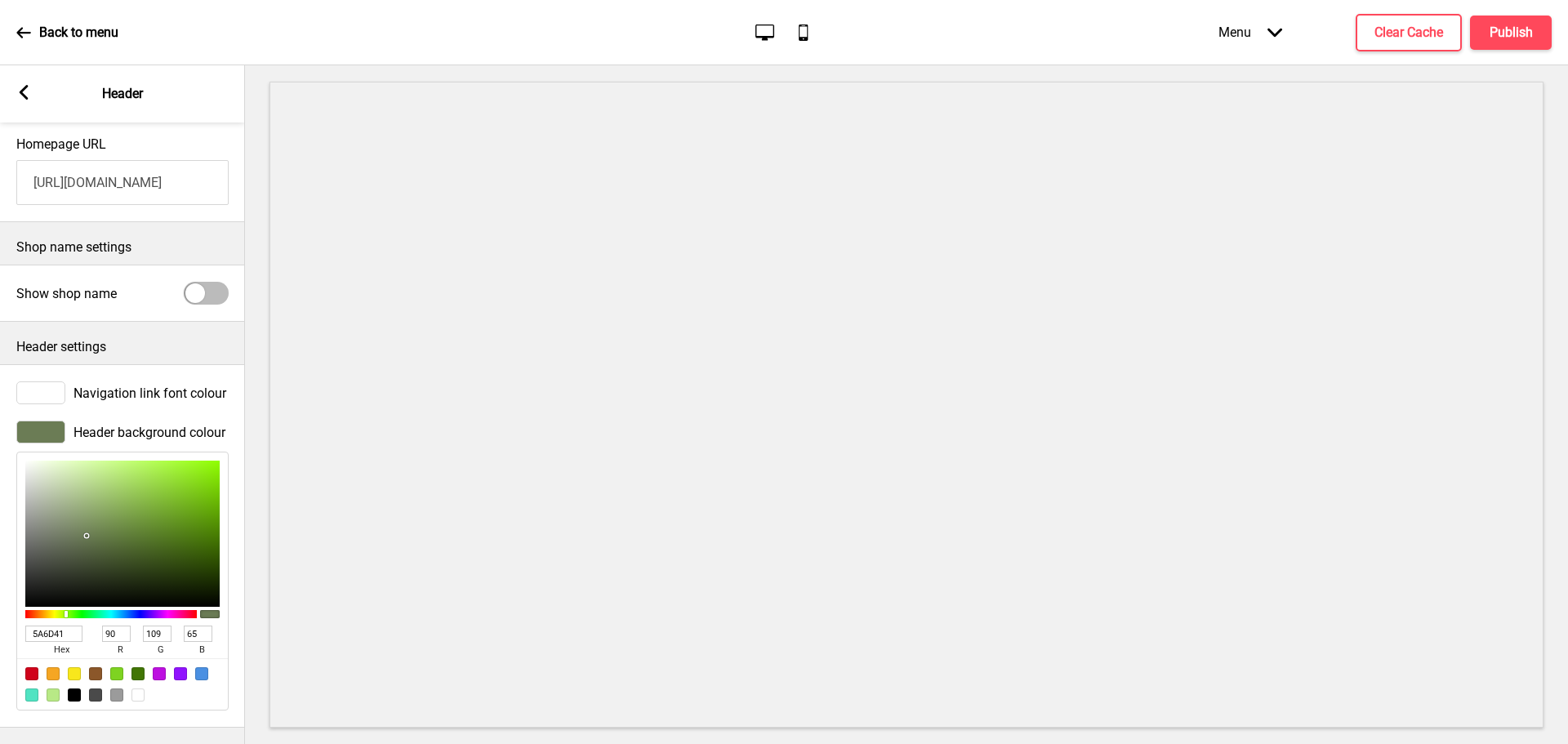
type input "84"
type input "104"
type input "57"
type input "485C2D"
type input "72"
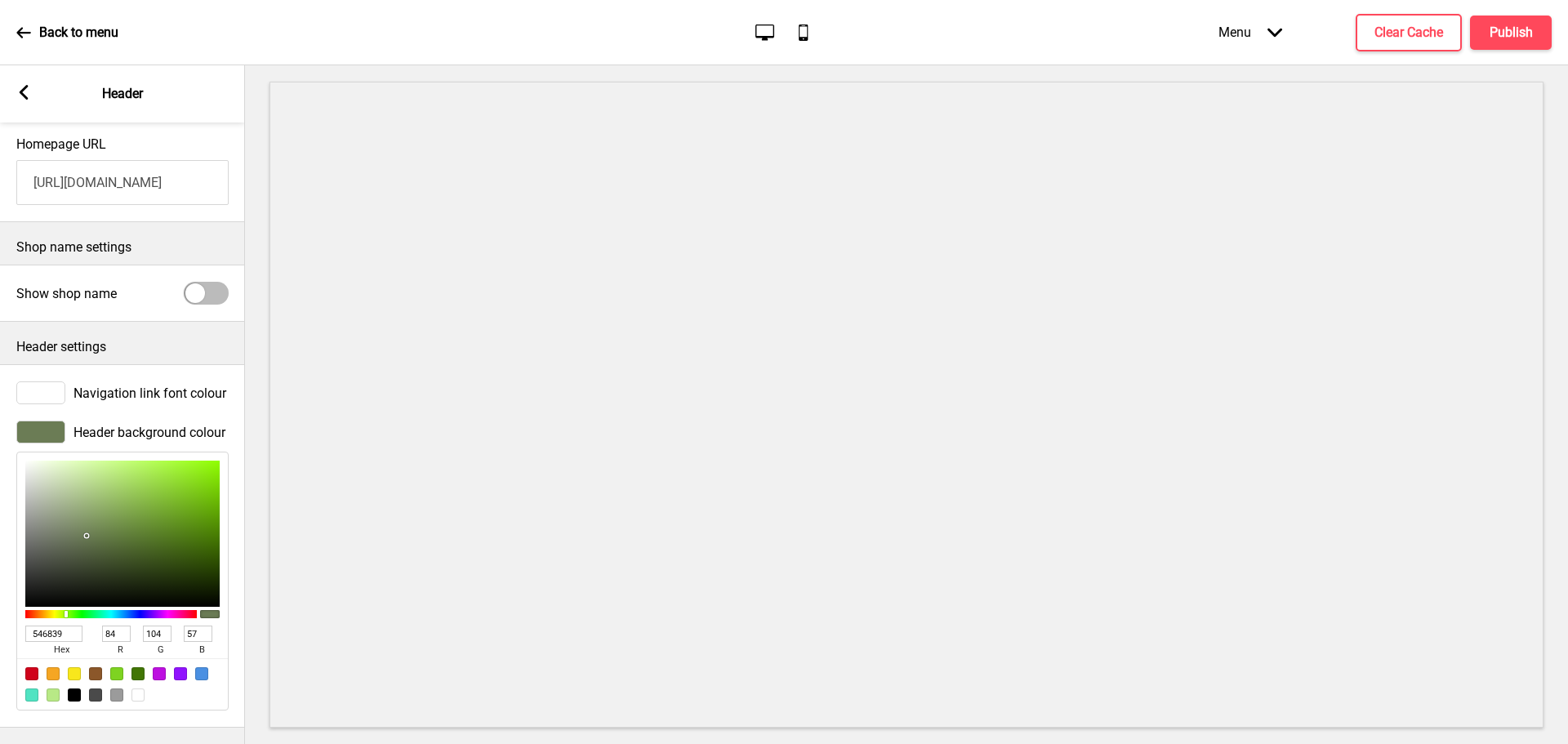
type input "92"
type input "45"
type input "455929"
type input "69"
type input "89"
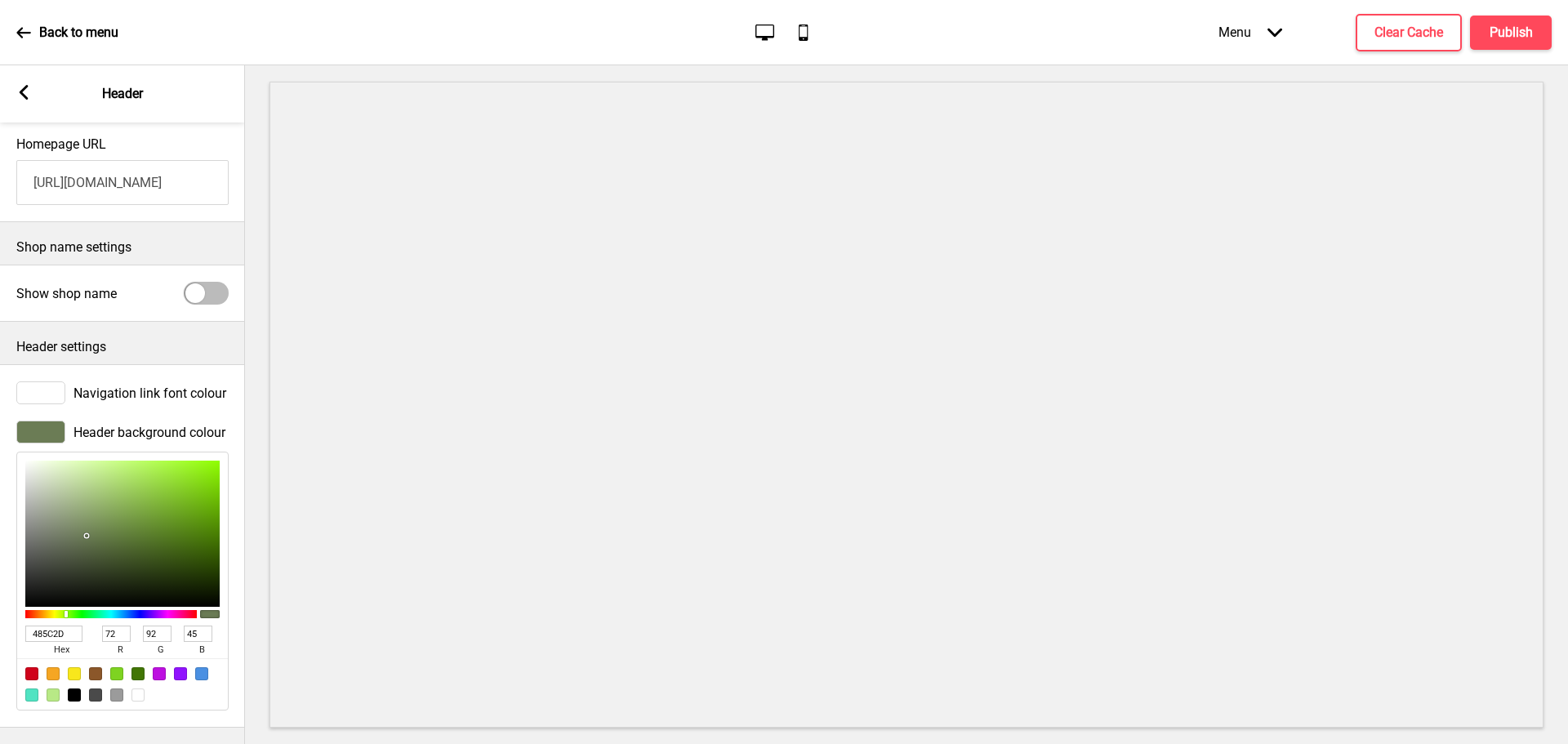
type input "41"
type input "3B4F1E"
type input "59"
type input "79"
type input "30"
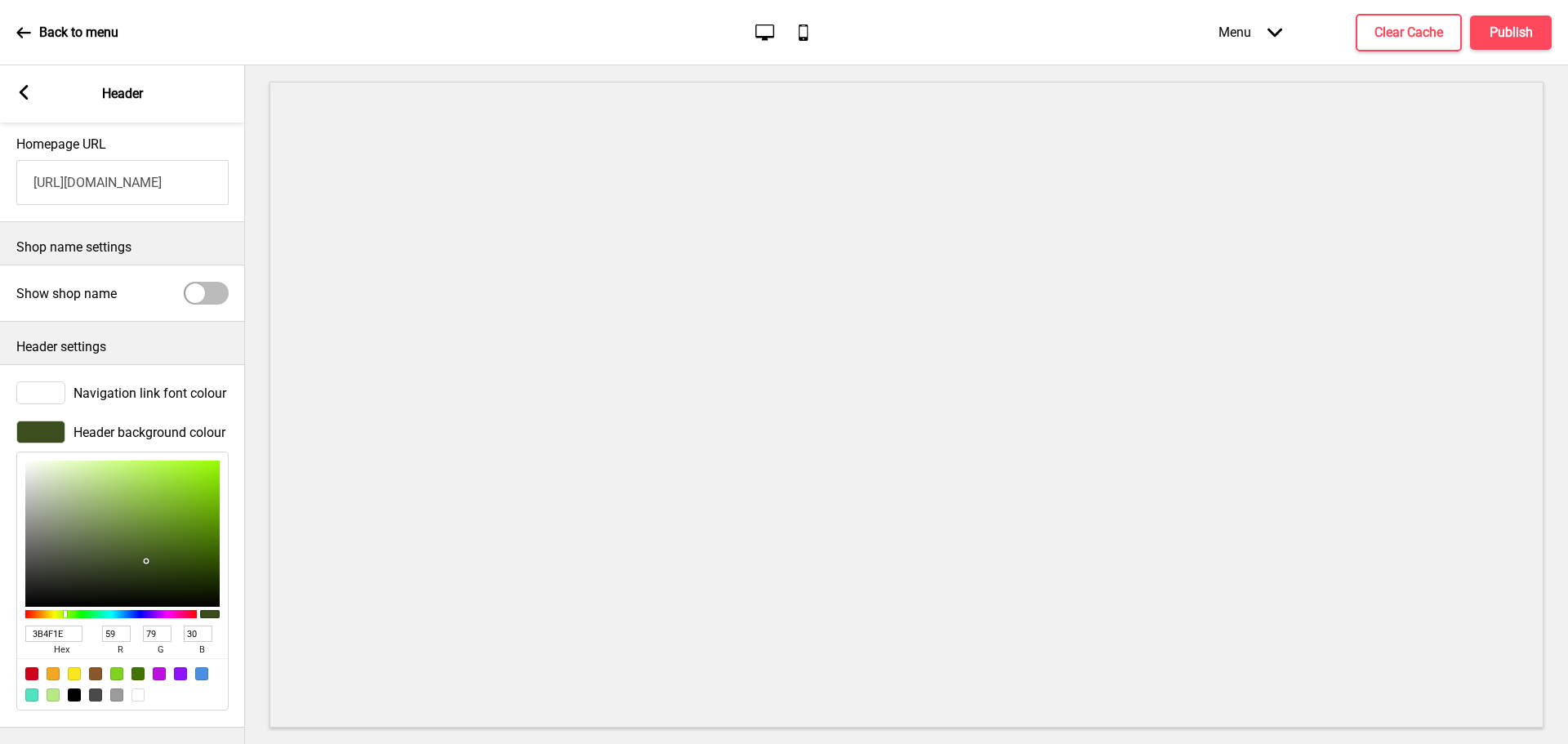
type input "364A1A"
type input "54"
type input "74"
type input "26"
type input "273710"
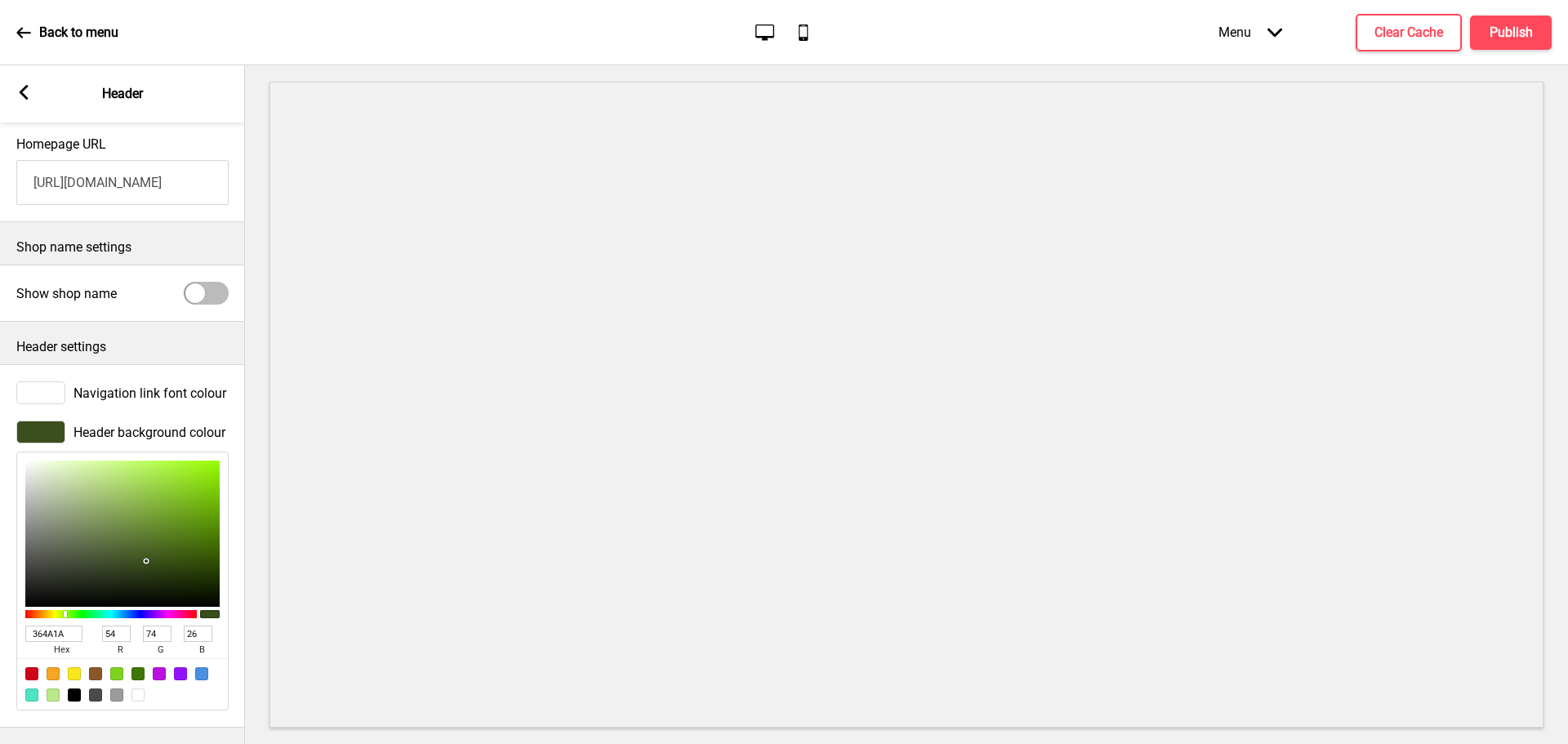
type input "39"
type input "55"
type input "16"
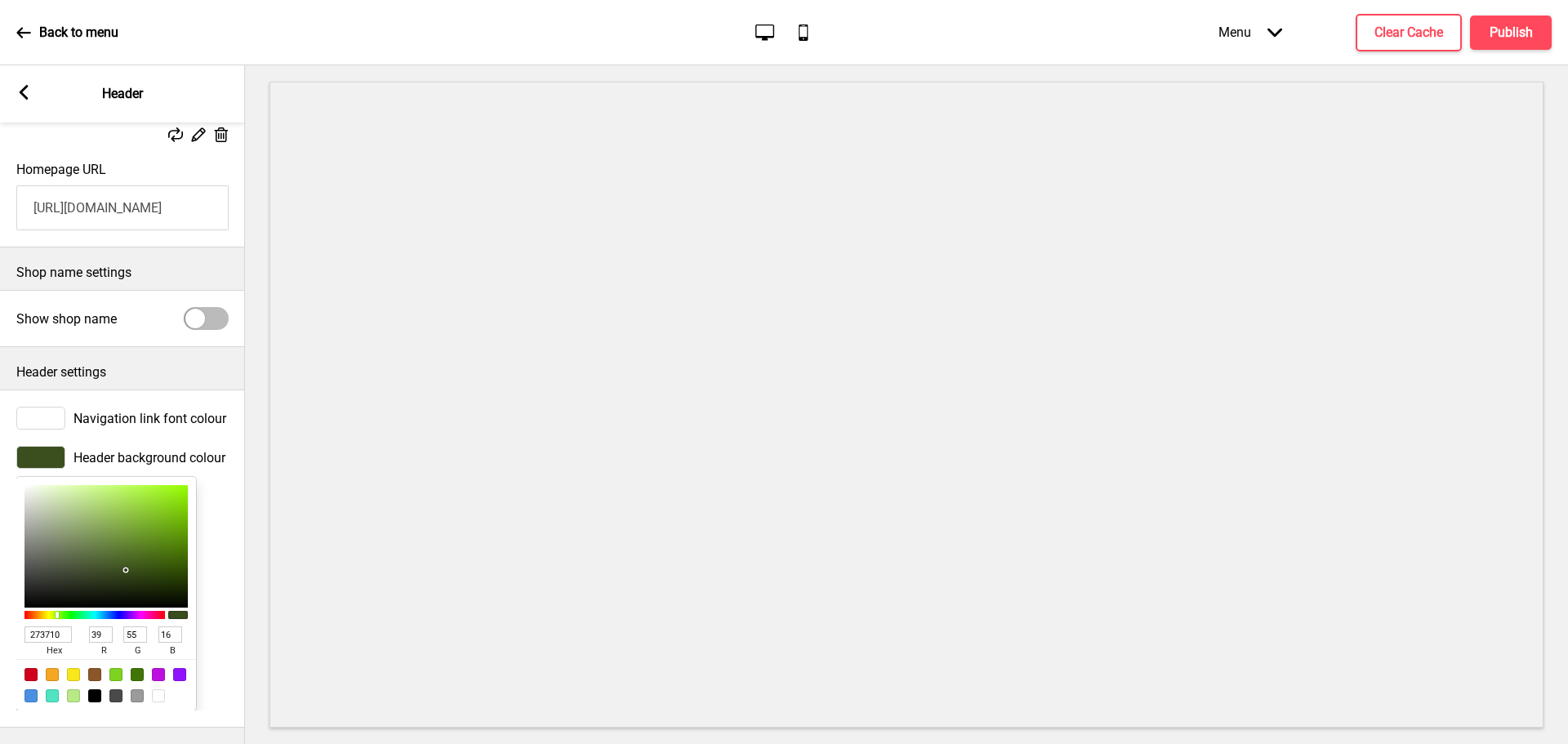
type input "23310E"
type input "35"
type input "49"
type input "14"
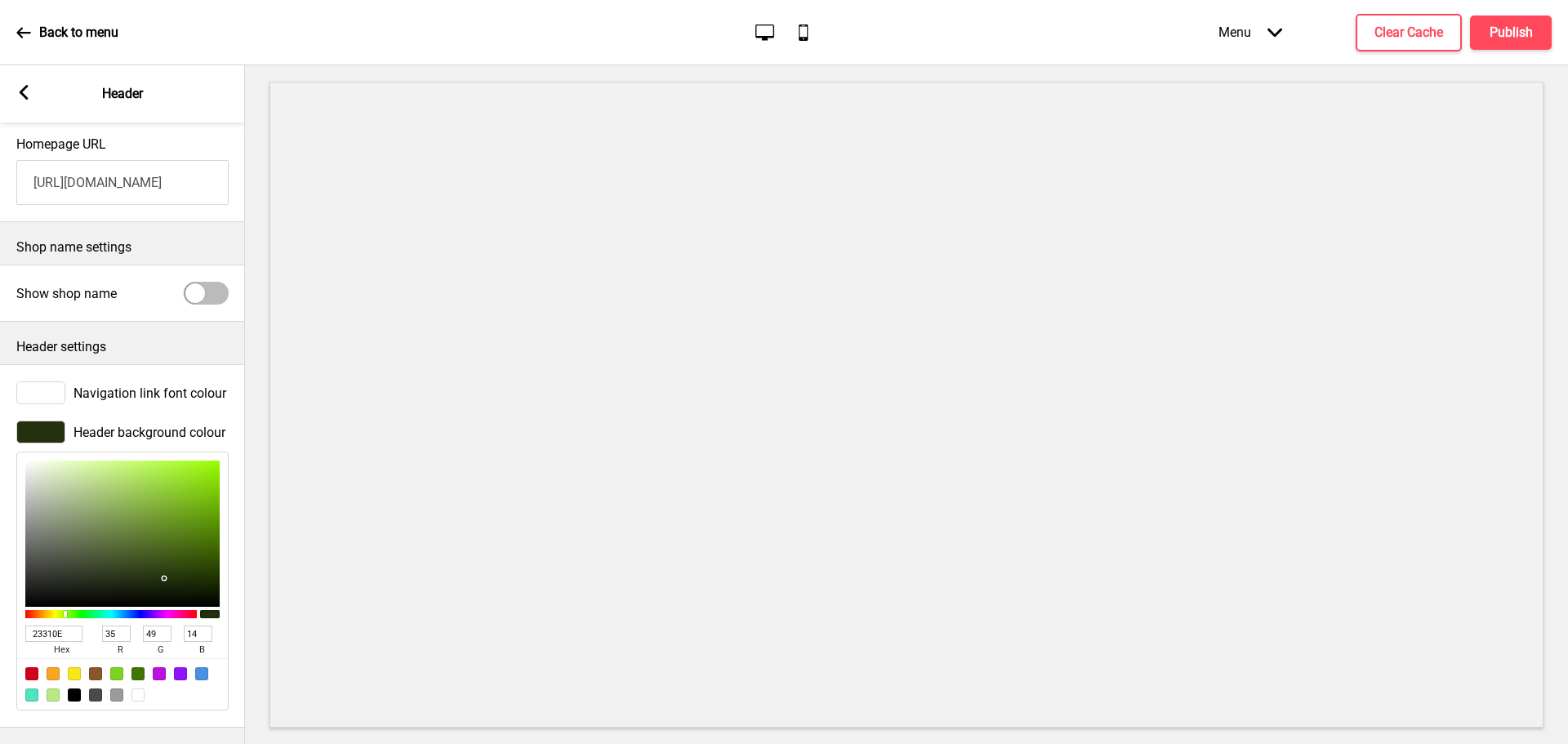
type input "1B270A"
type input "27"
type input "39"
type input "10"
type input "1A2609"
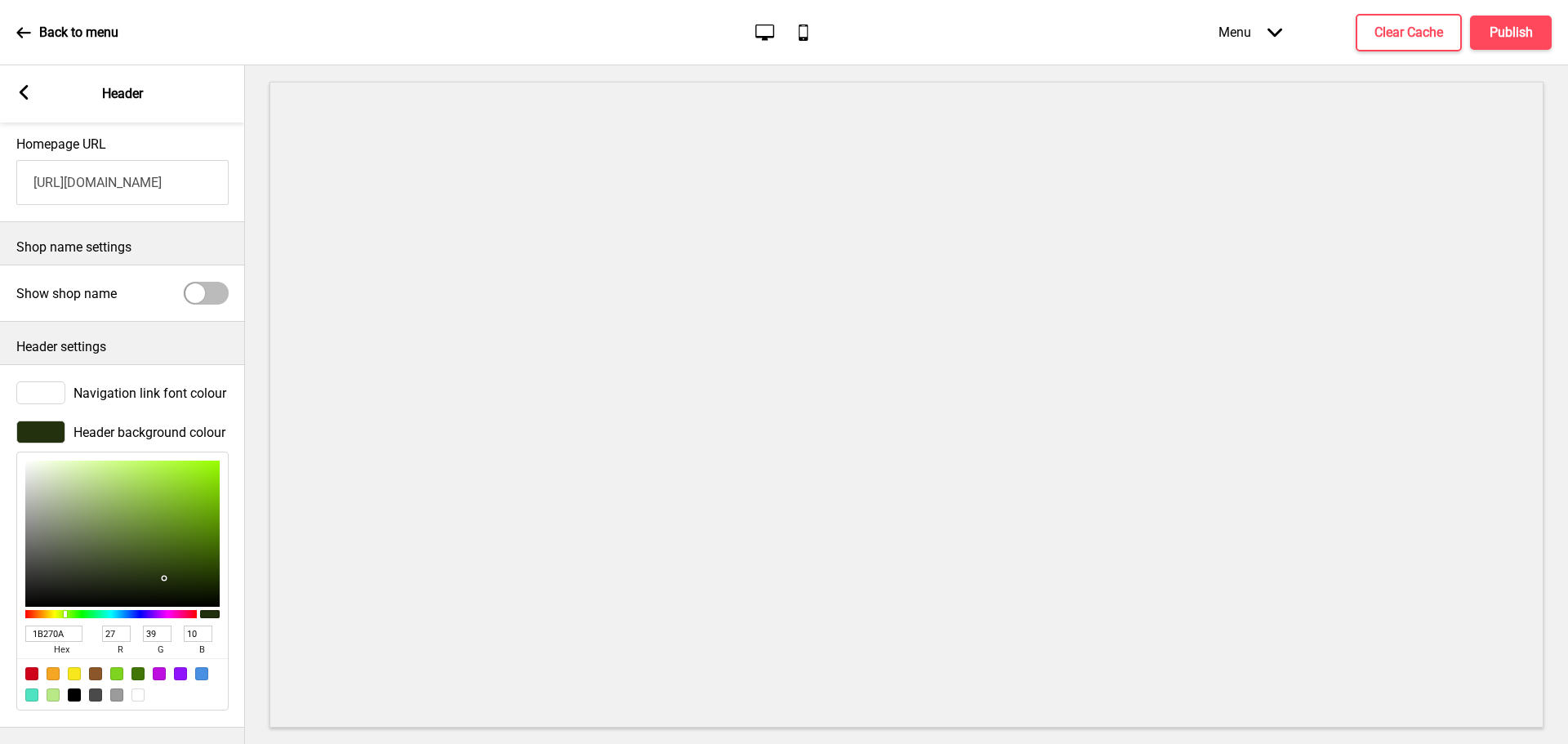
type input "26"
type input "38"
type input "9"
type input "182406"
type input "24"
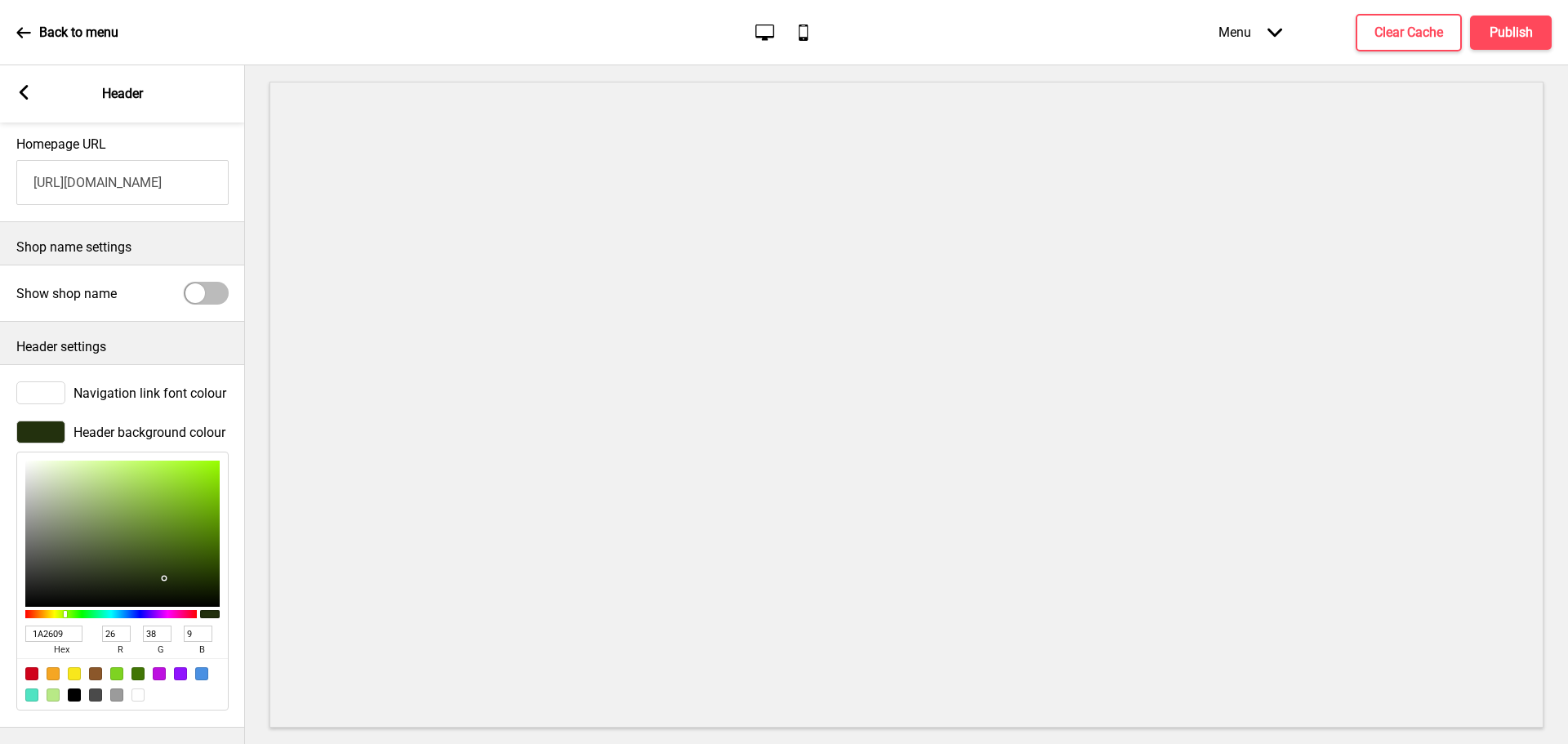
type input "36"
type input "6"
type input "203008"
type input "32"
type input "48"
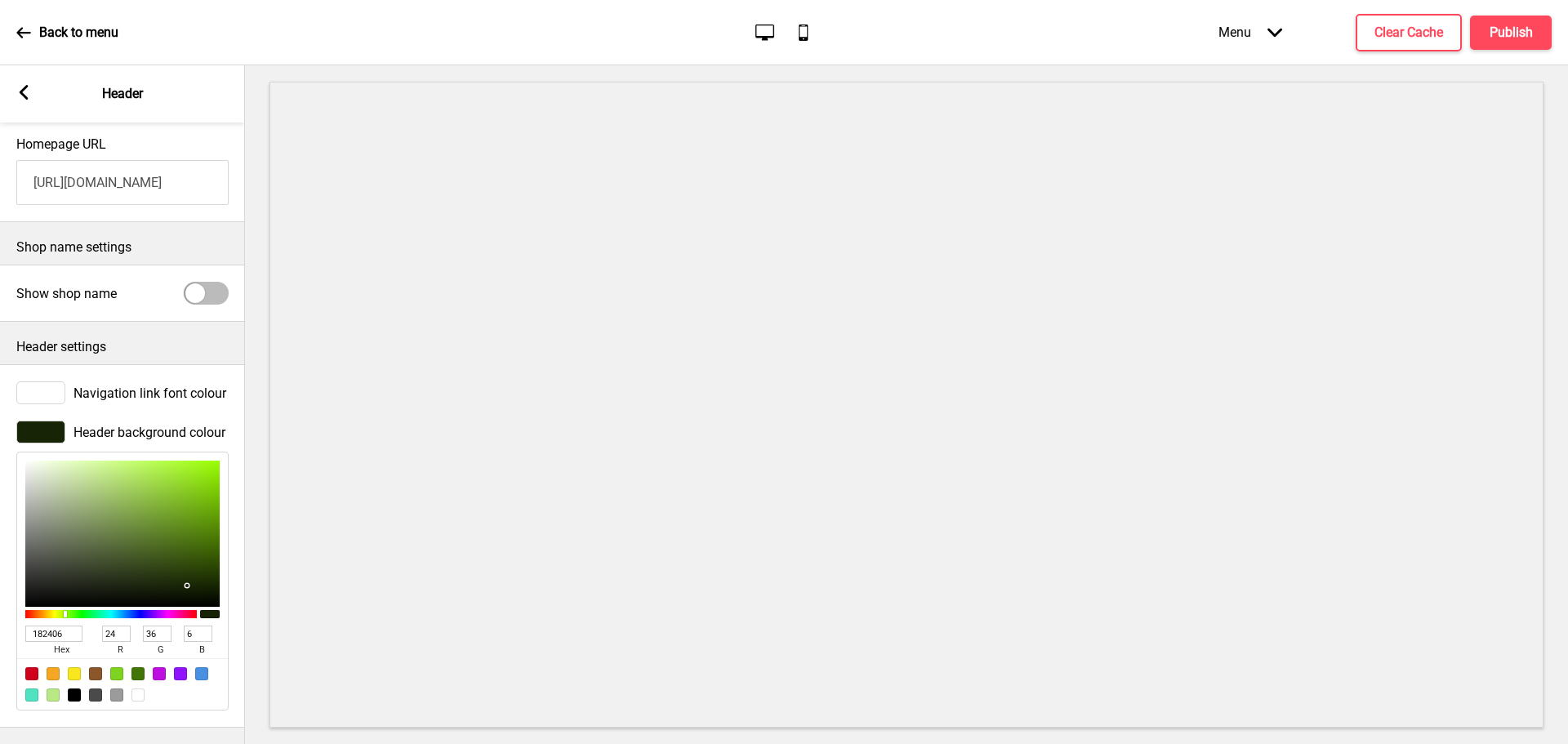
type input "8"
type input "37520F"
type input "55"
type input "82"
type input "15"
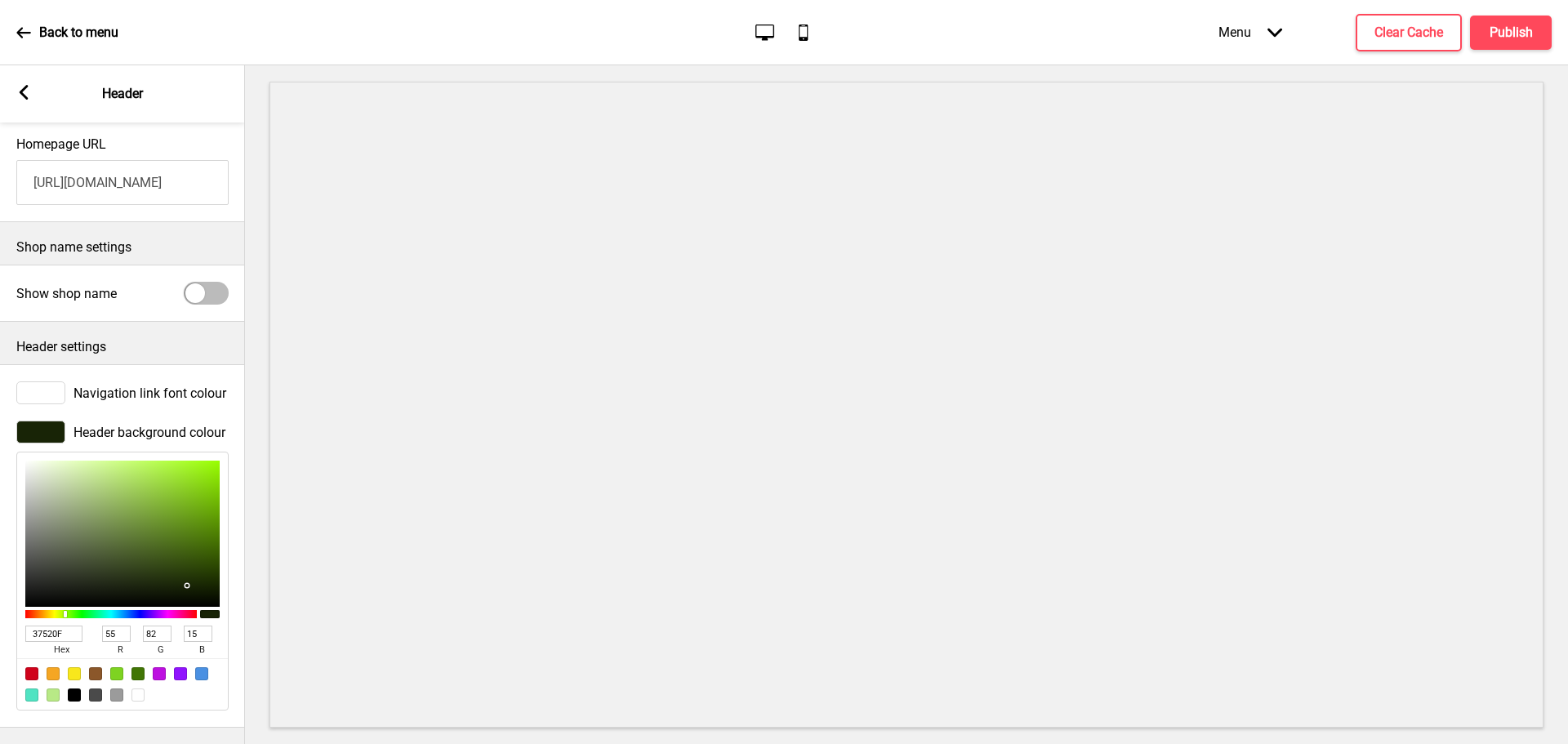
type input "466913"
type input "70"
type input "105"
type input "19"
type input "496D14"
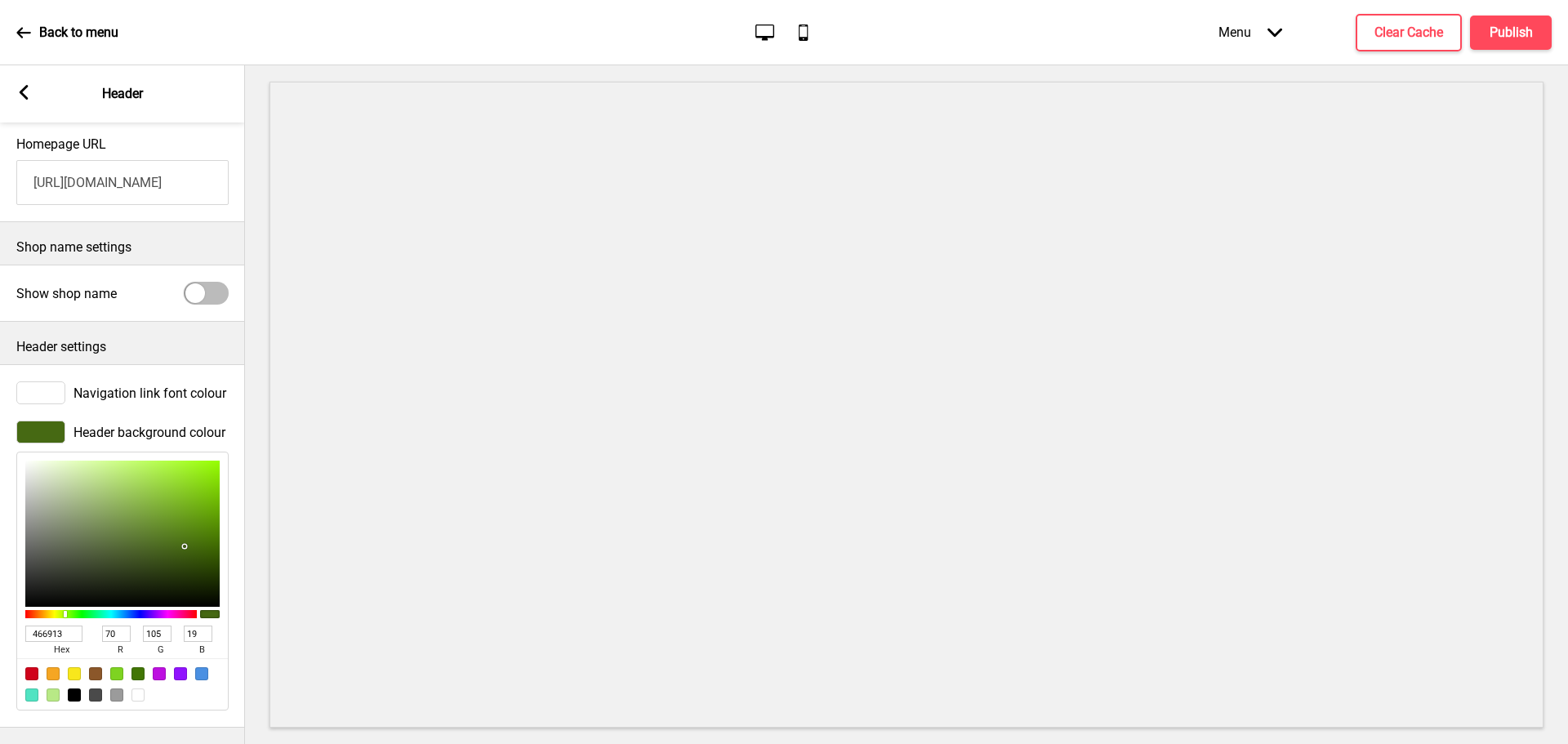
type input "73"
type input "109"
type input "20"
type input "517916"
drag, startPoint x: 177, startPoint y: 478, endPoint x: 159, endPoint y: 469, distance: 20.1
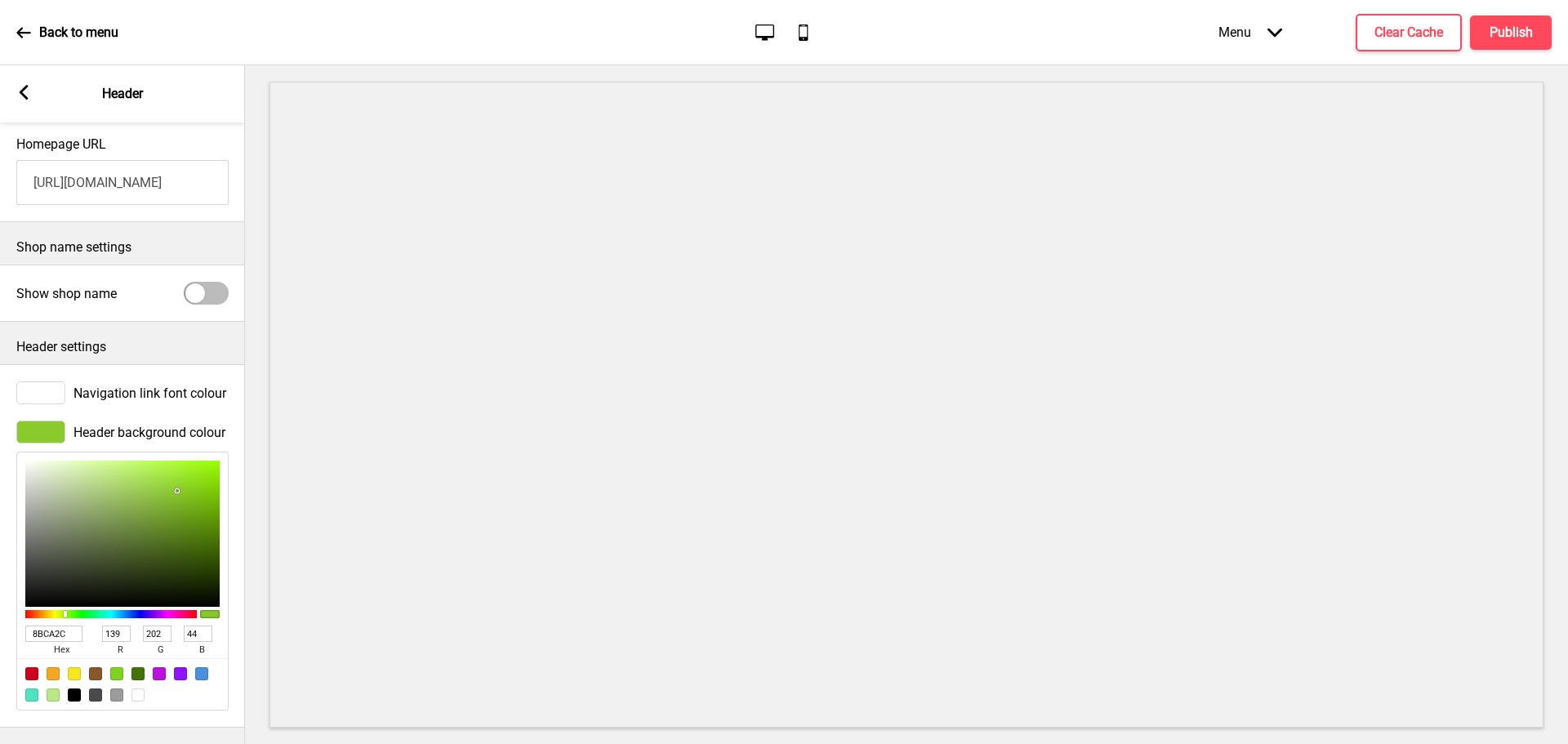
click at [177, 489] on div at bounding box center [176, 490] width 3 height 3
drag, startPoint x: 66, startPoint y: 622, endPoint x: -11, endPoint y: 620, distance: 77.0
click at [0, 620] on html "Back to menu Desktop Mobile Menu Arrow down Product Page Store Information Chec…" at bounding box center [784, 372] width 1568 height 744
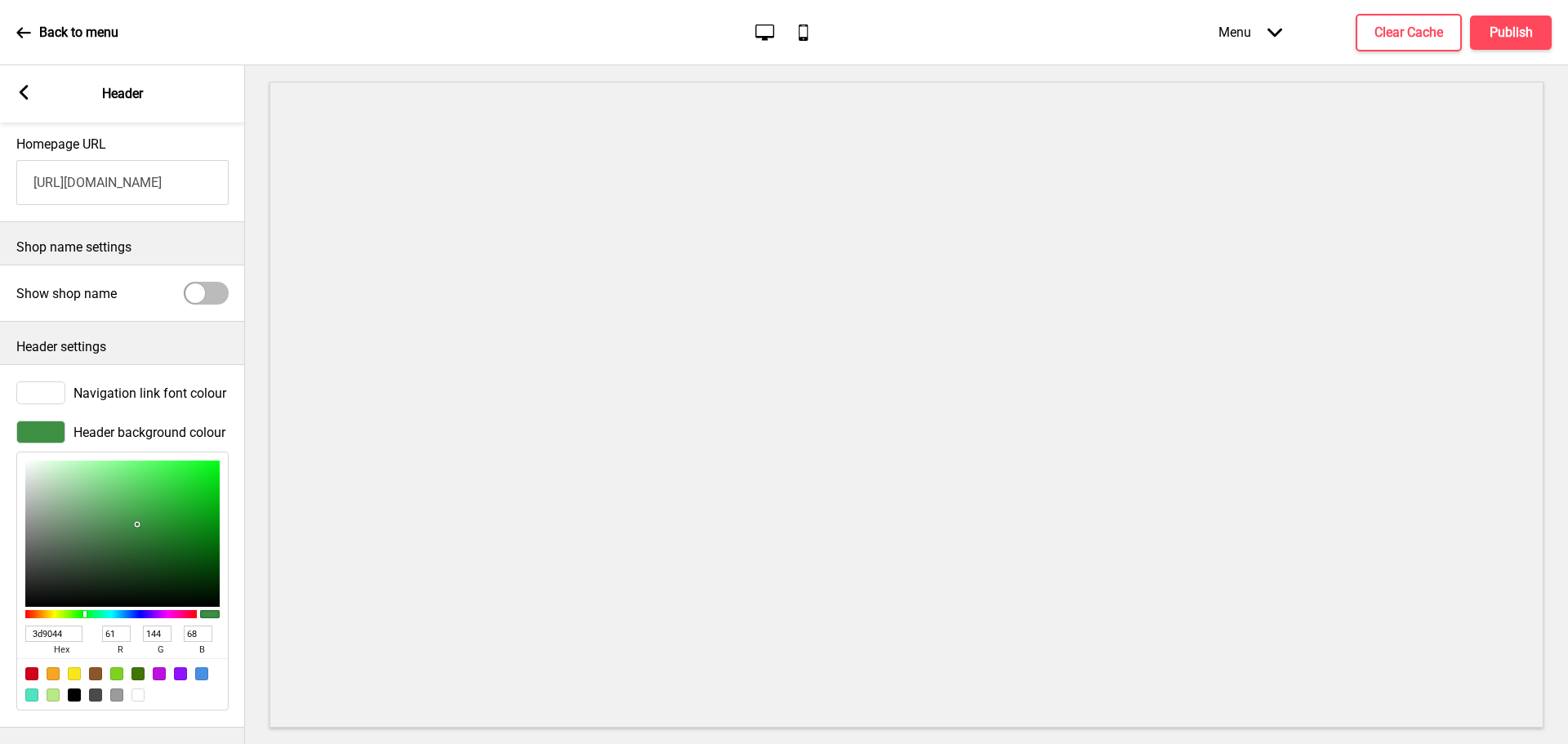
click at [34, 625] on input "3d9044" at bounding box center [53, 633] width 57 height 16
drag, startPoint x: 134, startPoint y: 511, endPoint x: 147, endPoint y: 528, distance: 21.4
click at [147, 528] on div at bounding box center [122, 533] width 194 height 146
drag, startPoint x: 149, startPoint y: 528, endPoint x: 157, endPoint y: 486, distance: 42.8
click at [155, 509] on div at bounding box center [156, 510] width 3 height 3
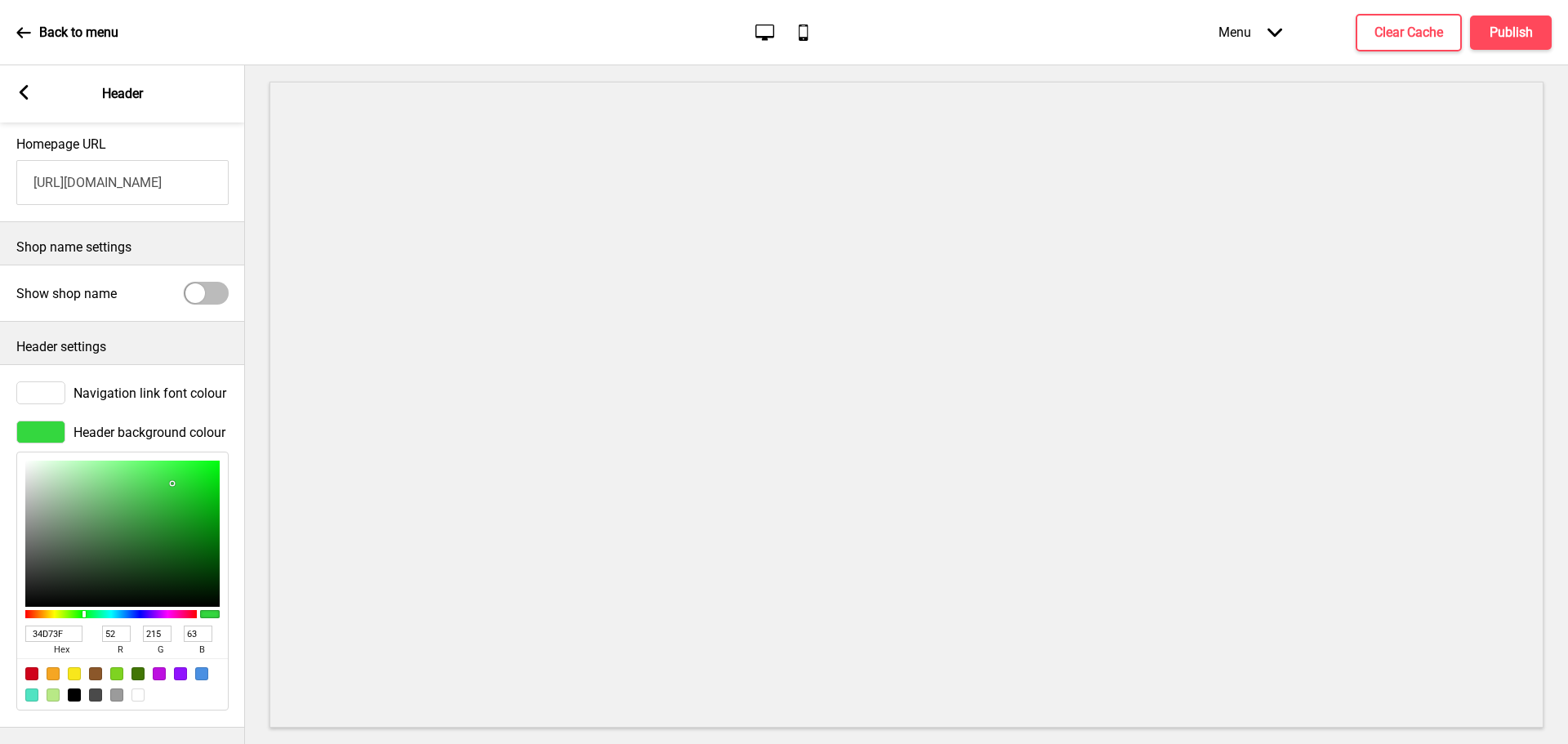
click at [172, 482] on div at bounding box center [171, 483] width 3 height 3
click at [183, 464] on div at bounding box center [122, 533] width 194 height 146
click at [186, 482] on div at bounding box center [122, 533] width 194 height 146
click at [186, 500] on div at bounding box center [122, 533] width 194 height 146
click at [187, 507] on div at bounding box center [122, 533] width 194 height 146
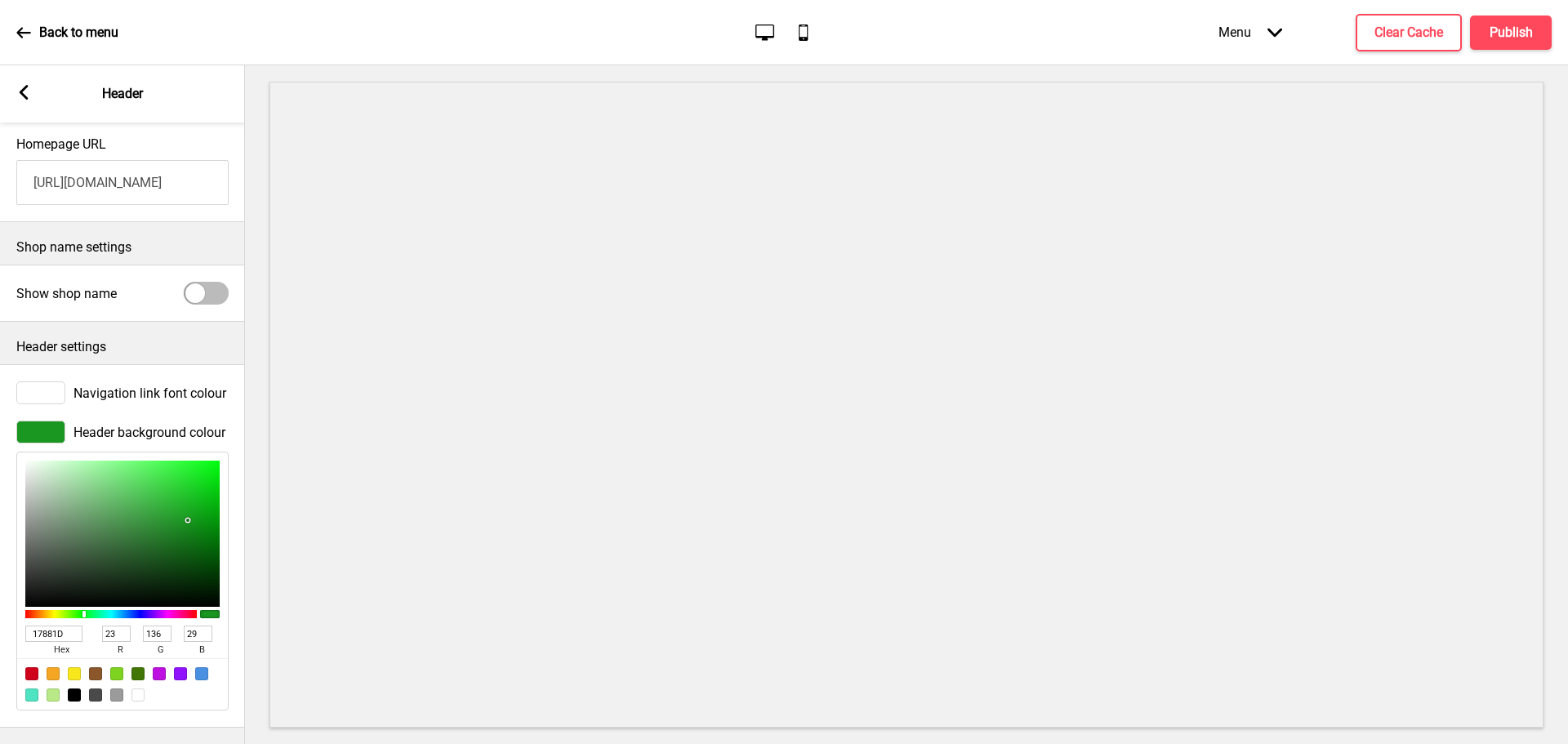
click at [187, 515] on div at bounding box center [122, 533] width 194 height 146
click at [186, 523] on div at bounding box center [122, 533] width 194 height 146
click at [186, 530] on div at bounding box center [122, 533] width 194 height 146
click at [183, 545] on div at bounding box center [122, 533] width 194 height 146
click at [181, 555] on div at bounding box center [122, 533] width 194 height 146
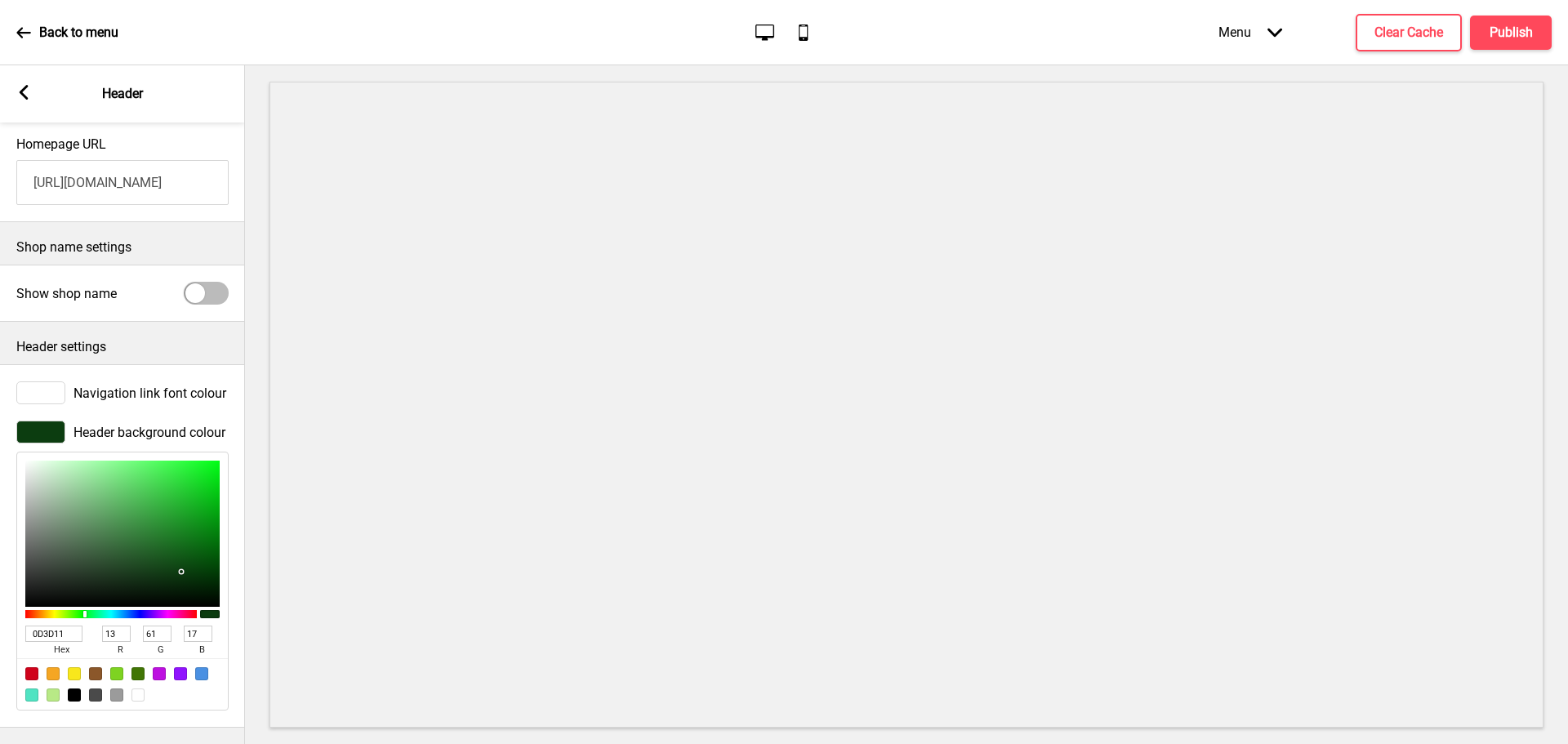
click at [179, 560] on div at bounding box center [122, 533] width 194 height 146
click at [134, 507] on div at bounding box center [135, 508] width 3 height 3
click at [130, 482] on div at bounding box center [122, 533] width 194 height 146
click at [130, 465] on div at bounding box center [122, 533] width 194 height 146
click at [156, 491] on div at bounding box center [122, 533] width 194 height 146
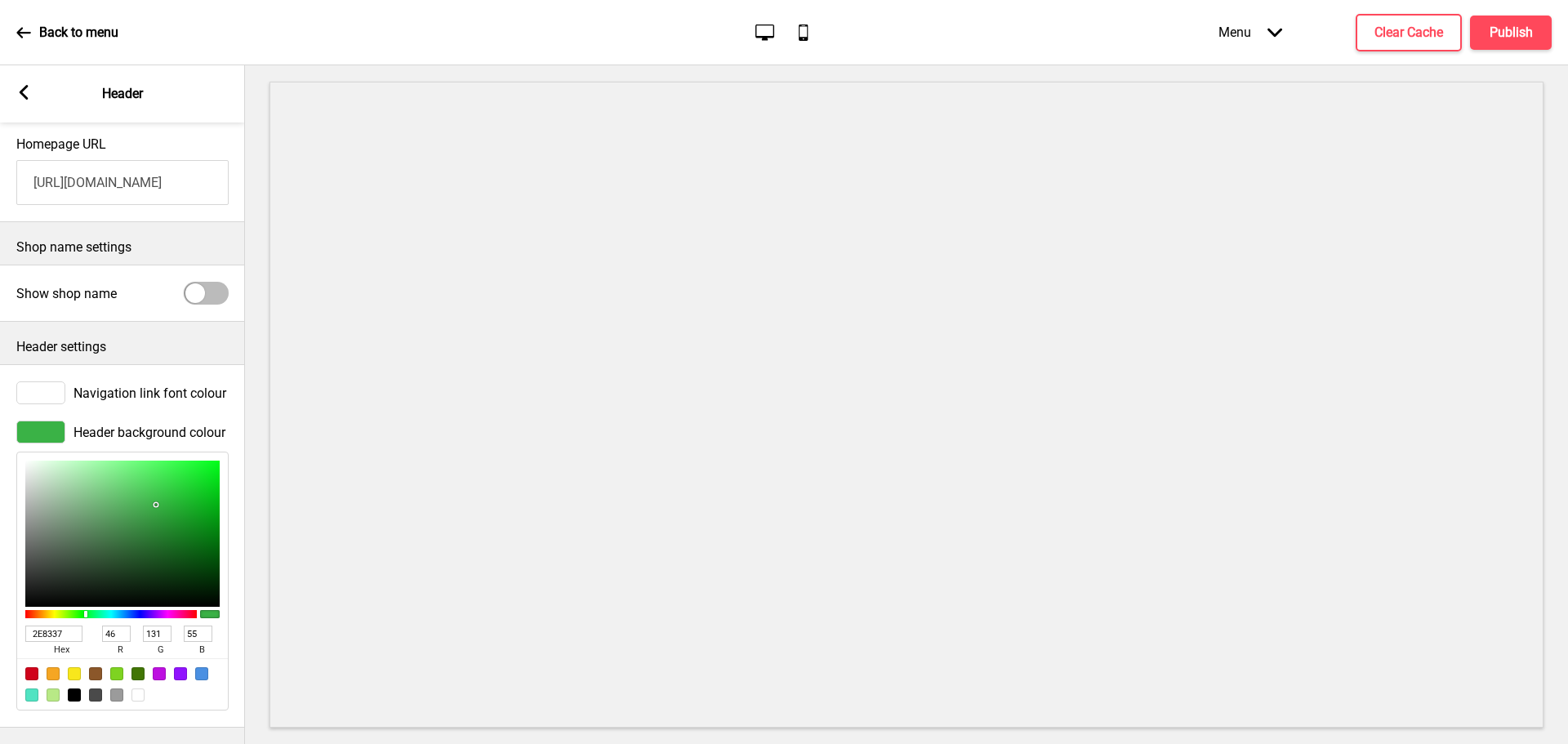
click at [151, 519] on div at bounding box center [122, 533] width 194 height 146
click at [163, 520] on div at bounding box center [122, 533] width 194 height 146
click at [169, 530] on div at bounding box center [122, 533] width 194 height 146
click at [174, 540] on div at bounding box center [122, 533] width 194 height 146
click at [189, 523] on div at bounding box center [122, 533] width 194 height 146
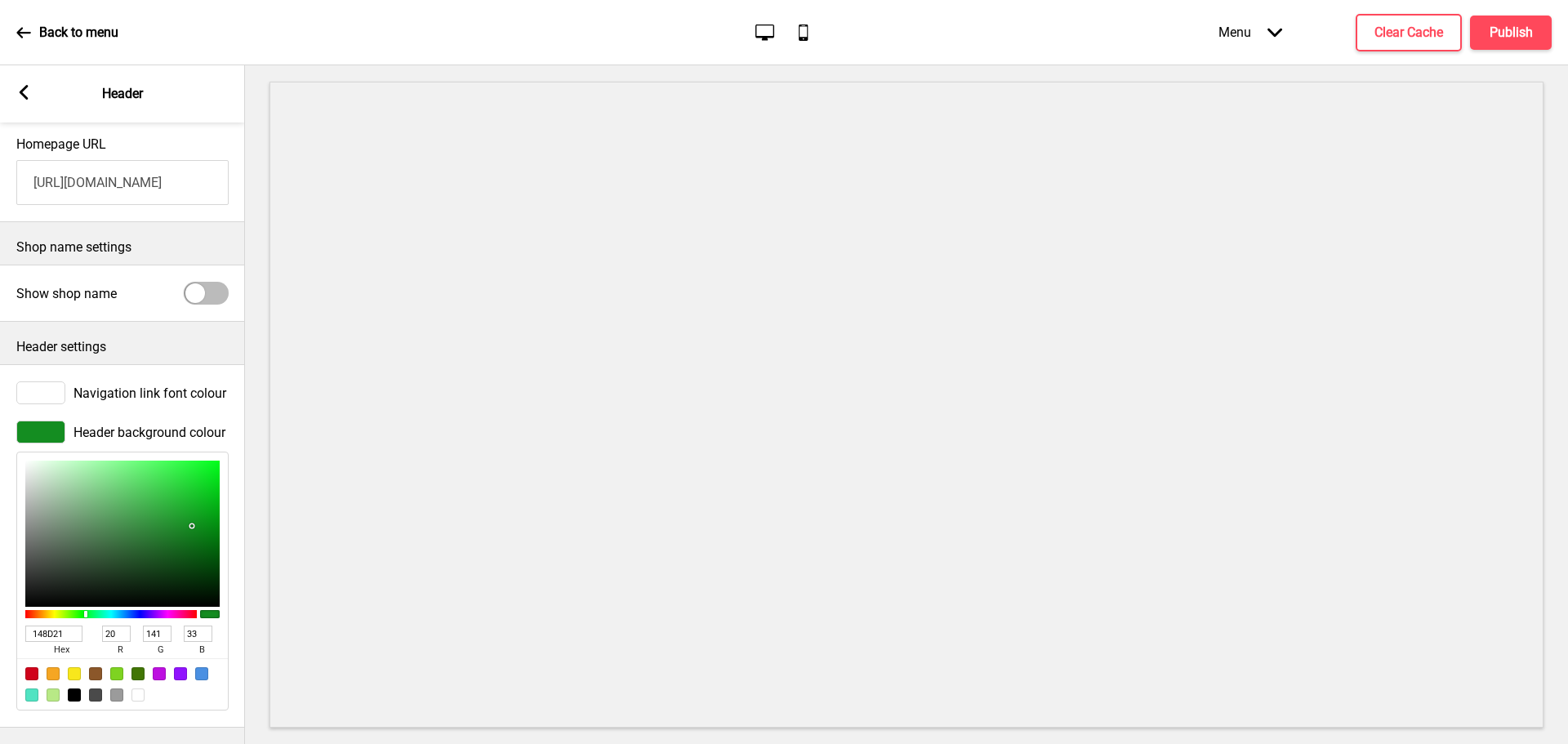
click at [192, 513] on div at bounding box center [122, 533] width 194 height 146
click at [201, 504] on div at bounding box center [122, 533] width 194 height 146
click at [210, 511] on div at bounding box center [122, 533] width 194 height 146
click at [215, 516] on div at bounding box center [122, 533] width 194 height 146
drag, startPoint x: 214, startPoint y: 510, endPoint x: 214, endPoint y: 500, distance: 10.0
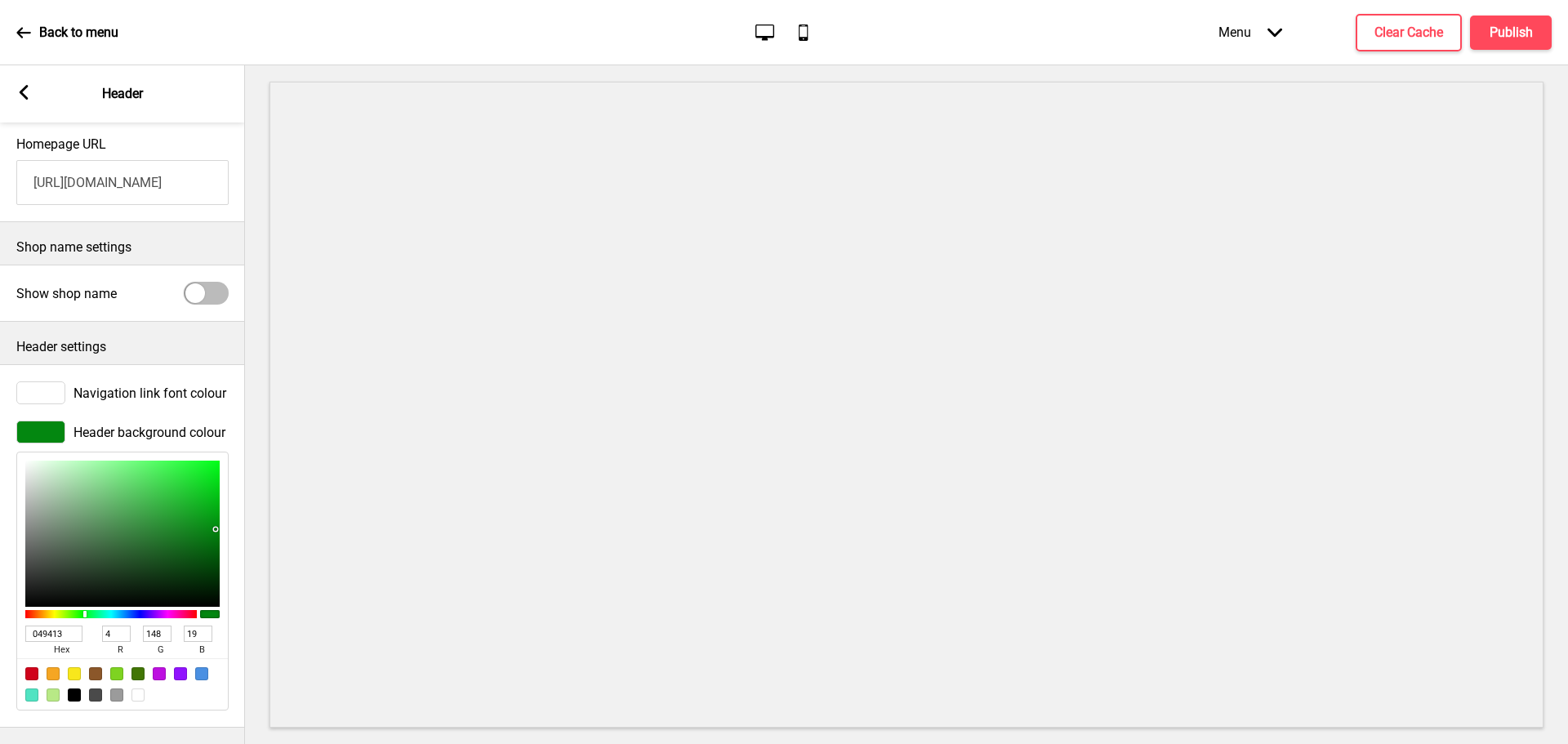
click at [214, 504] on div at bounding box center [122, 533] width 194 height 146
click at [214, 500] on div at bounding box center [122, 533] width 194 height 146
click at [214, 493] on div at bounding box center [122, 533] width 194 height 146
click at [212, 482] on div at bounding box center [122, 533] width 194 height 146
click at [210, 473] on div at bounding box center [122, 533] width 194 height 146
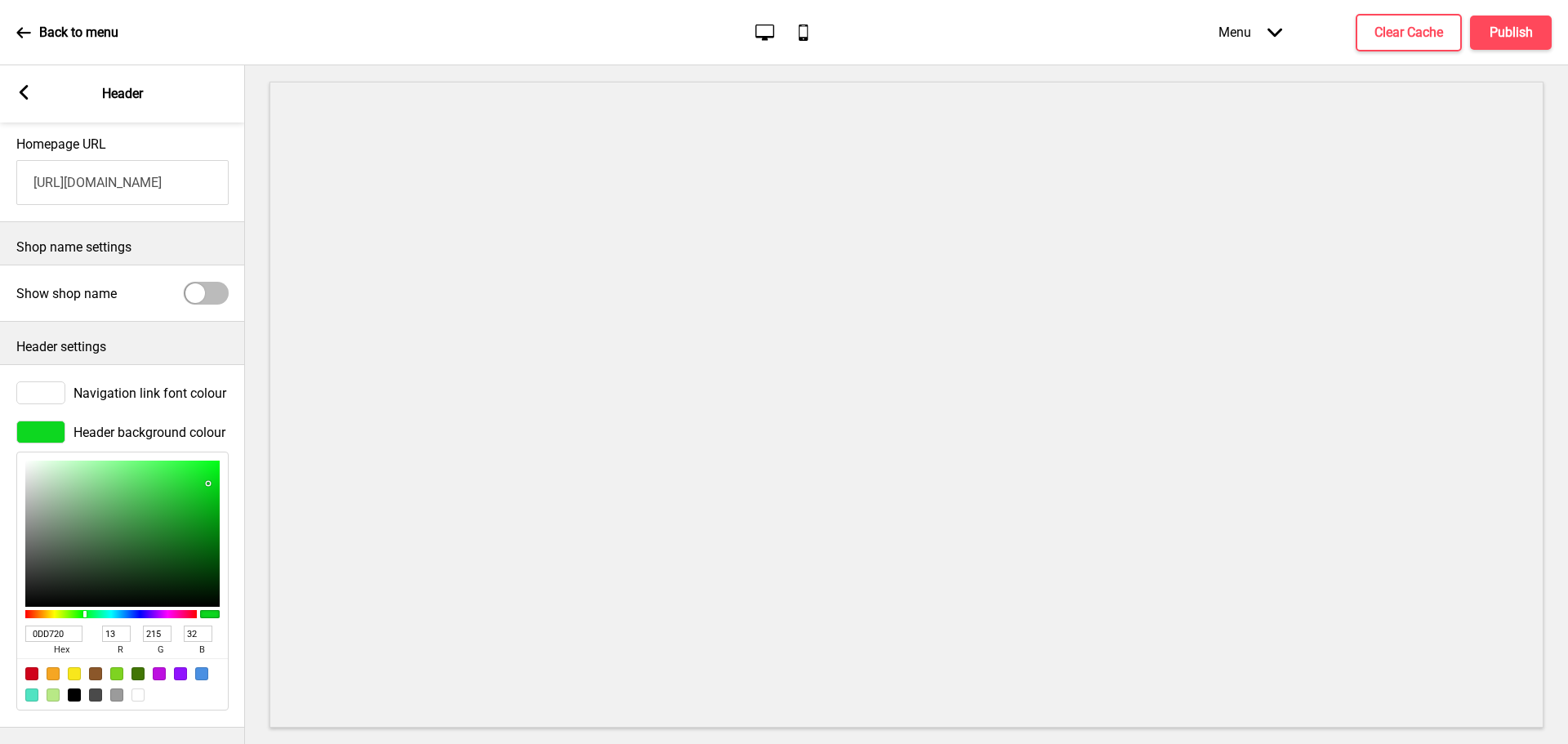
click at [208, 470] on div at bounding box center [122, 533] width 194 height 146
click at [200, 460] on div at bounding box center [122, 533] width 194 height 146
click at [200, 472] on div at bounding box center [199, 473] width 3 height 3
click at [66, 641] on span "hex" at bounding box center [61, 649] width 72 height 16
drag, startPoint x: 71, startPoint y: 618, endPoint x: -14, endPoint y: 619, distance: 85.0
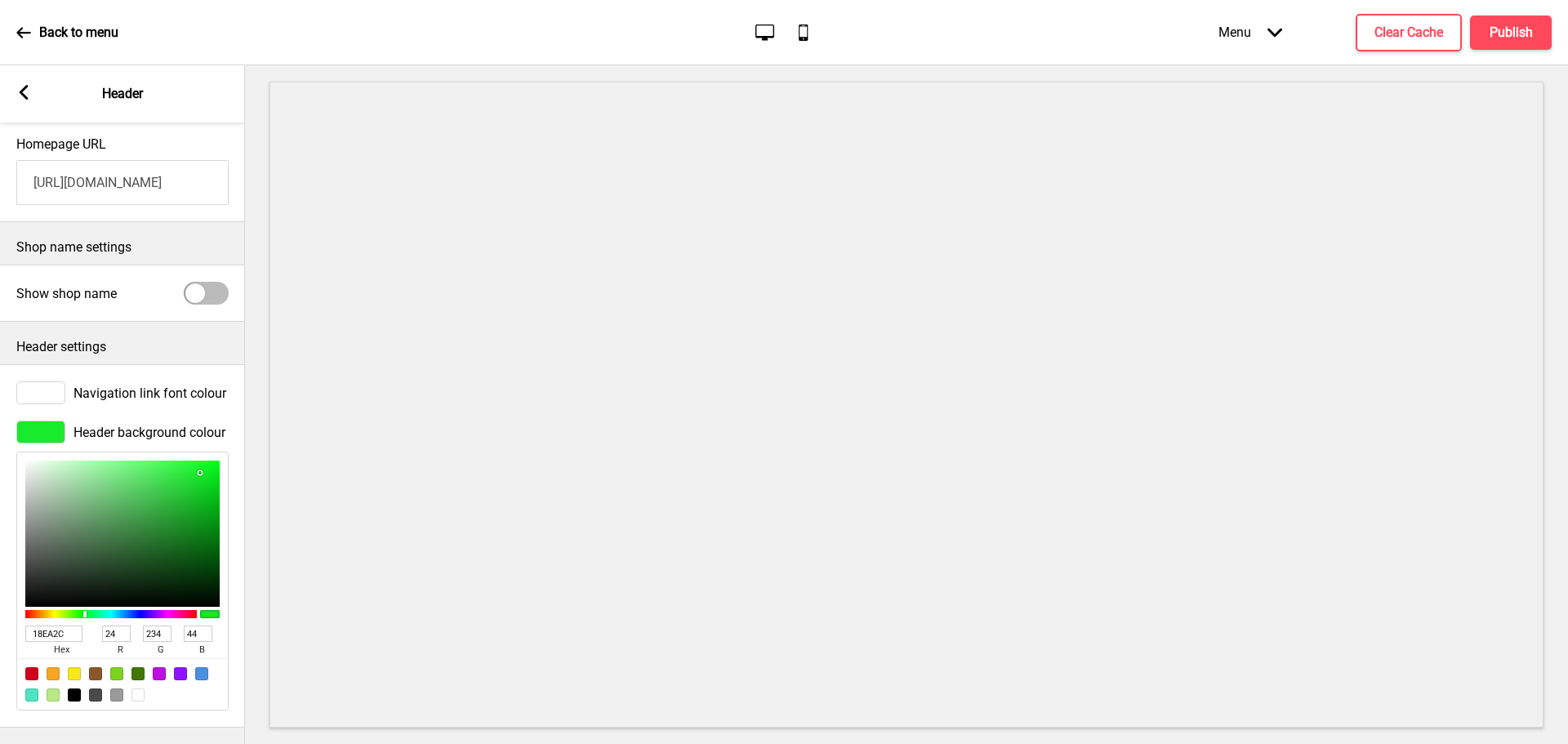
click at [0, 619] on html "Back to menu Desktop Mobile Menu Arrow down Product Page Store Information Chec…" at bounding box center [784, 372] width 1568 height 744
click at [1521, 37] on h4 "Publish" at bounding box center [1510, 33] width 43 height 18
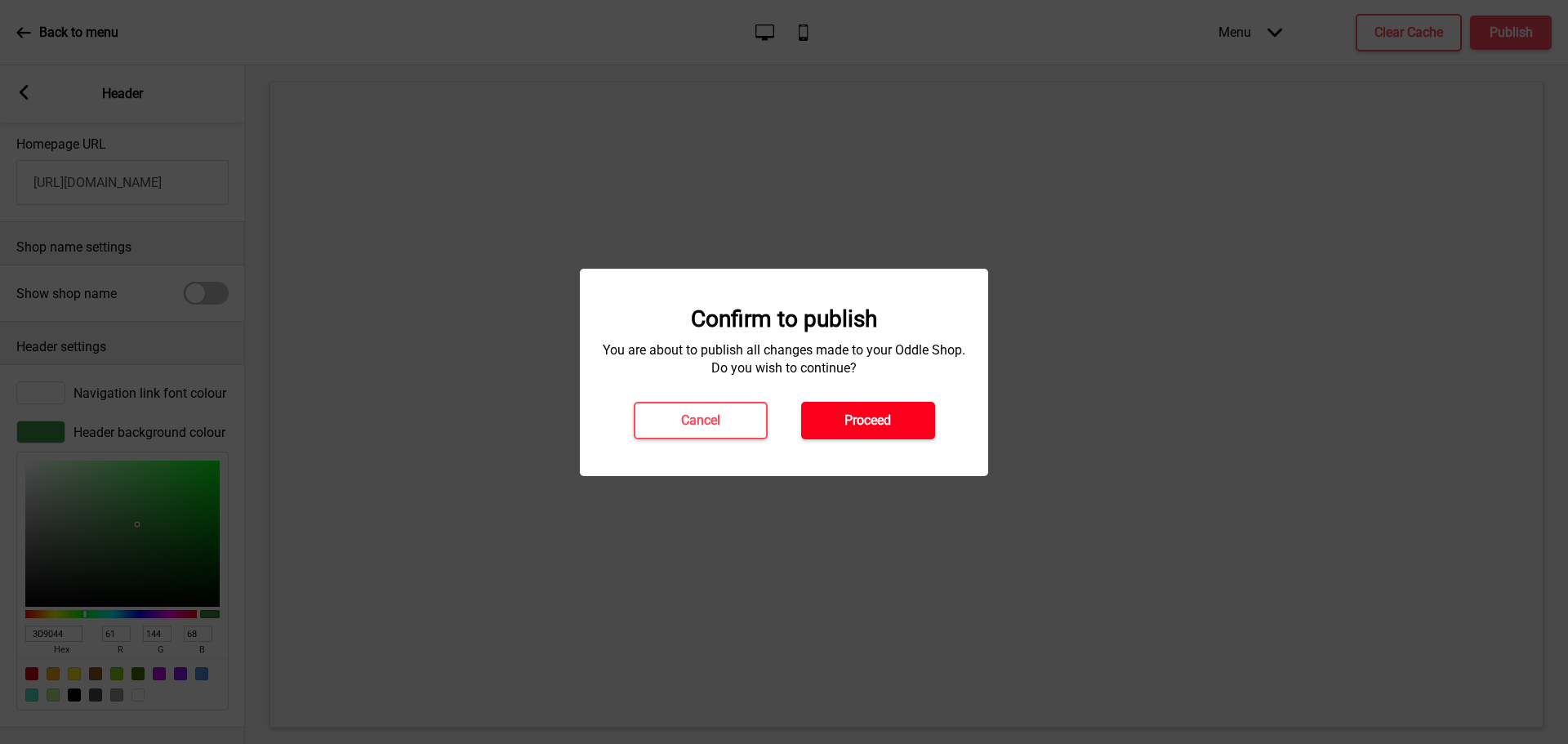
click at [877, 408] on button "Proceed" at bounding box center [868, 420] width 133 height 38
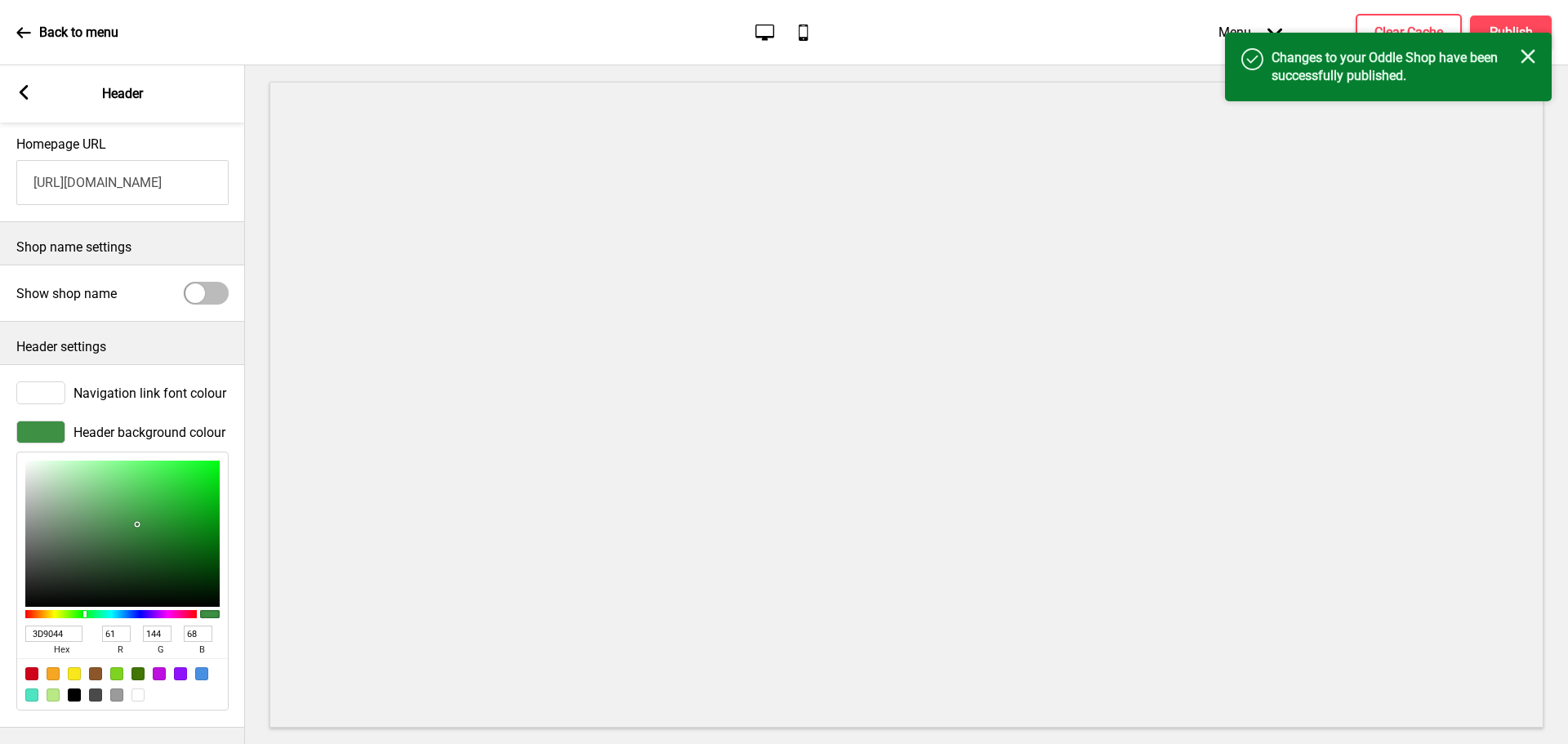
click at [1538, 57] on div "Success Changes to your Oddle Shop have been successfully published. Close" at bounding box center [1389, 67] width 327 height 69
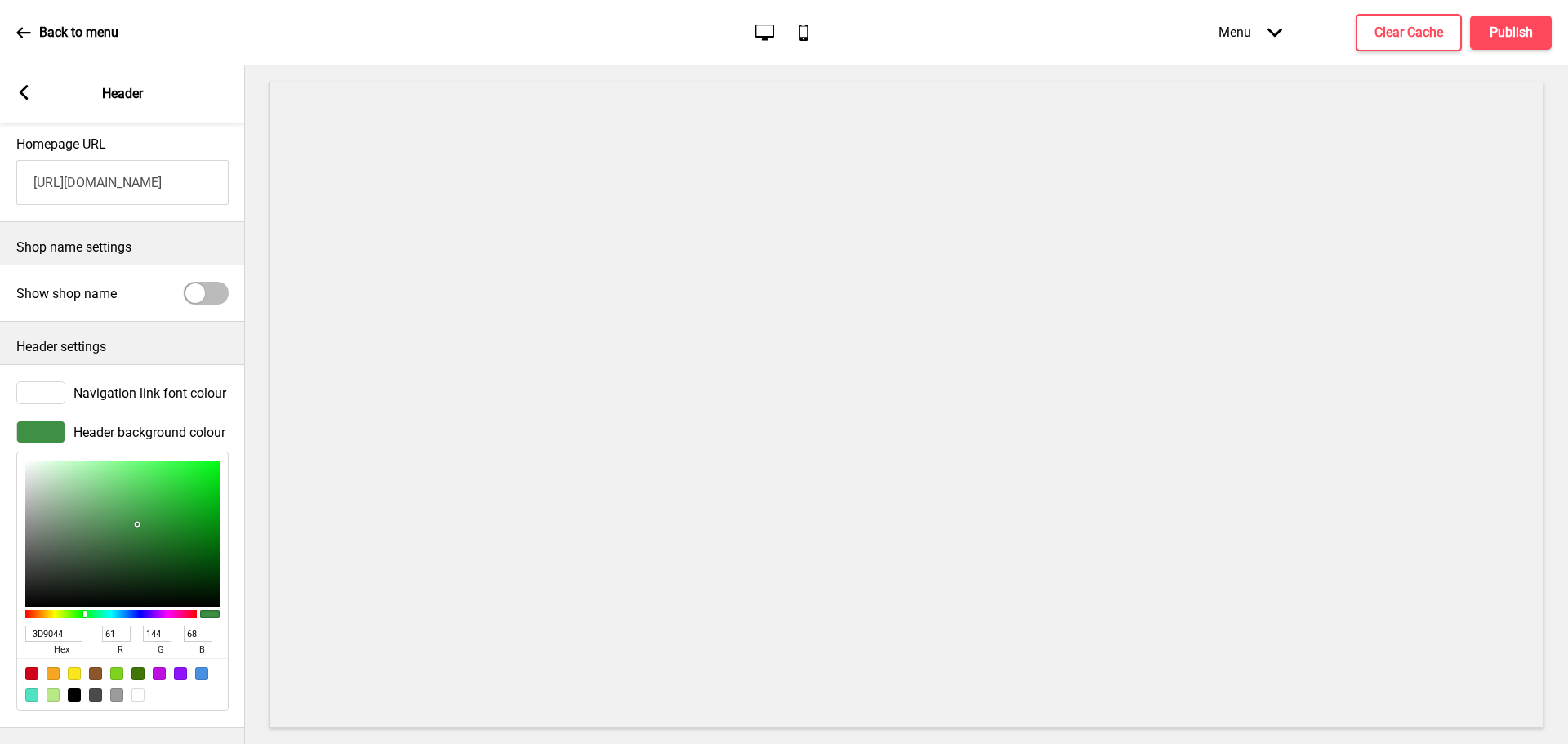
click at [53, 32] on p "Back to menu" at bounding box center [79, 33] width 80 height 18
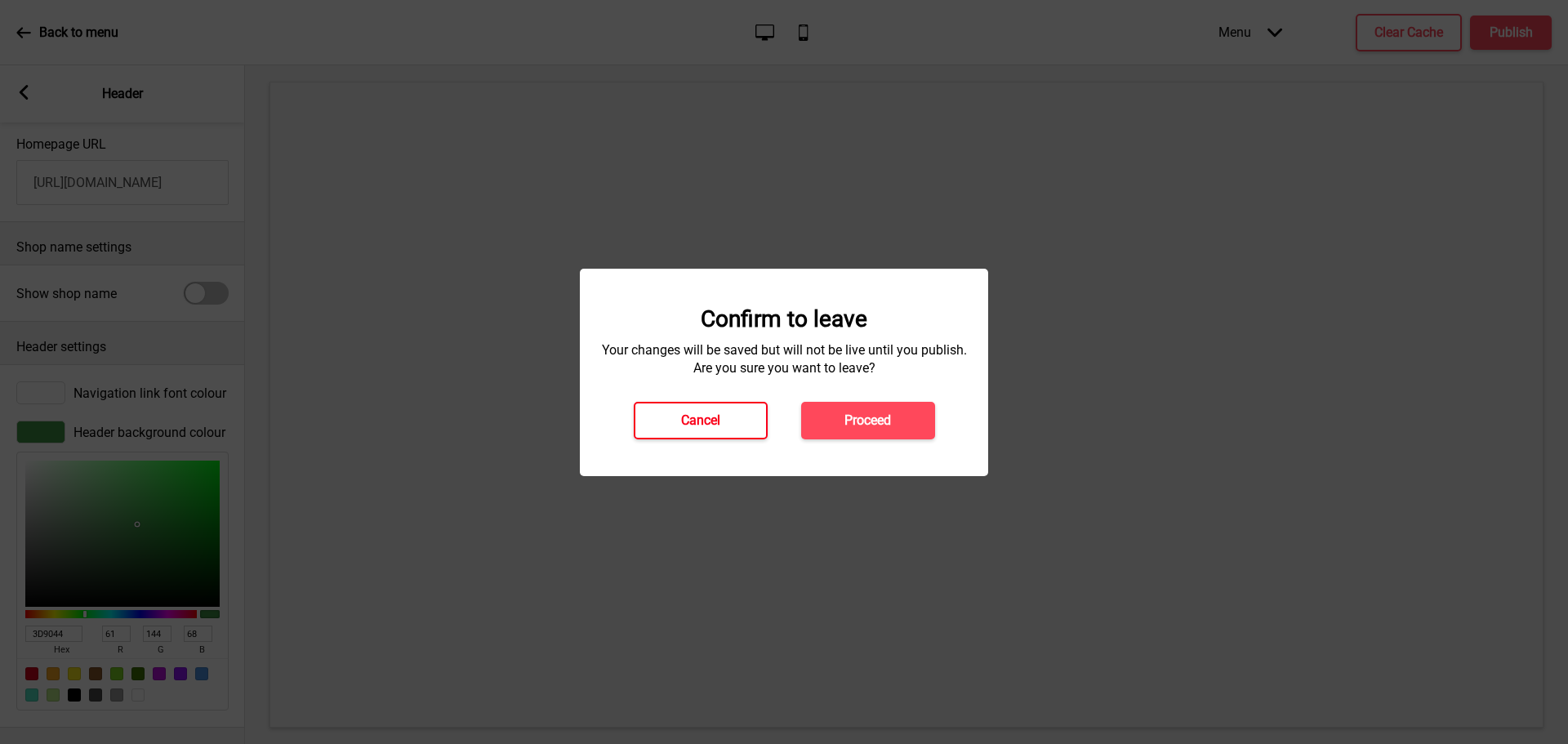
drag, startPoint x: 722, startPoint y: 433, endPoint x: 840, endPoint y: 390, distance: 125.6
click at [722, 432] on button "Cancel" at bounding box center [700, 420] width 133 height 38
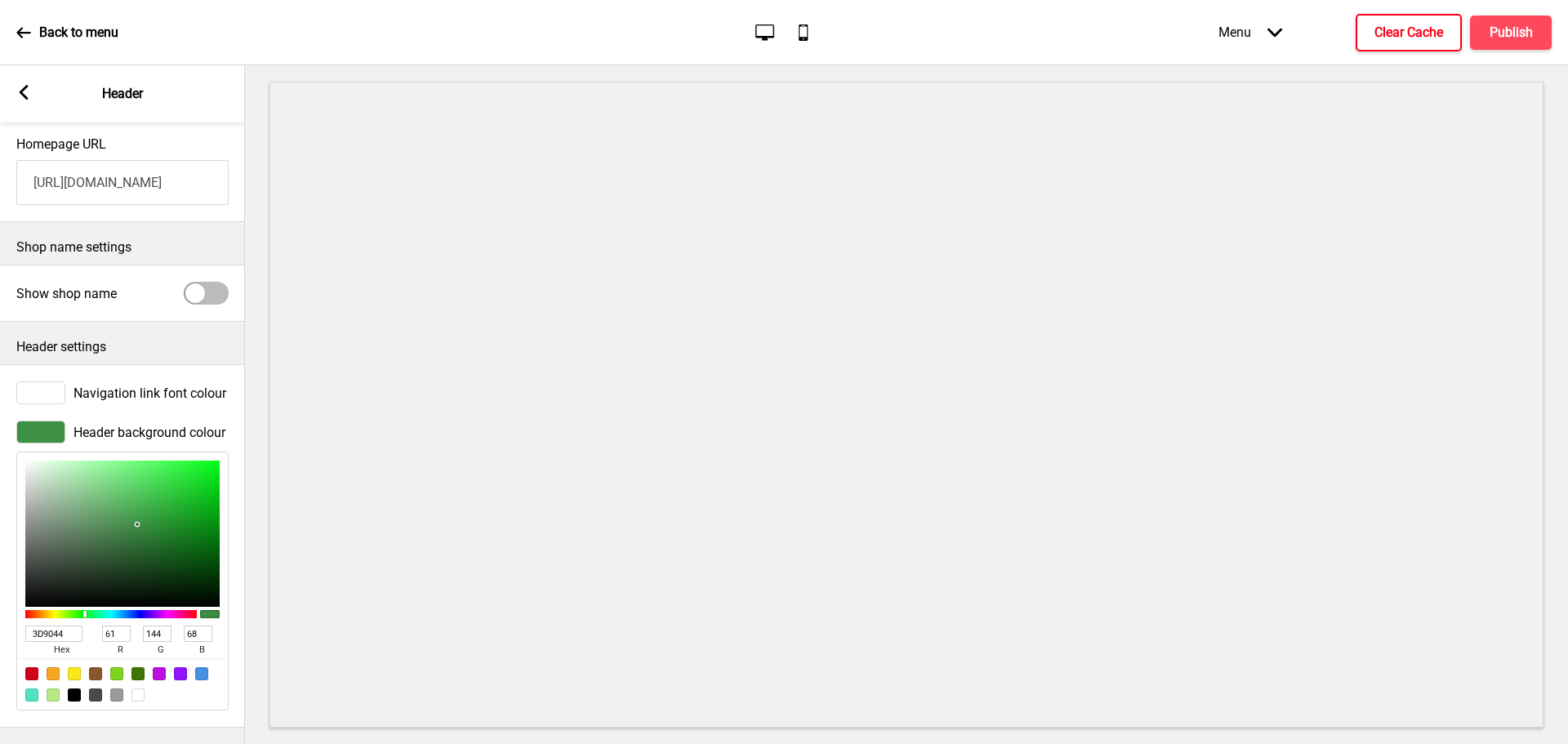
click at [1412, 28] on h4 "Clear Cache" at bounding box center [1409, 33] width 69 height 18
